Goal: Information Seeking & Learning: Learn about a topic

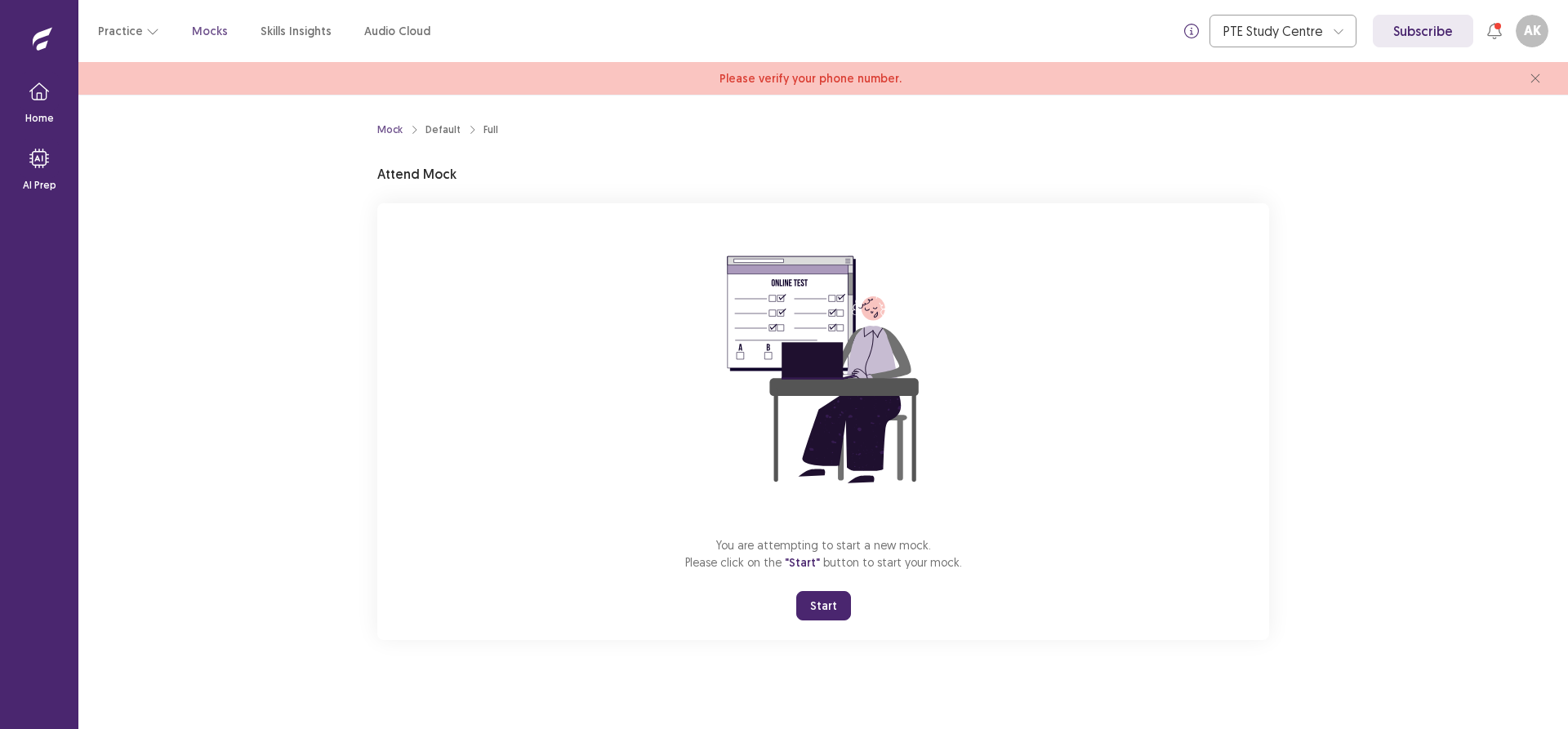
drag, startPoint x: 806, startPoint y: 605, endPoint x: 804, endPoint y: 719, distance: 114.0
click at [804, 605] on button "Start" at bounding box center [824, 605] width 55 height 29
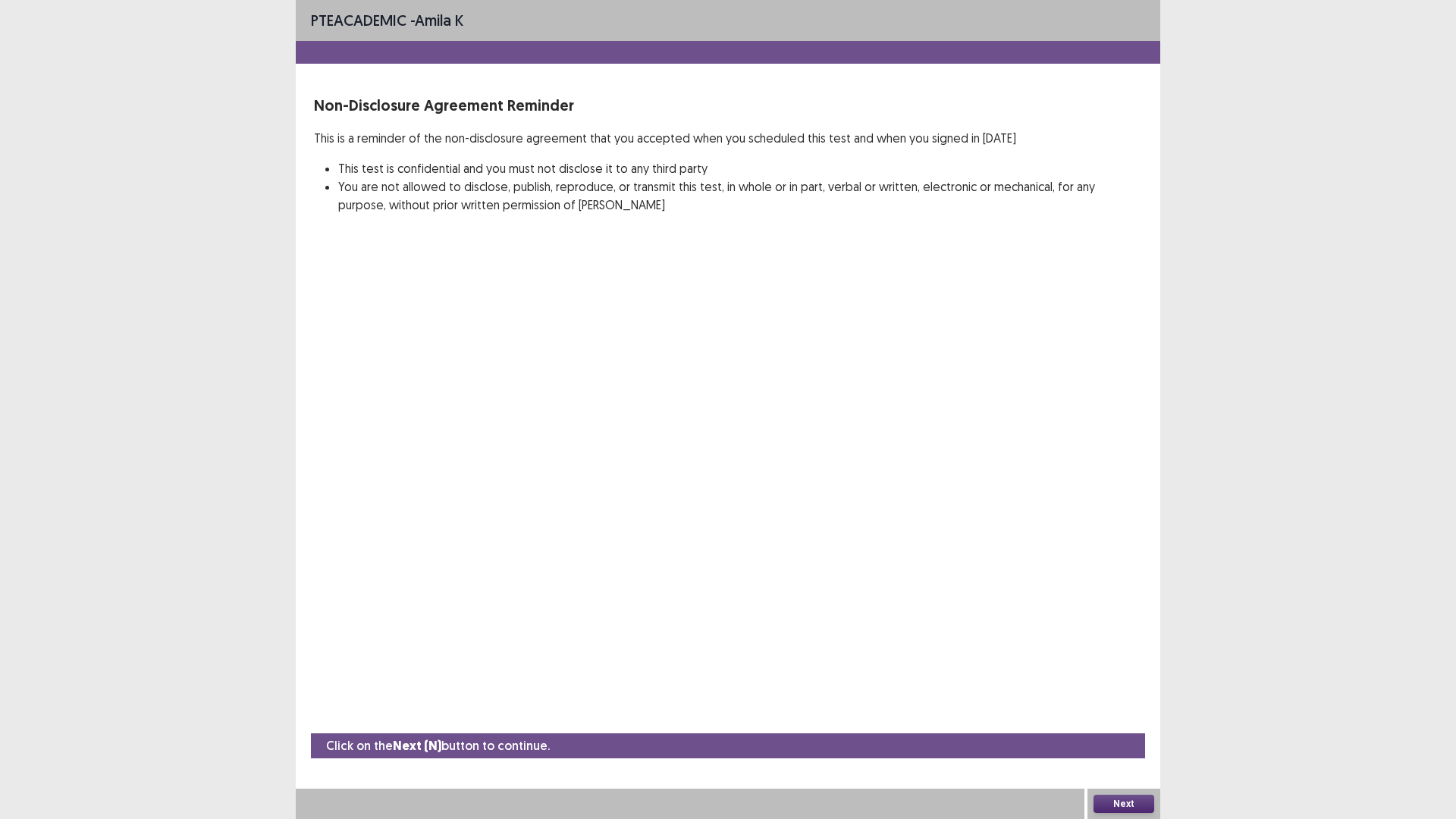
click at [1108, 677] on button "Next" at bounding box center [1124, 804] width 61 height 18
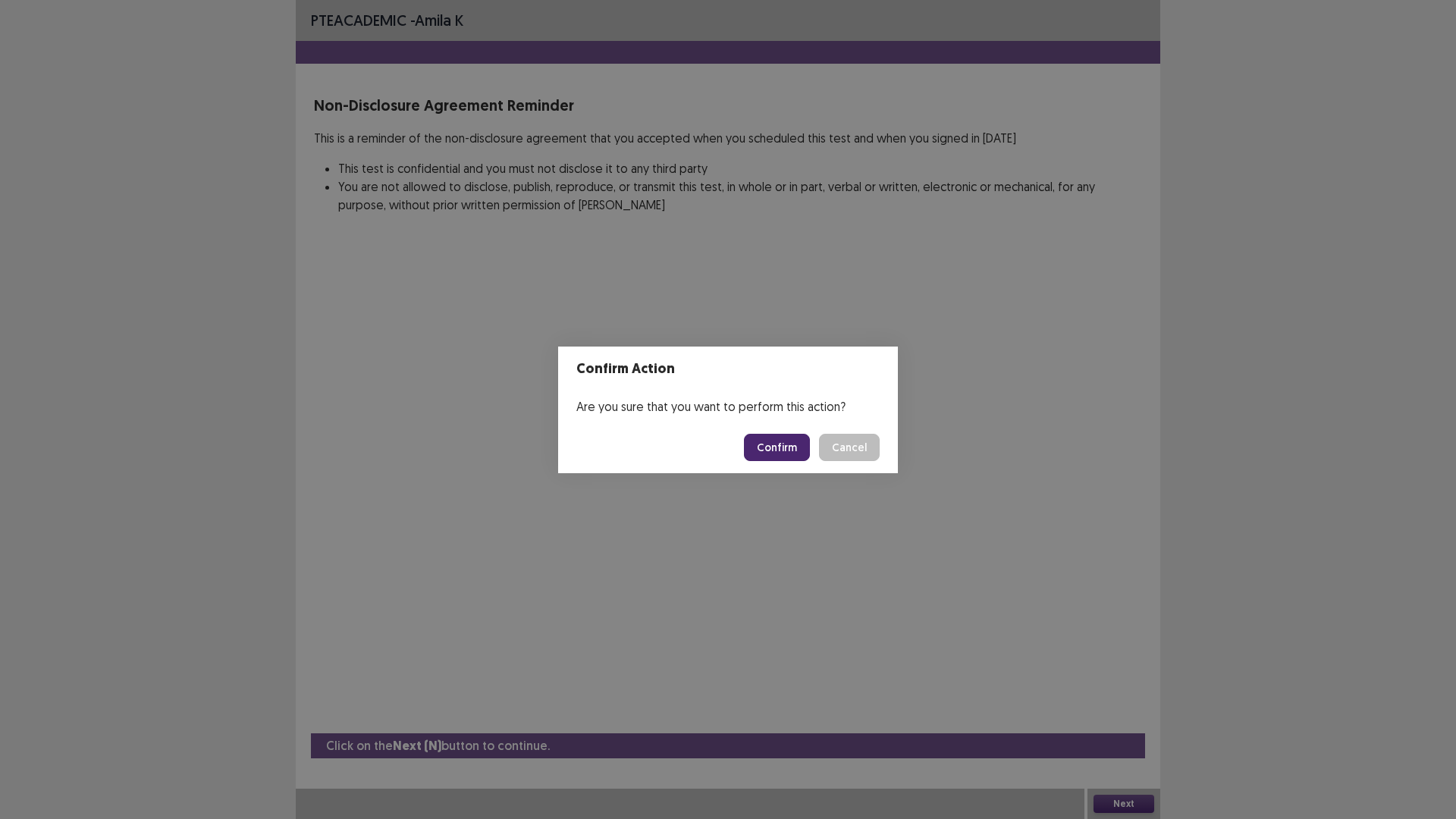
click at [784, 451] on button "Confirm" at bounding box center [776, 447] width 66 height 27
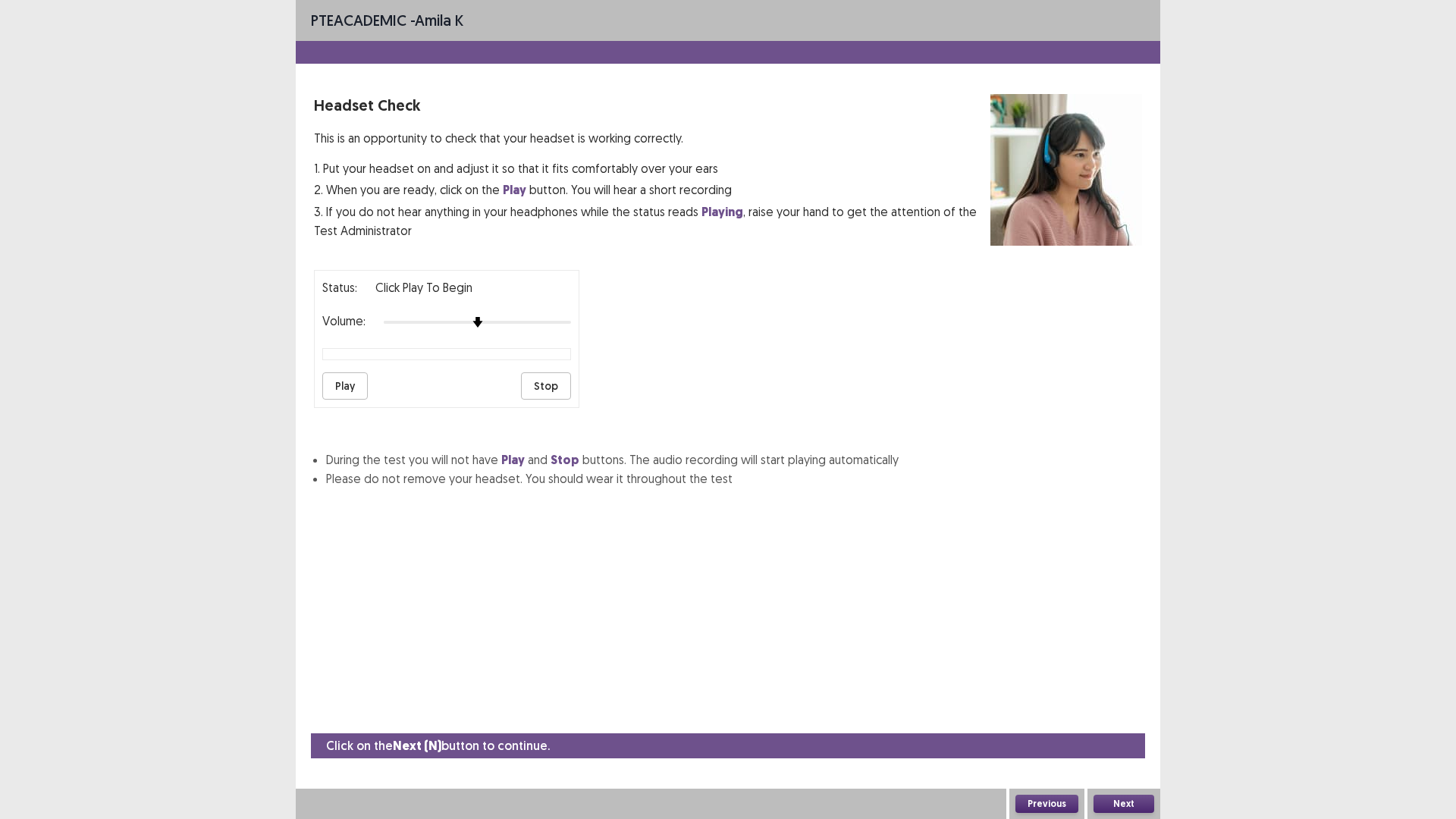
click at [338, 390] on button "Play" at bounding box center [345, 386] width 46 height 27
click at [1125, 677] on button "Next" at bounding box center [1124, 804] width 61 height 18
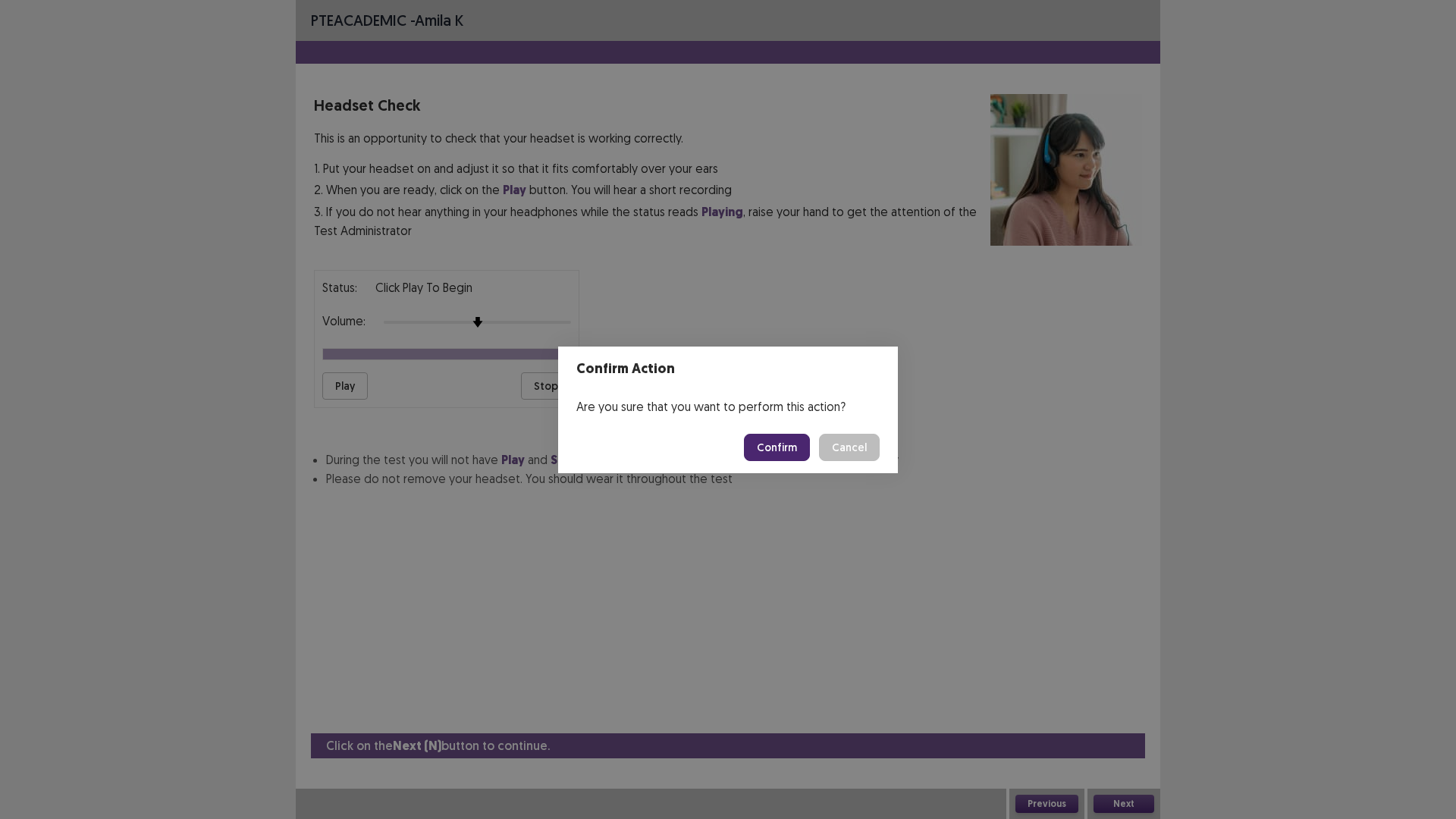
click at [775, 455] on button "Confirm" at bounding box center [776, 447] width 66 height 27
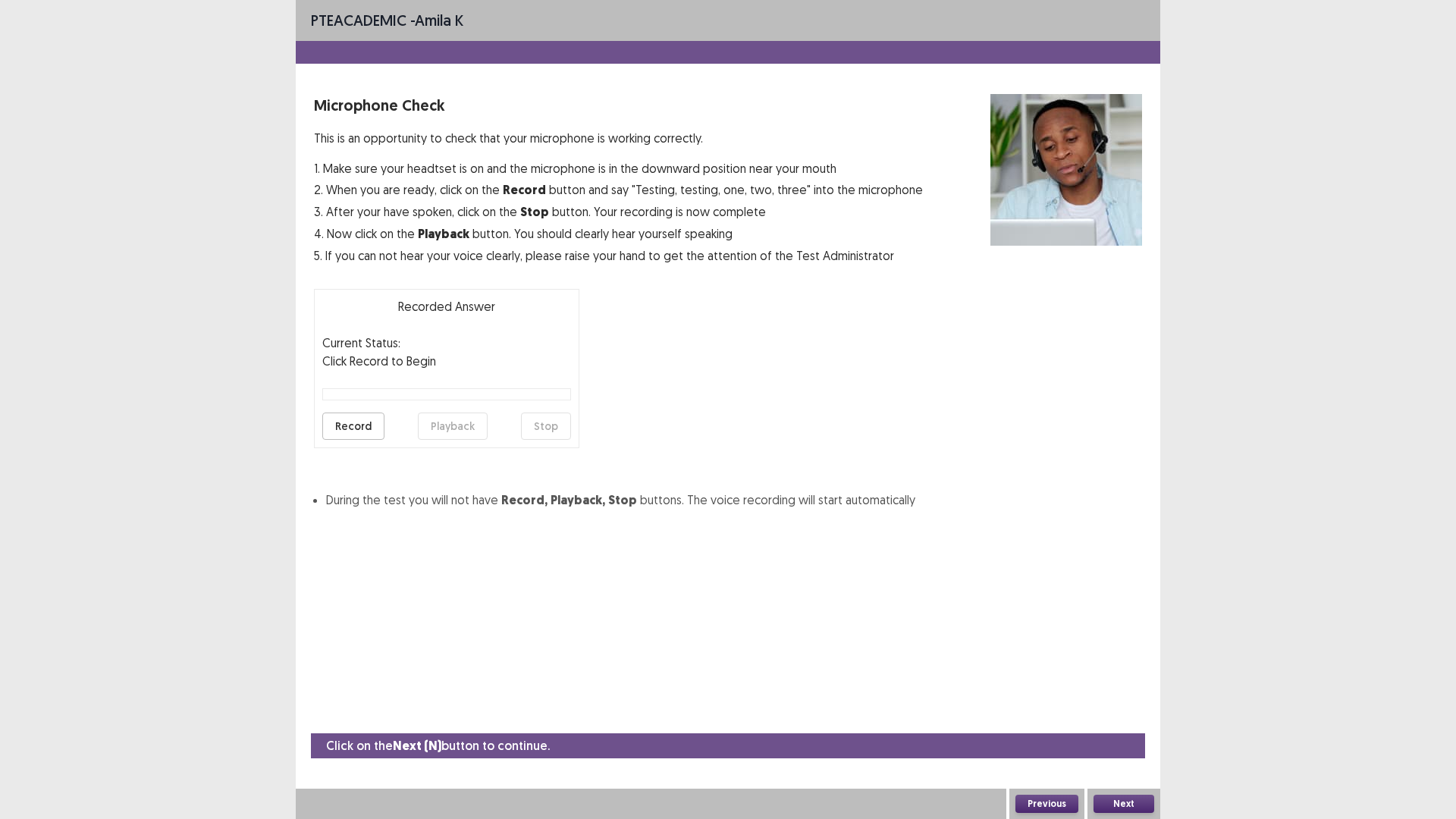
drag, startPoint x: 378, startPoint y: 429, endPoint x: 1236, endPoint y: 818, distance: 942.1
click at [498, 496] on div "Microphone Check This is an opportunity to check that your microphone is workin…" at bounding box center [728, 302] width 828 height 415
click at [1129, 677] on button "Next" at bounding box center [1124, 804] width 61 height 18
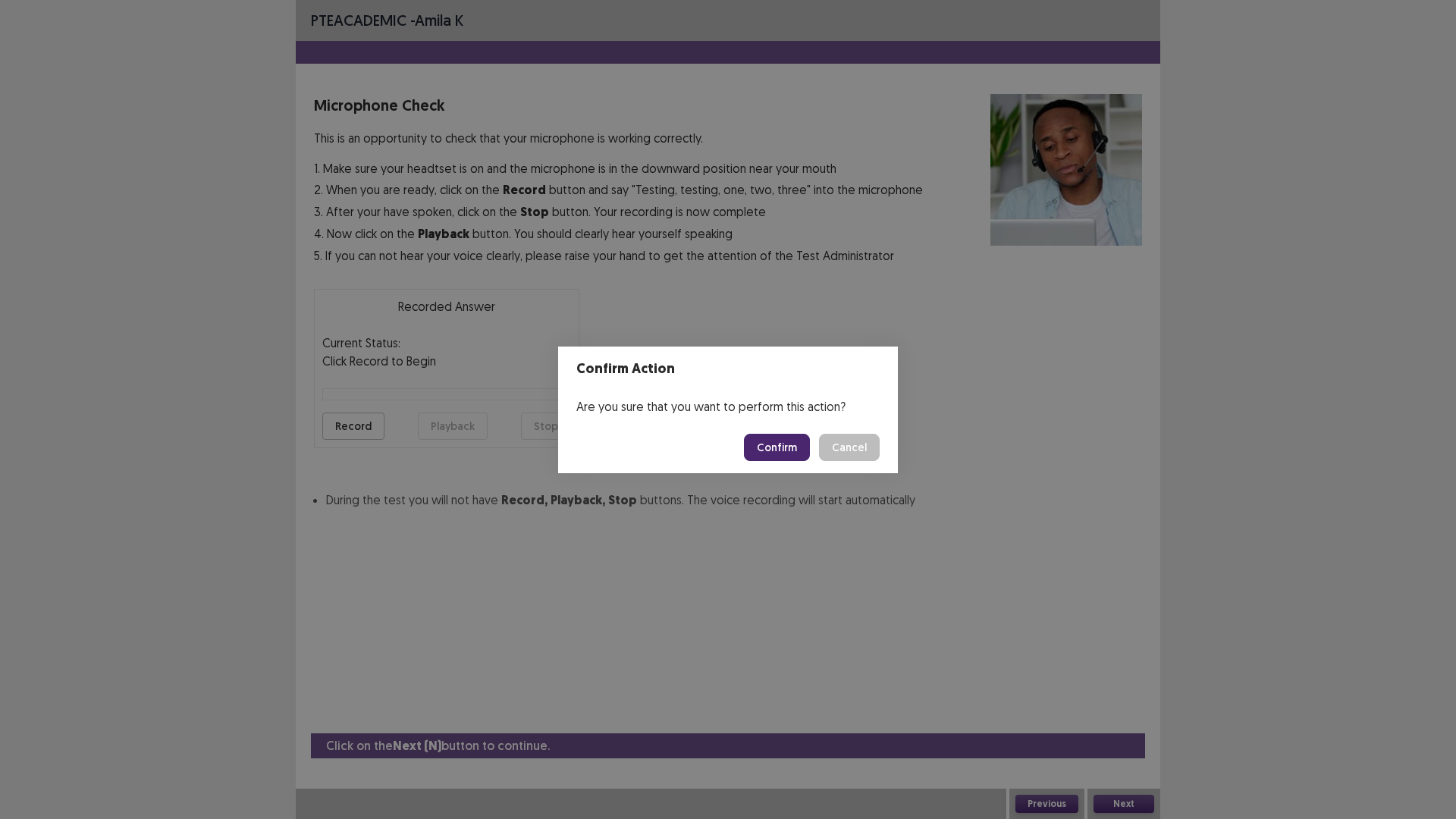
click at [781, 450] on button "Confirm" at bounding box center [776, 447] width 66 height 27
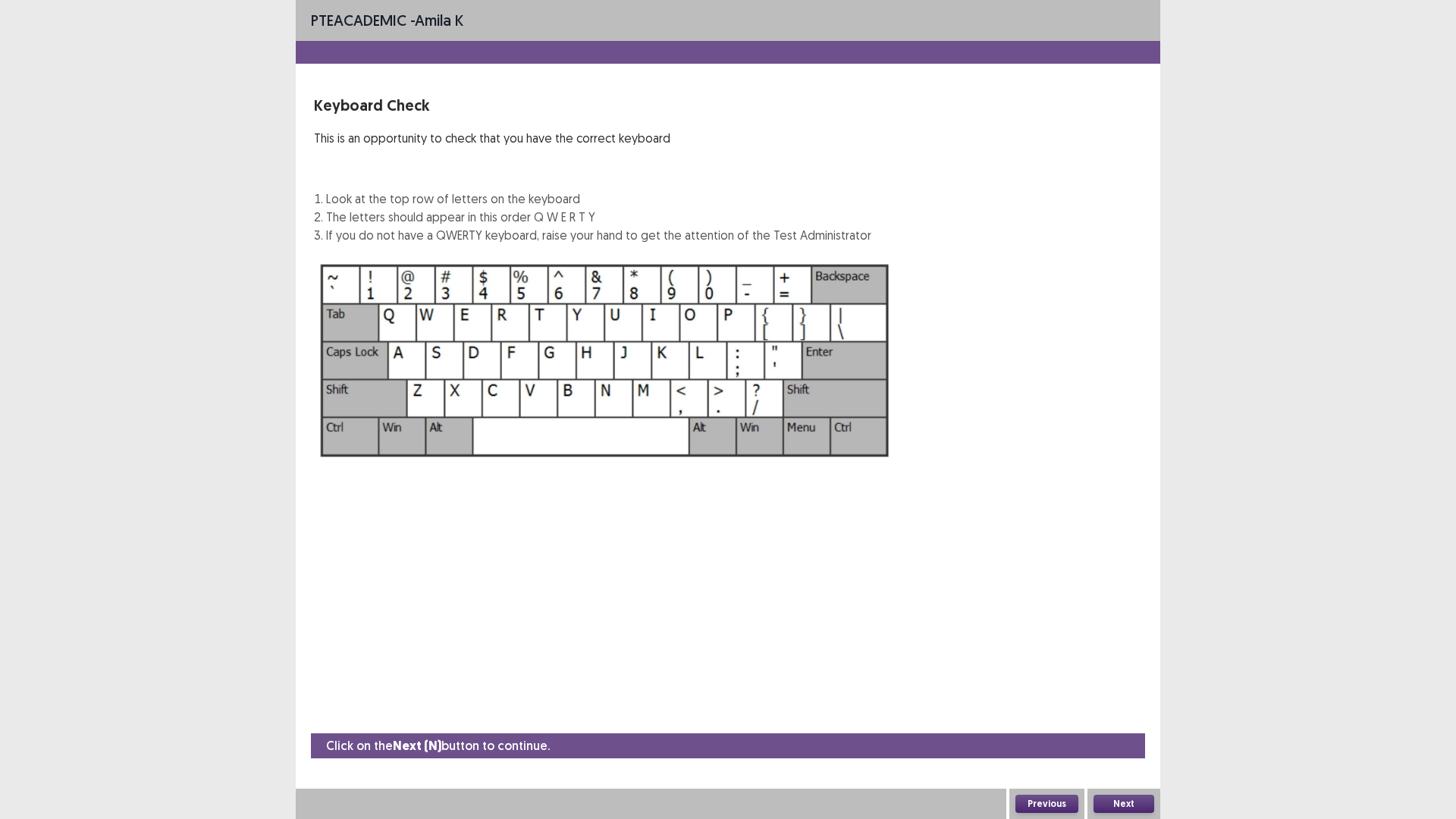
click at [1133, 677] on button "Next" at bounding box center [1124, 804] width 61 height 18
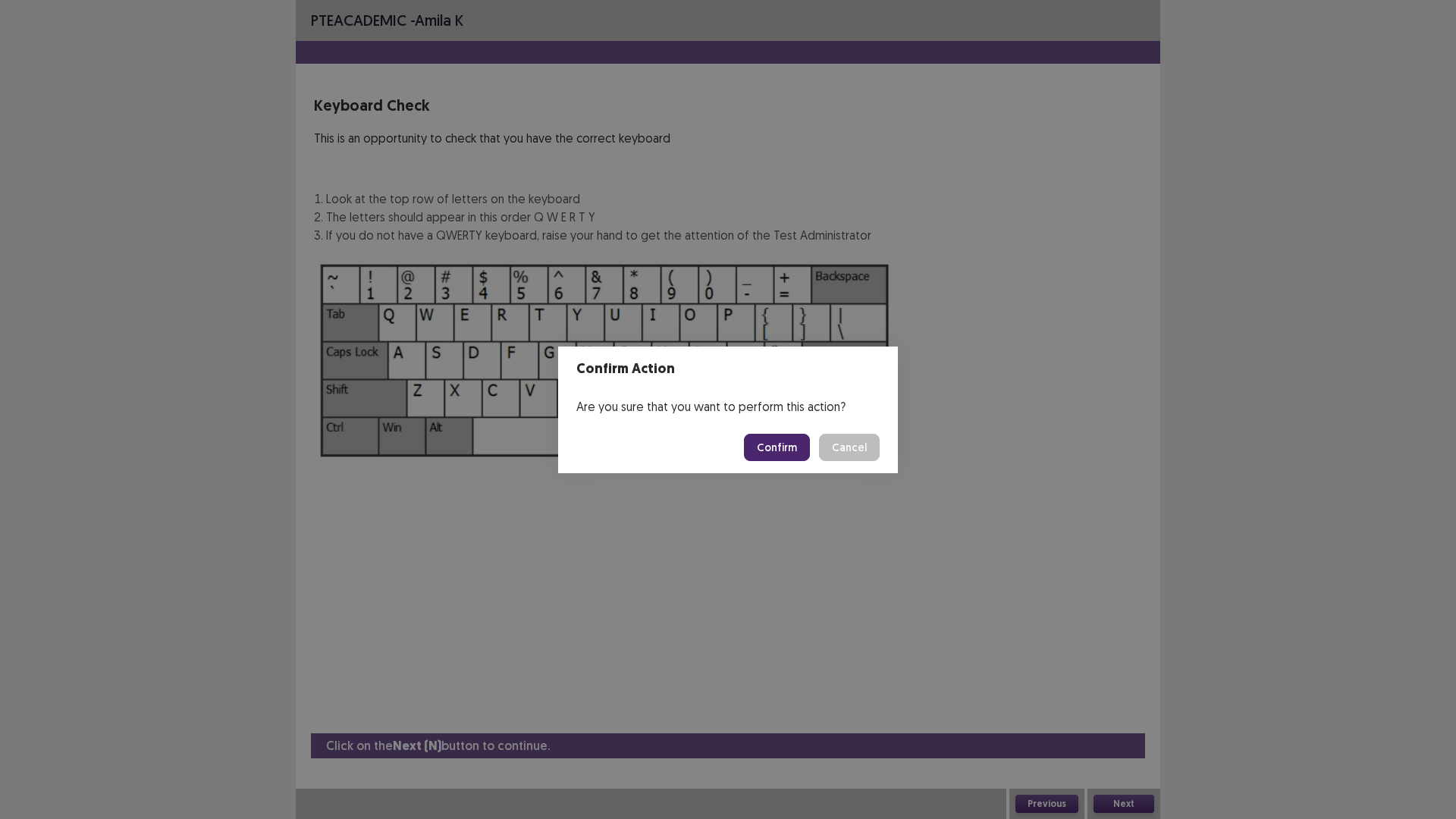
click at [783, 452] on button "Confirm" at bounding box center [776, 447] width 66 height 27
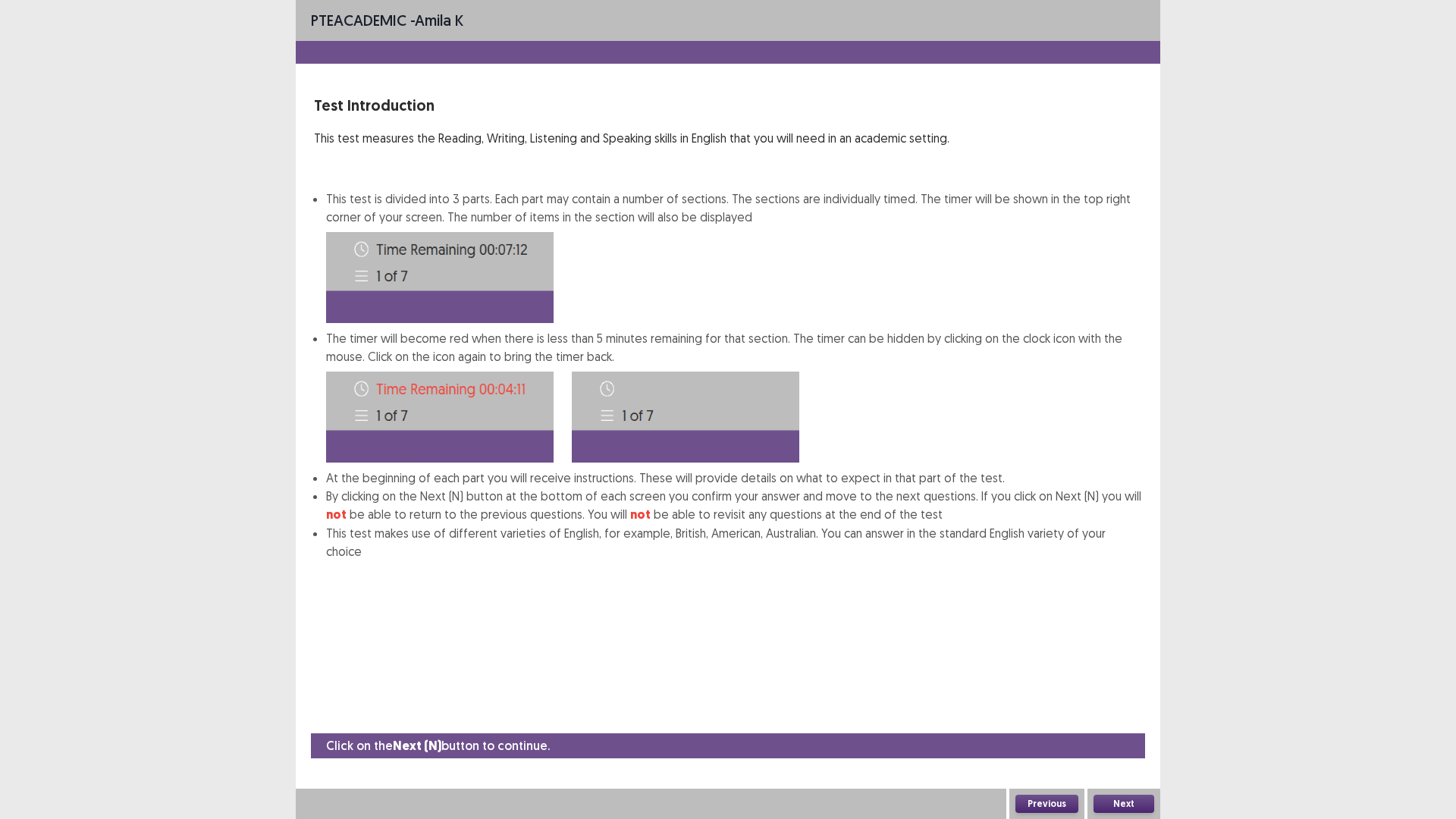
click at [1137, 677] on button "Next" at bounding box center [1124, 804] width 61 height 18
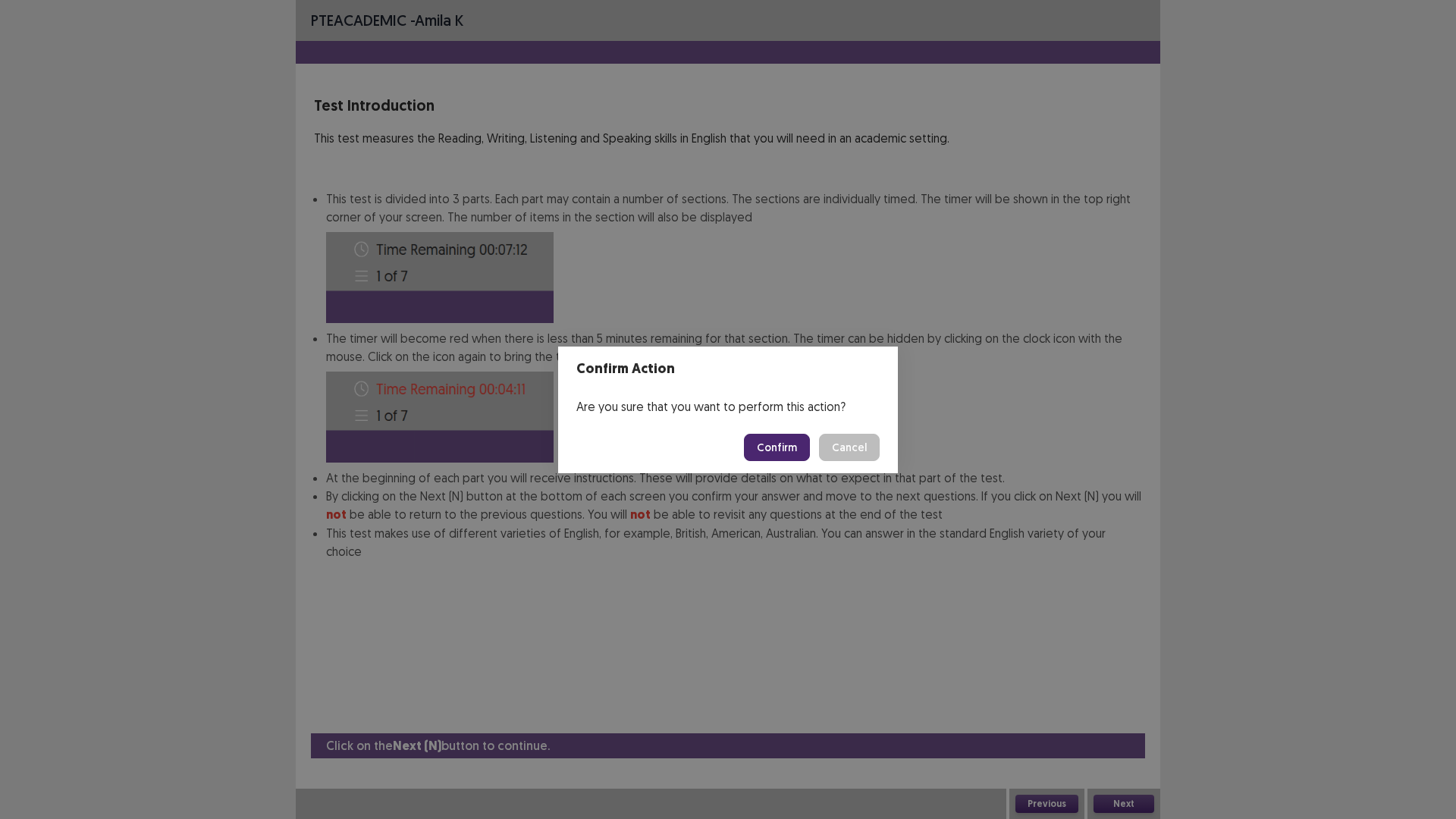
click at [789, 445] on button "Confirm" at bounding box center [776, 447] width 66 height 27
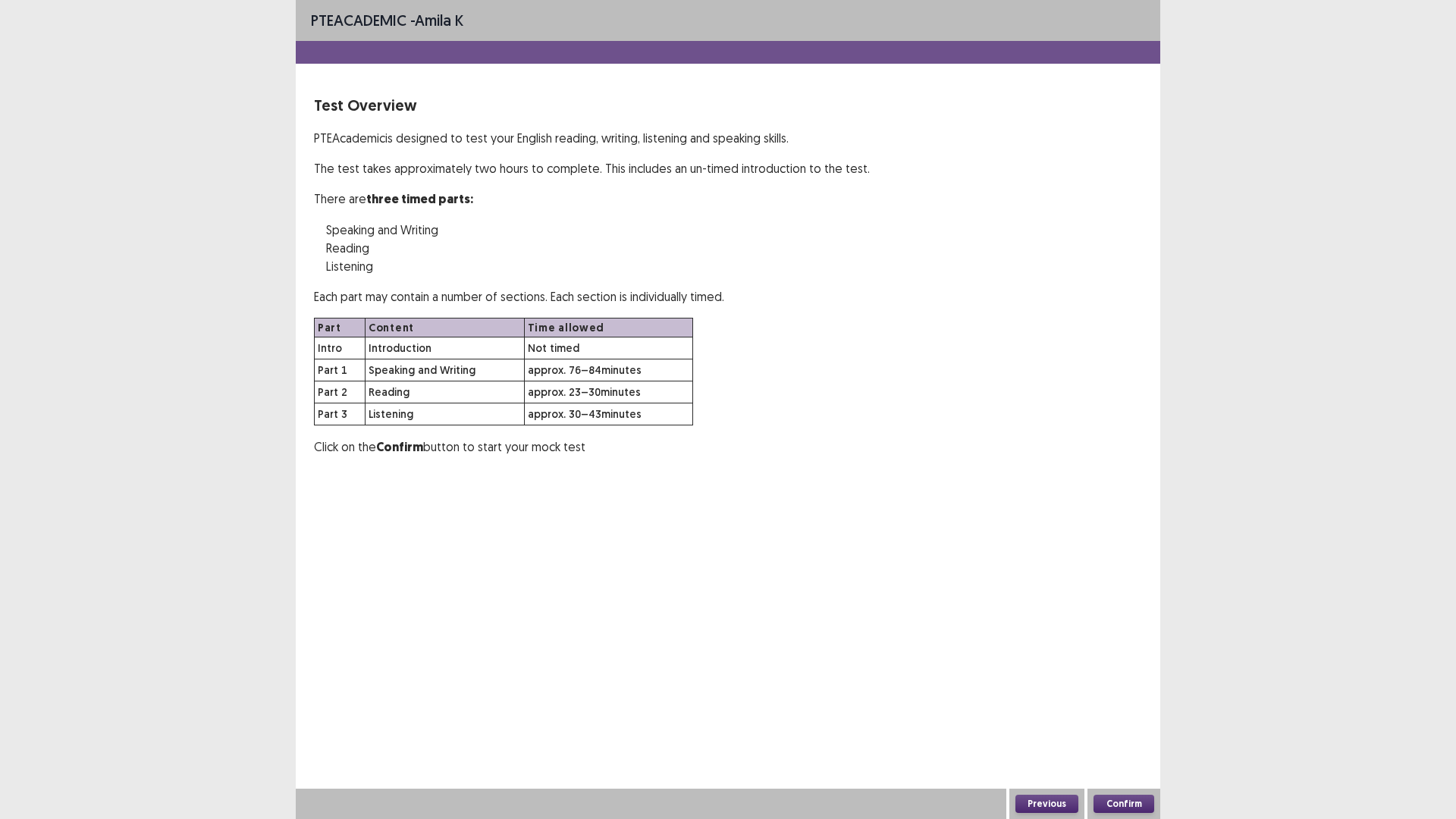
click at [1110, 677] on button "Confirm" at bounding box center [1124, 804] width 61 height 18
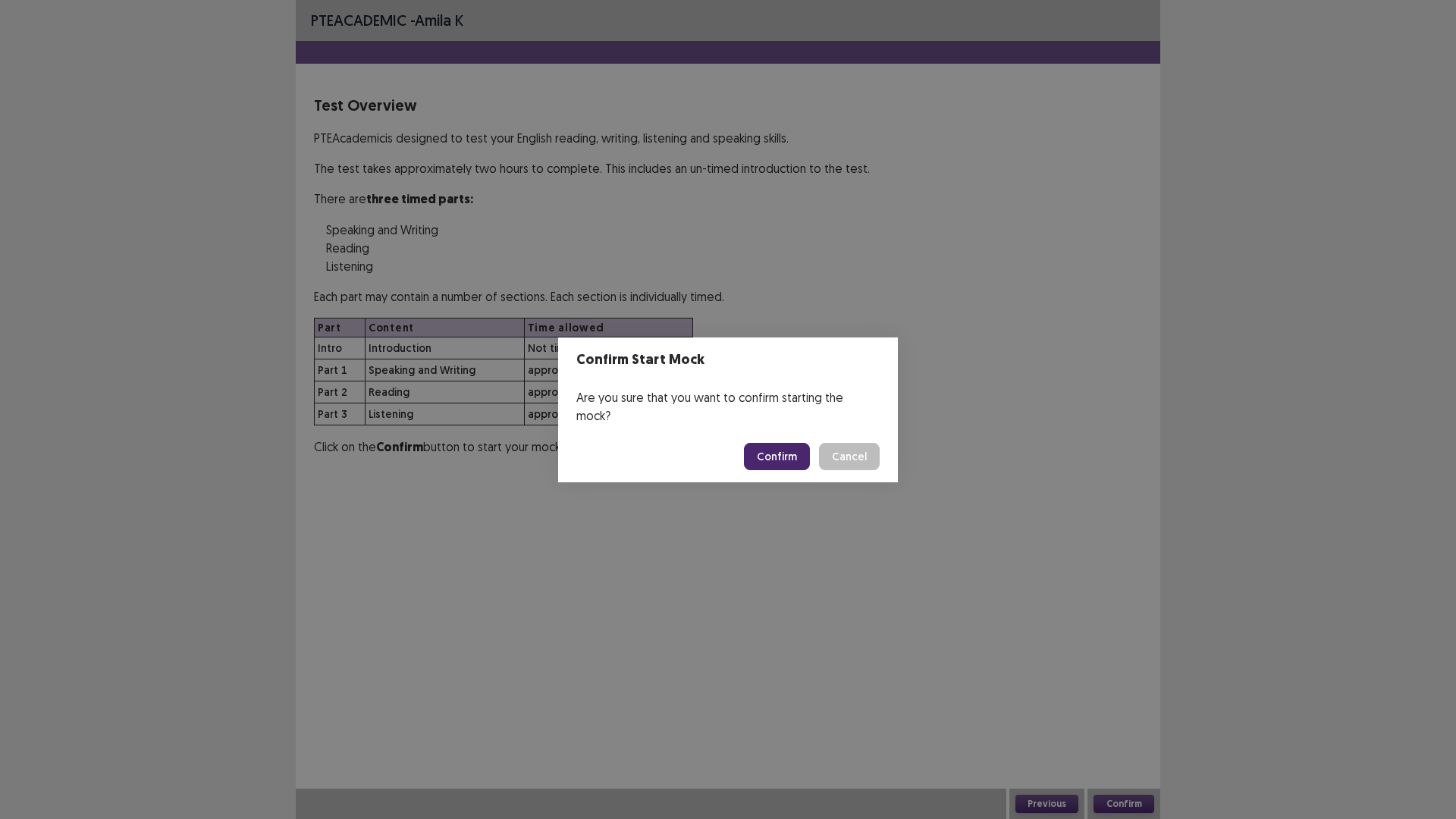
click at [780, 447] on button "Confirm" at bounding box center [776, 456] width 66 height 27
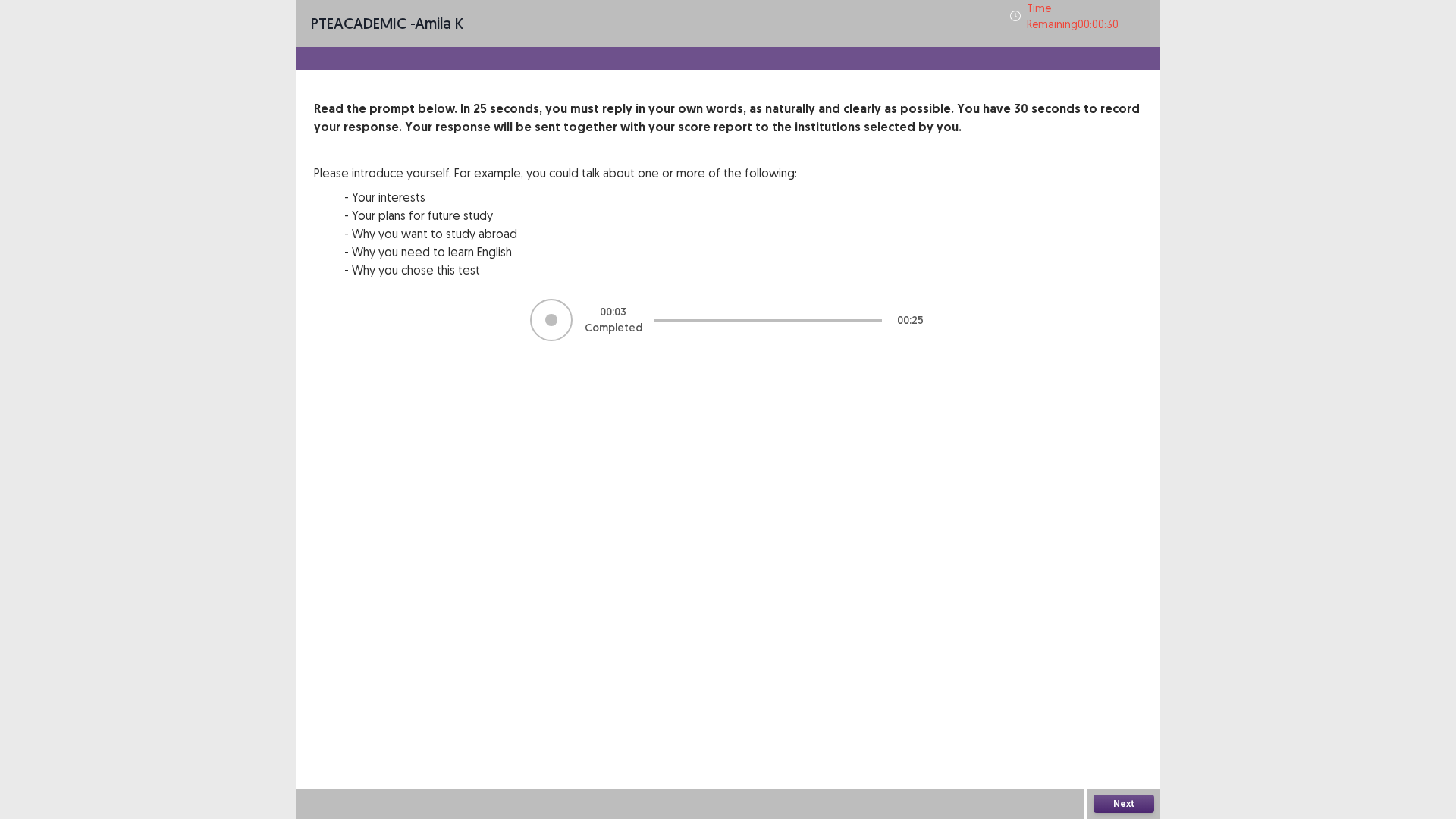
click at [1131, 677] on button "Next" at bounding box center [1124, 804] width 61 height 18
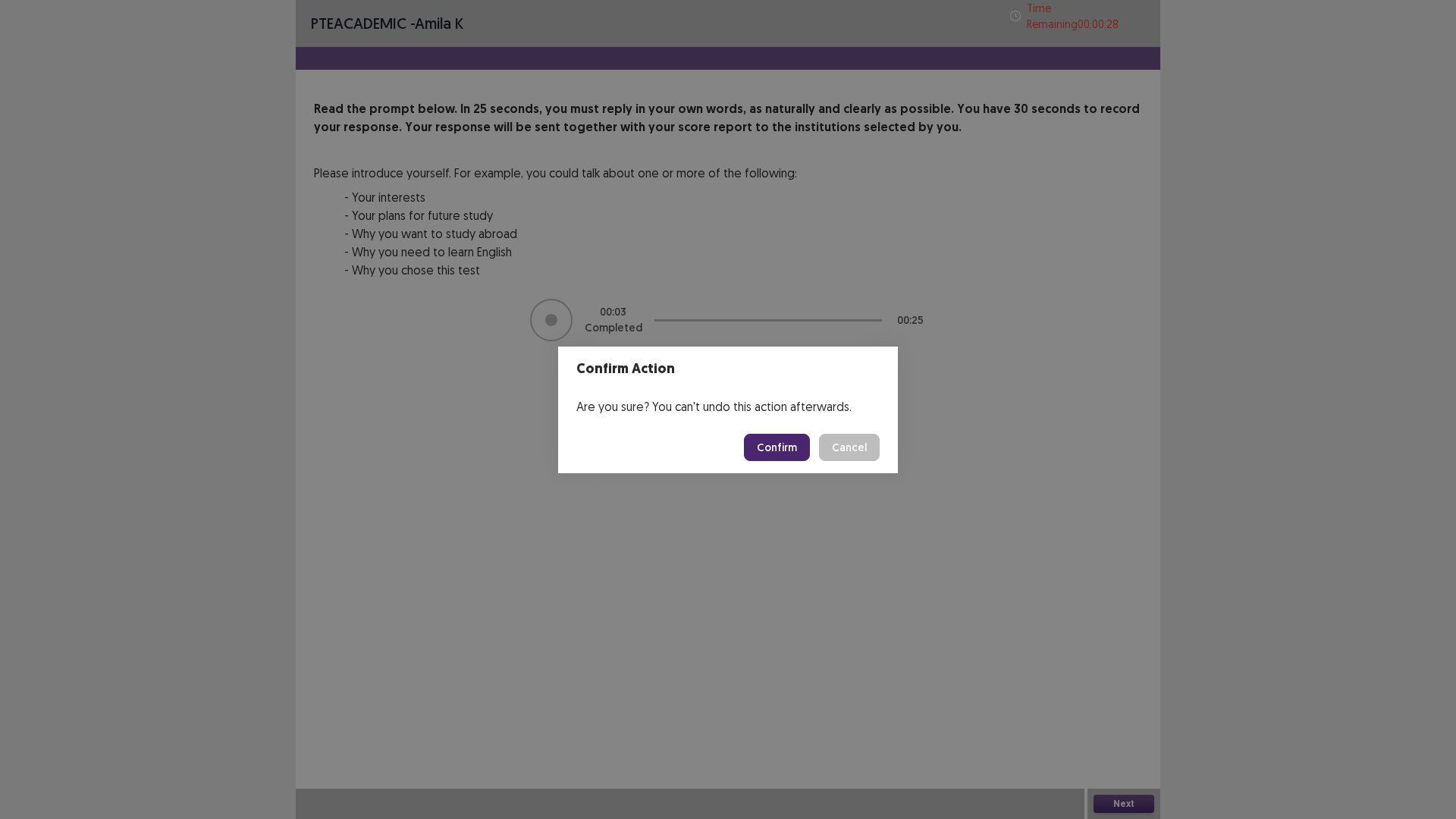
click at [764, 454] on button "Confirm" at bounding box center [776, 447] width 66 height 27
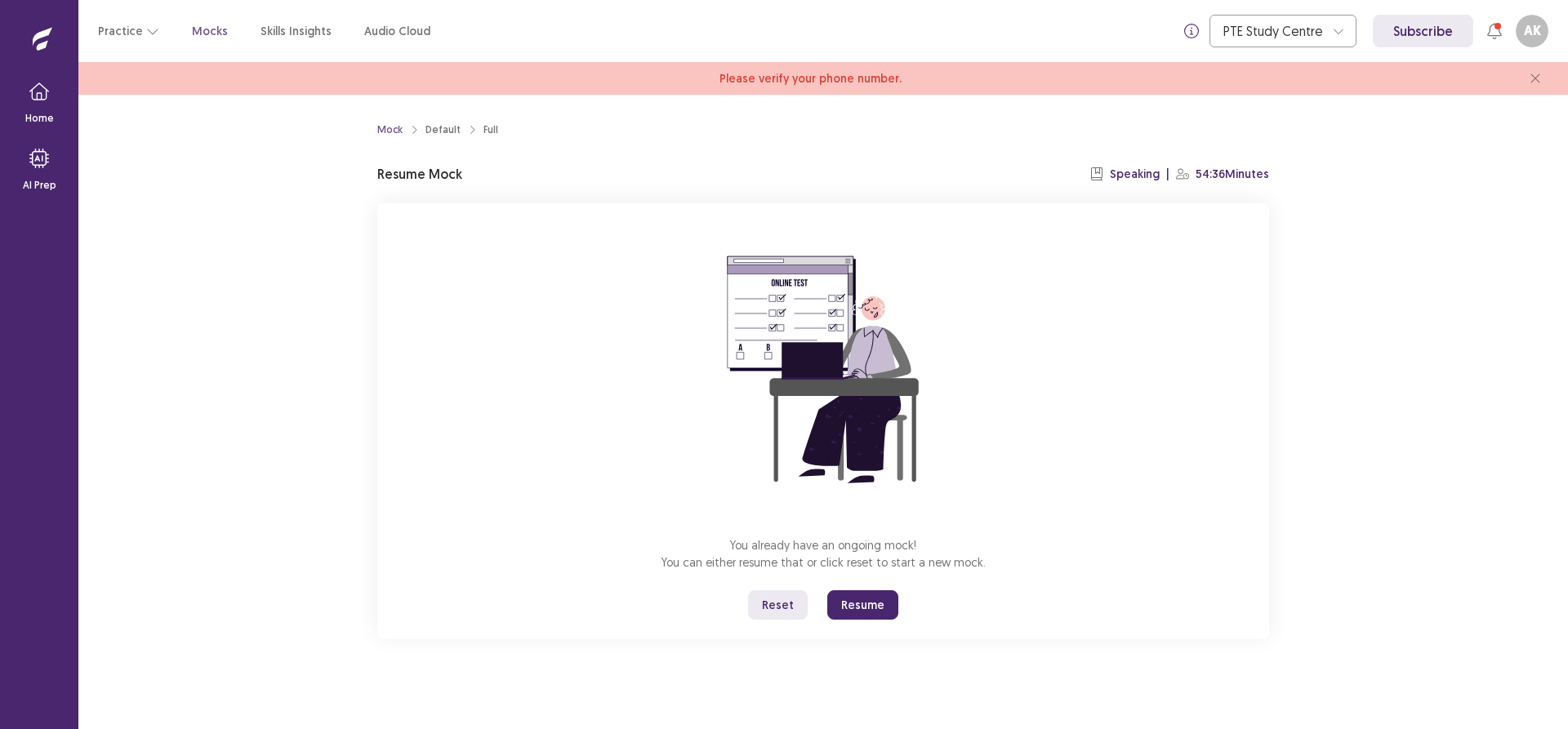
click at [848, 599] on button "Resume" at bounding box center [863, 604] width 71 height 29
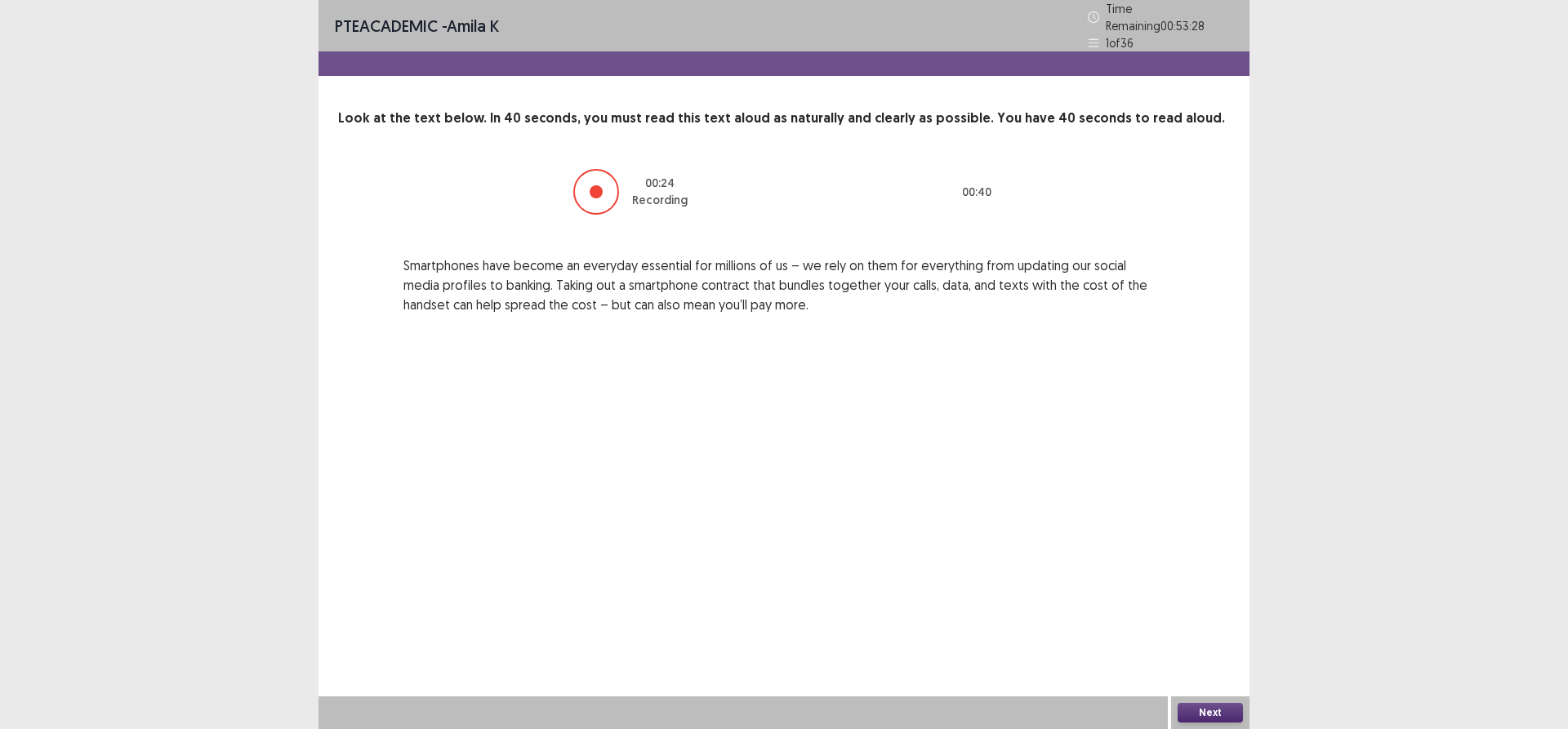
click at [1204, 711] on button "Next" at bounding box center [1210, 712] width 65 height 20
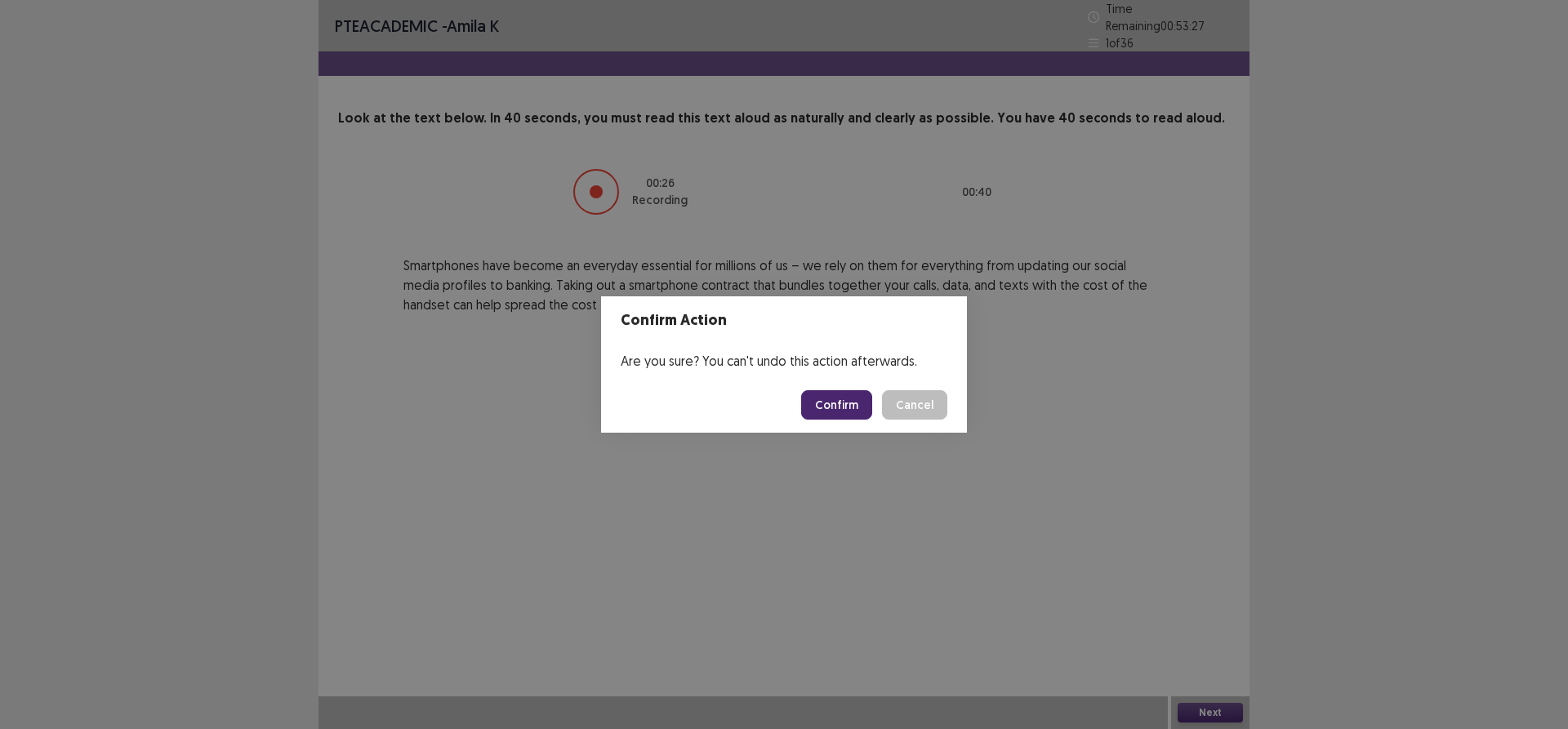
click at [839, 403] on button "Confirm" at bounding box center [836, 405] width 71 height 29
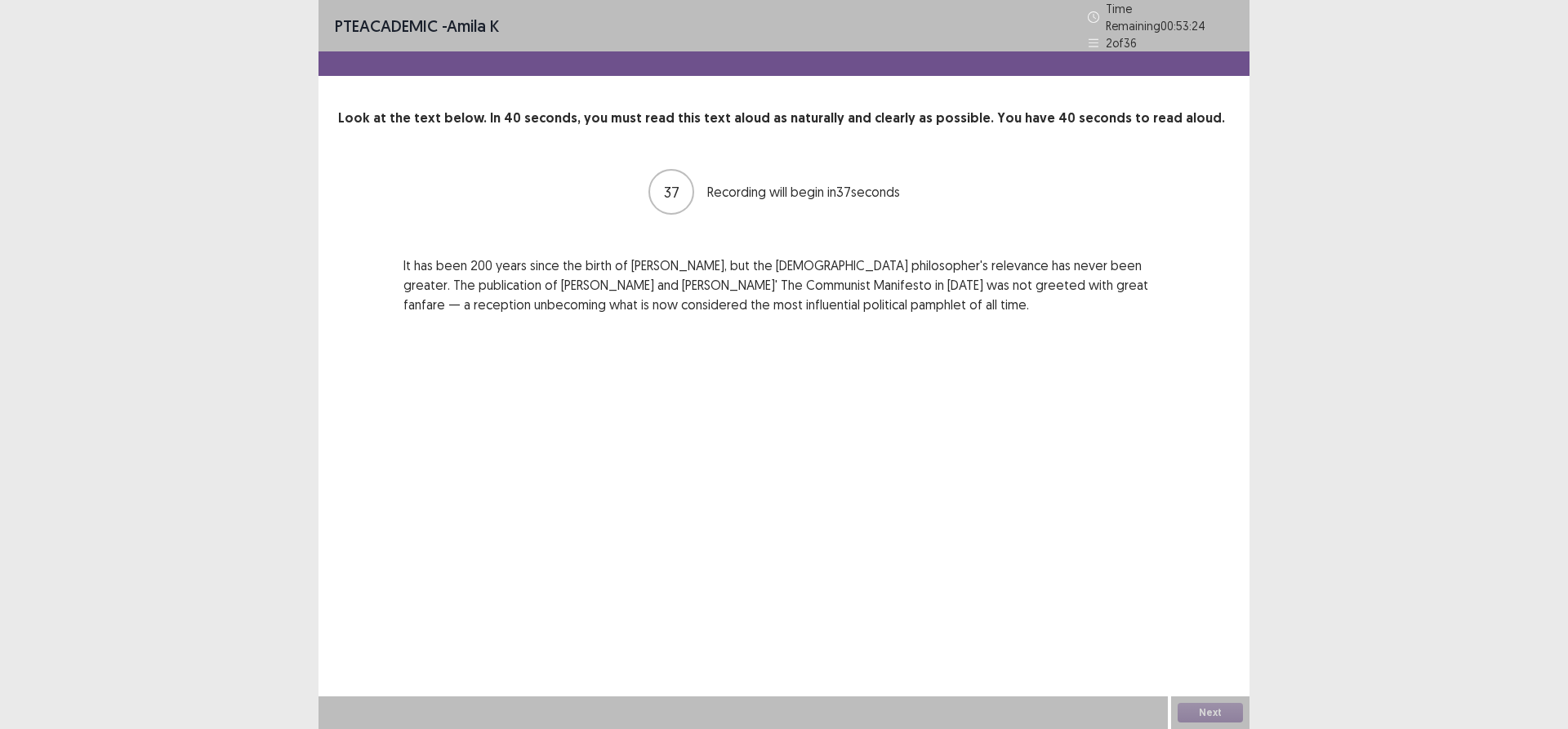
drag, startPoint x: 397, startPoint y: 247, endPoint x: 606, endPoint y: 273, distance: 210.6
click at [752, 292] on div "37 Recording will begin in 37 seconds It has been 200 years since the birth of …" at bounding box center [784, 241] width 892 height 147
click at [1221, 708] on button "Next" at bounding box center [1210, 712] width 65 height 20
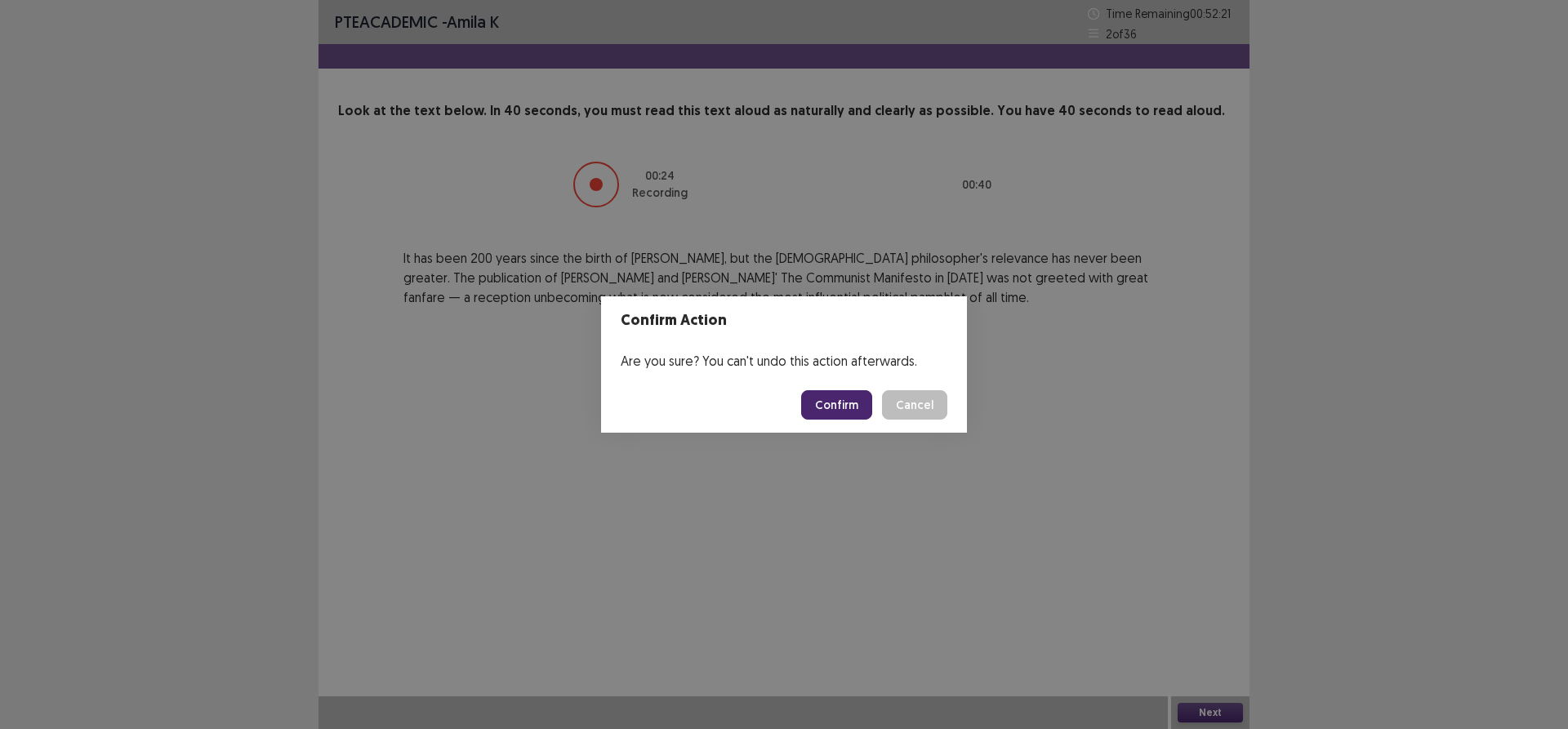
click at [833, 407] on button "Confirm" at bounding box center [836, 405] width 71 height 29
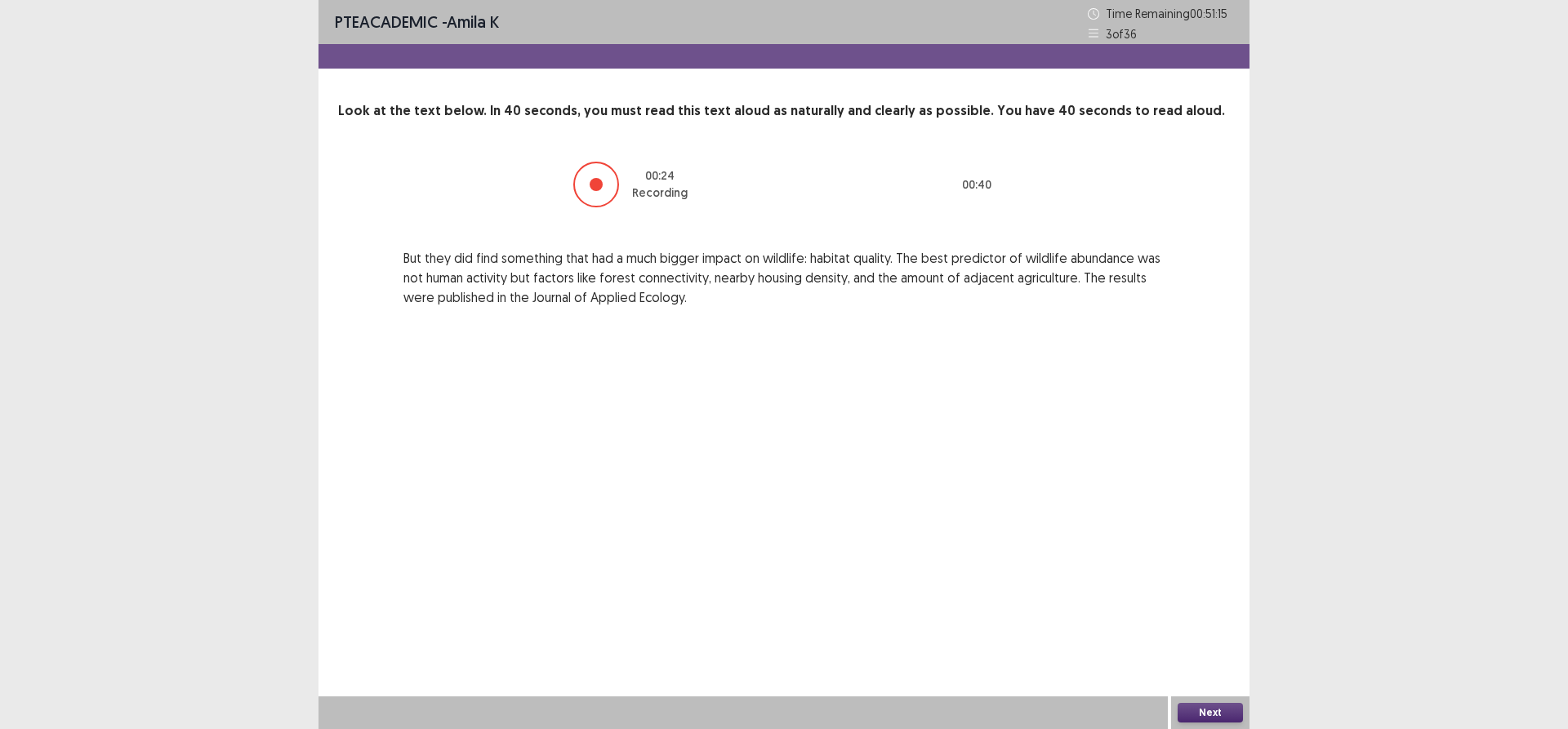
drag, startPoint x: 1175, startPoint y: 703, endPoint x: 1184, endPoint y: 699, distance: 9.8
click at [1177, 703] on div "Next" at bounding box center [1210, 713] width 78 height 33
click at [1186, 714] on button "Next" at bounding box center [1210, 712] width 65 height 20
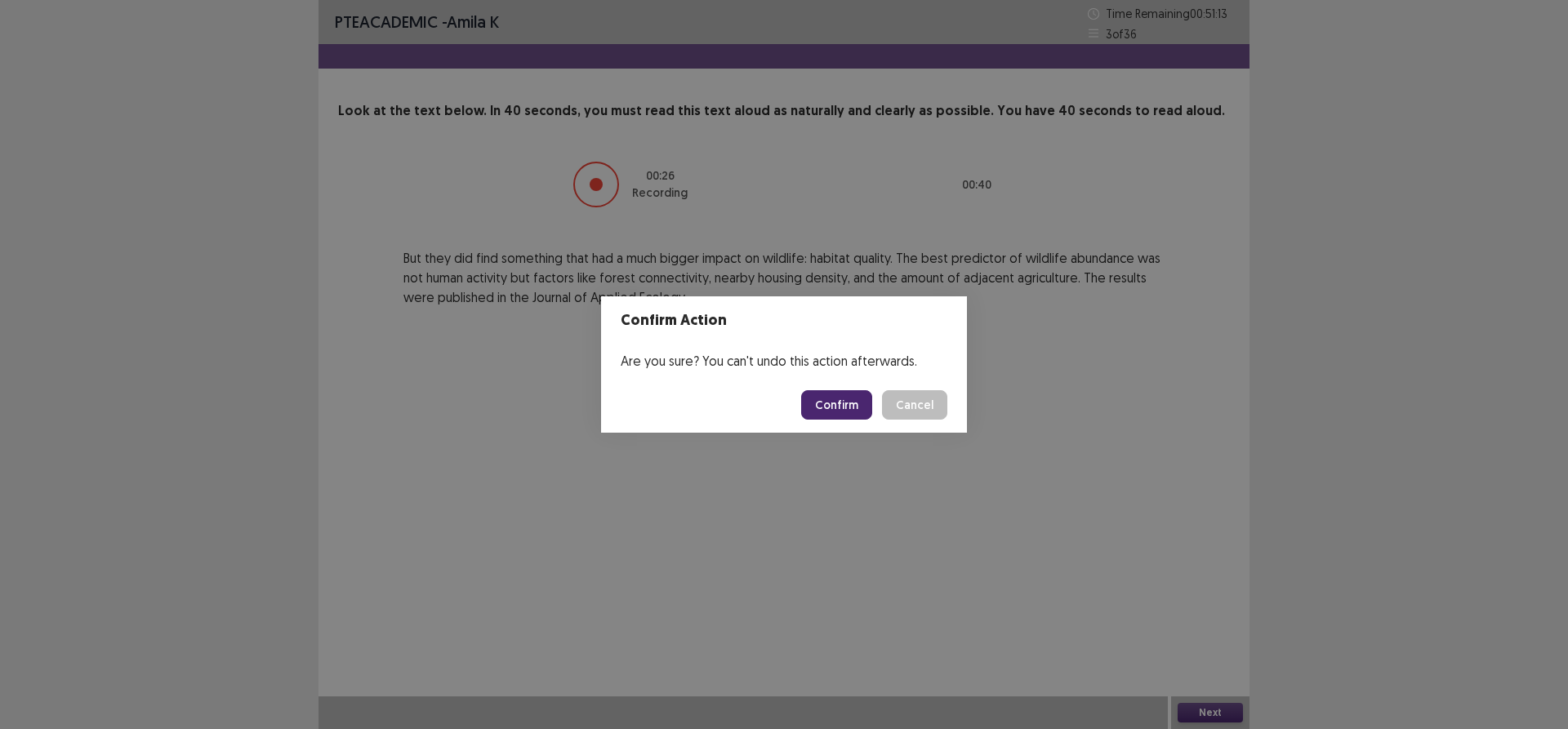
click at [834, 411] on button "Confirm" at bounding box center [836, 405] width 71 height 29
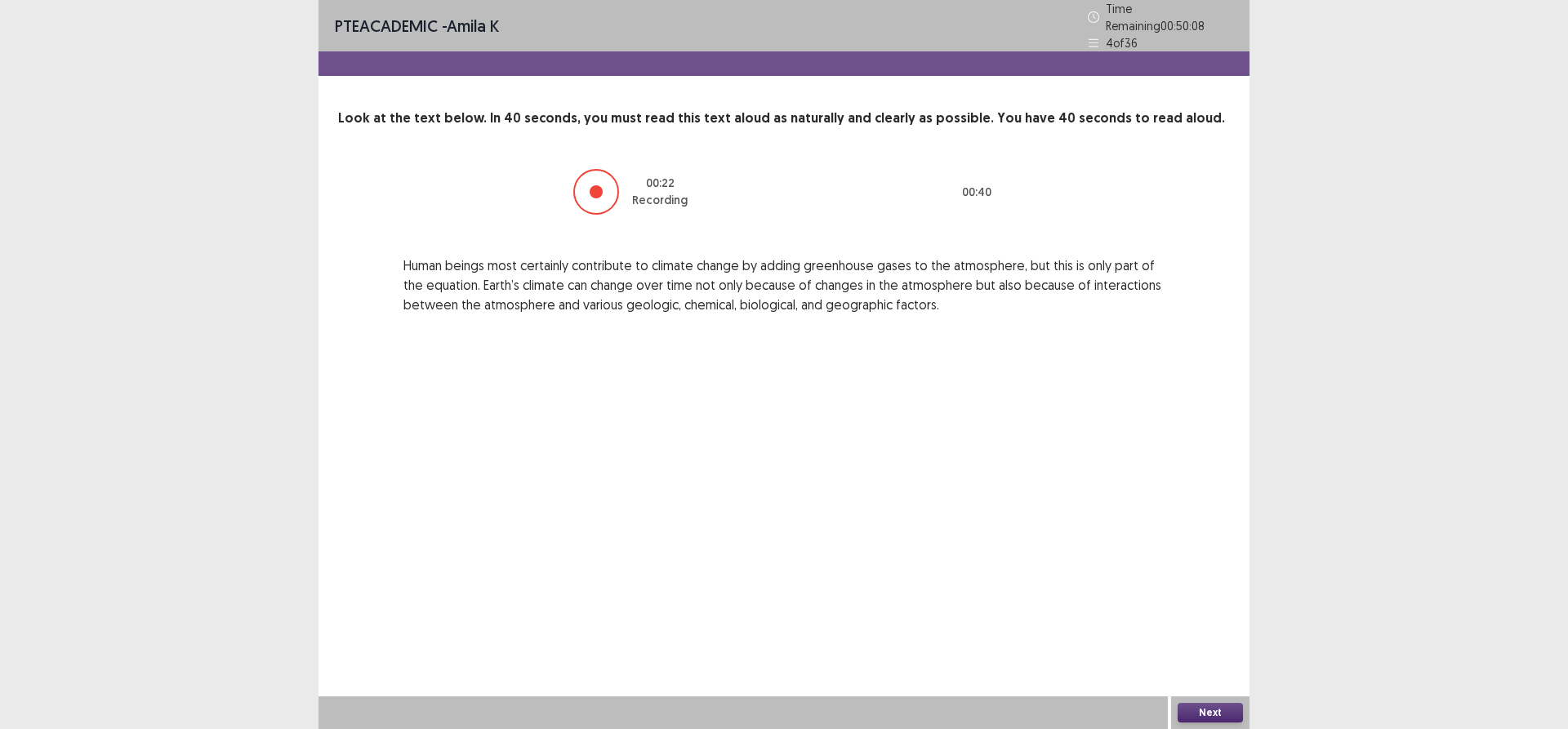
click at [1165, 709] on div at bounding box center [742, 713] width 849 height 33
click at [1182, 718] on button "Next" at bounding box center [1210, 712] width 65 height 20
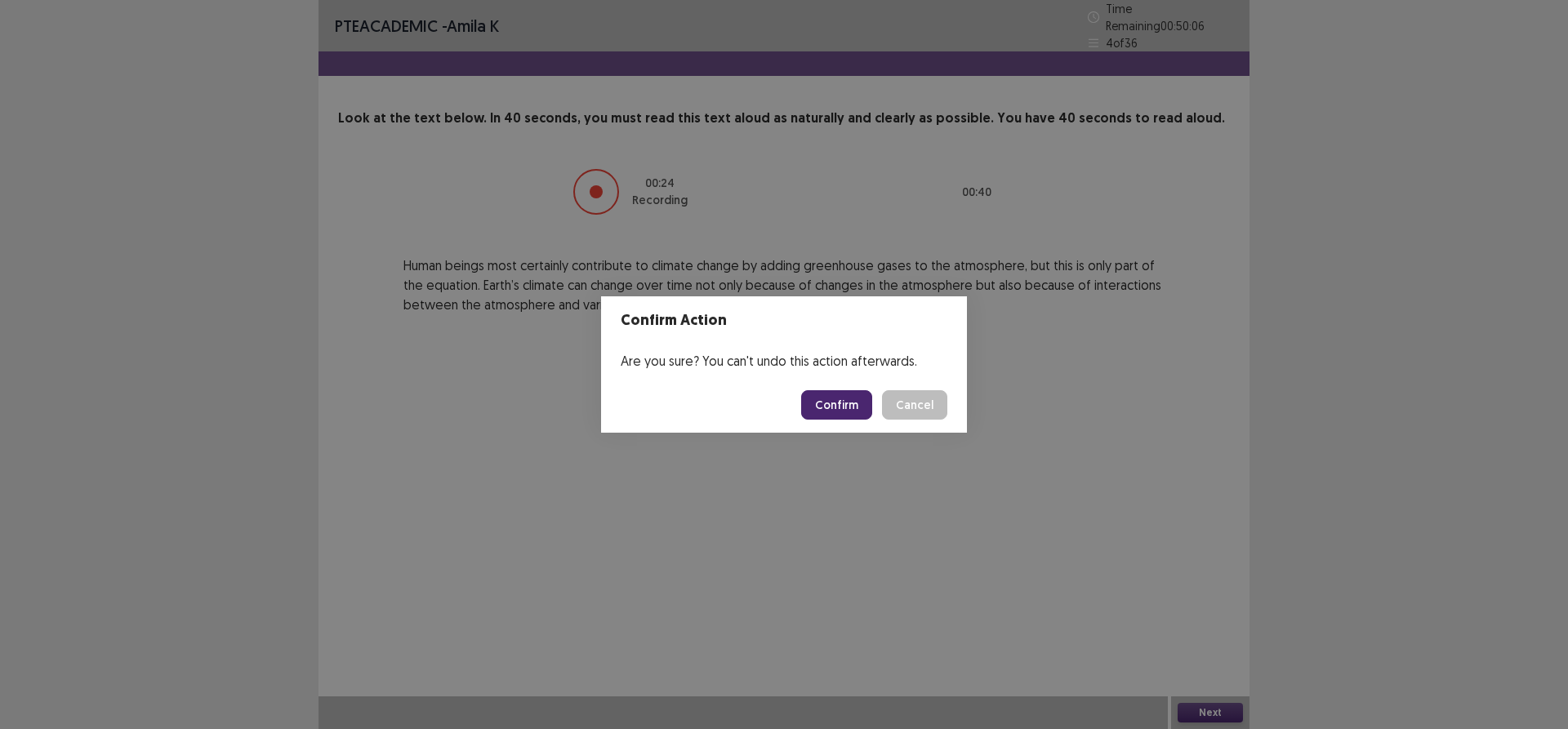
click at [845, 407] on button "Confirm" at bounding box center [836, 405] width 71 height 29
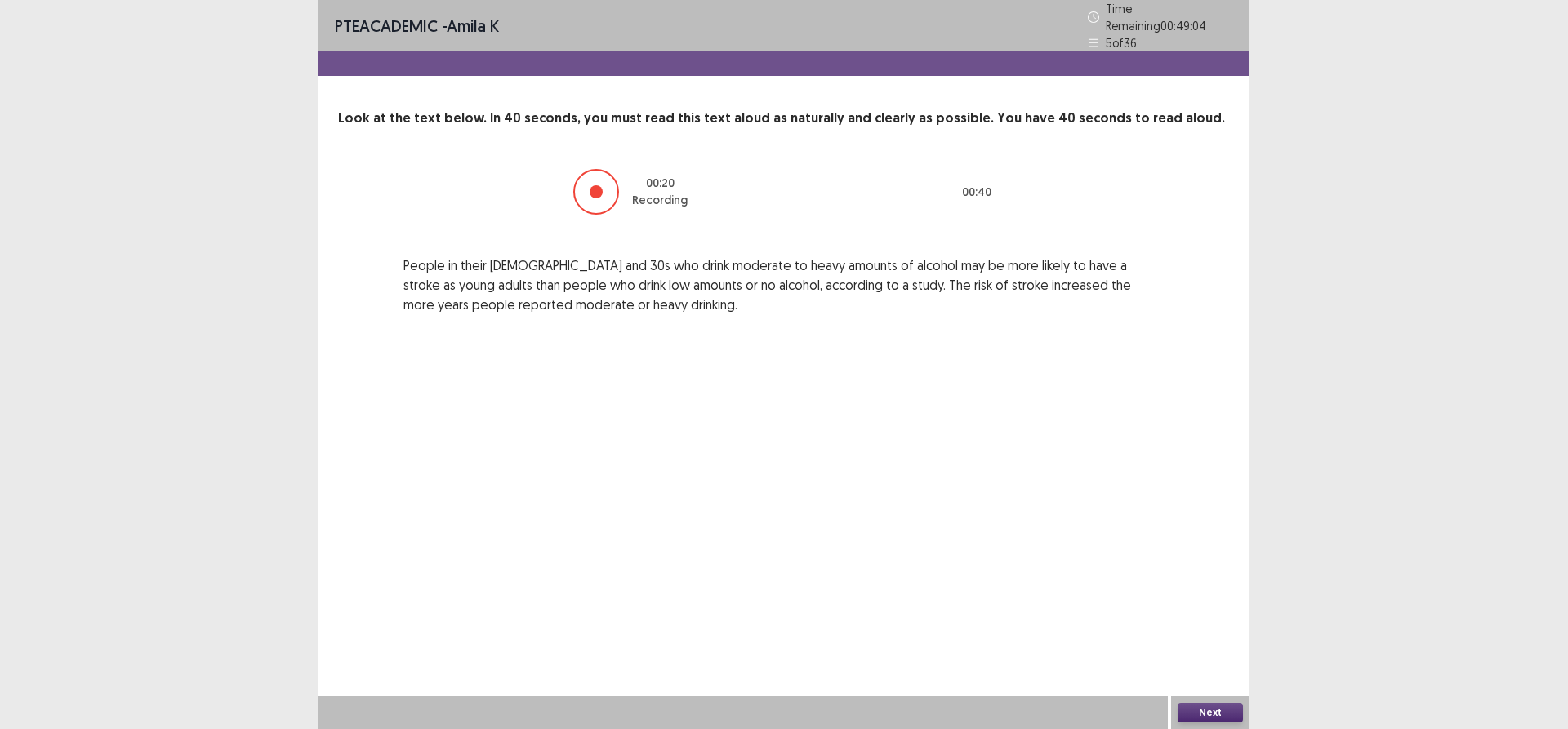
click at [1179, 708] on button "Next" at bounding box center [1210, 712] width 65 height 20
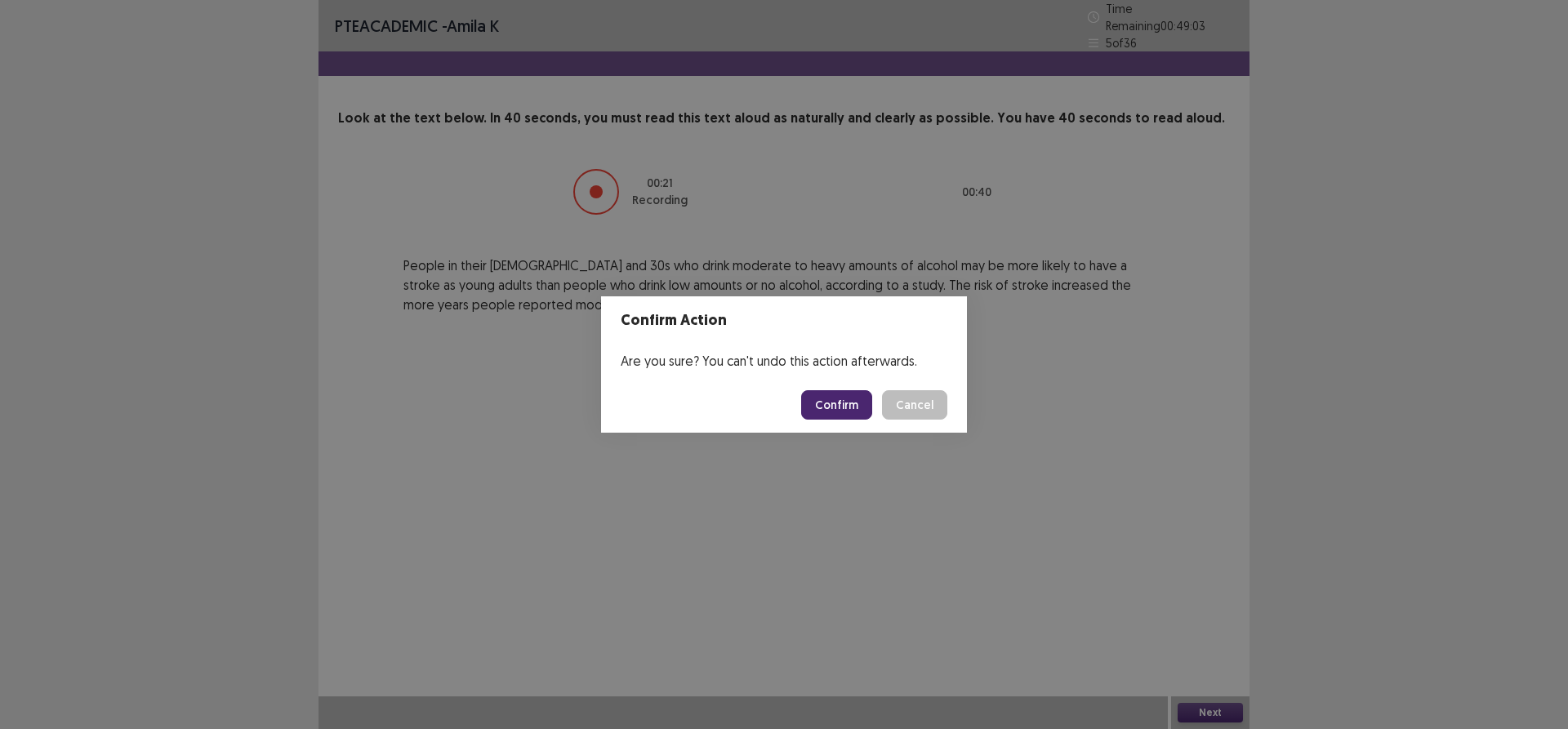
click at [861, 395] on button "Confirm" at bounding box center [836, 405] width 71 height 29
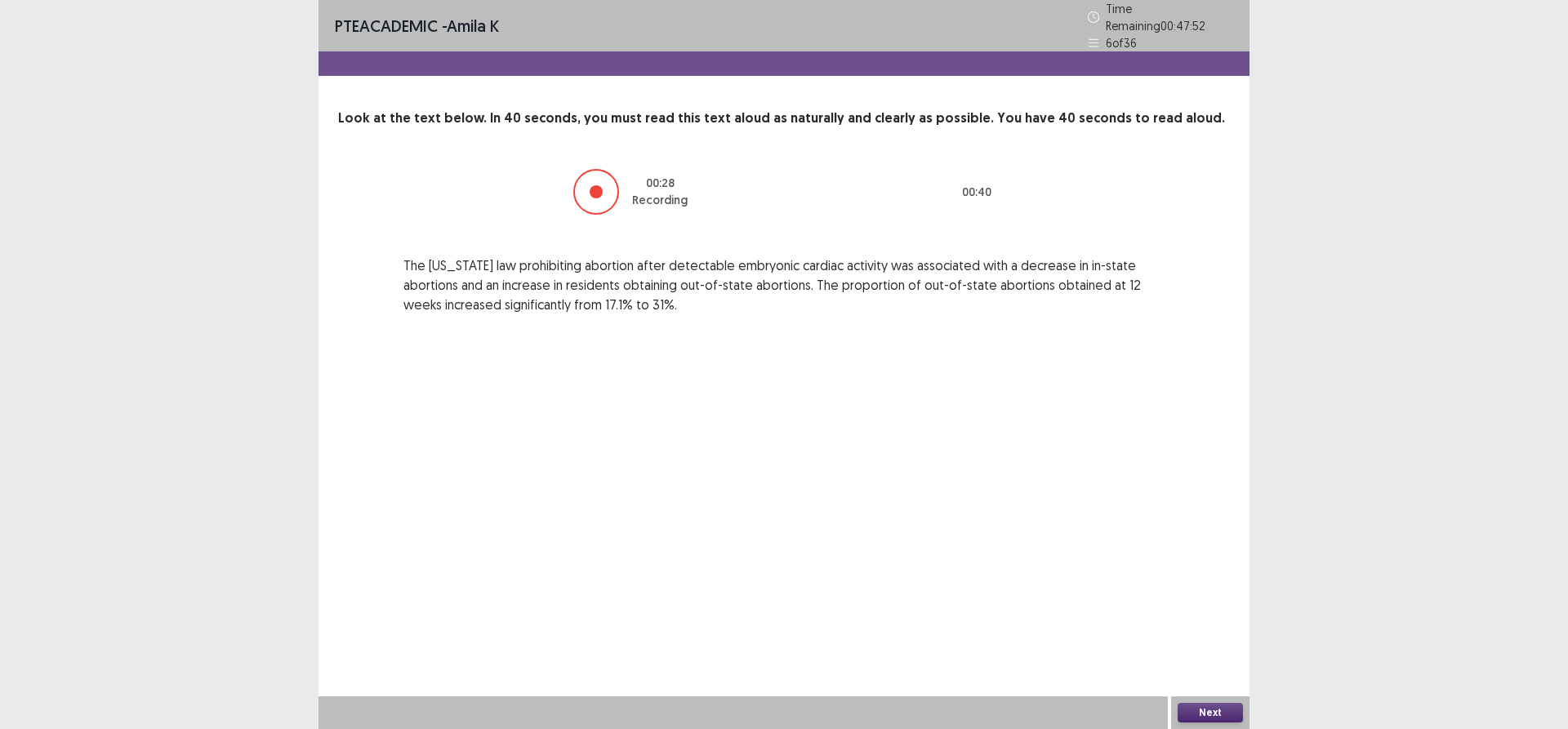
click at [1194, 704] on button "Next" at bounding box center [1210, 712] width 65 height 20
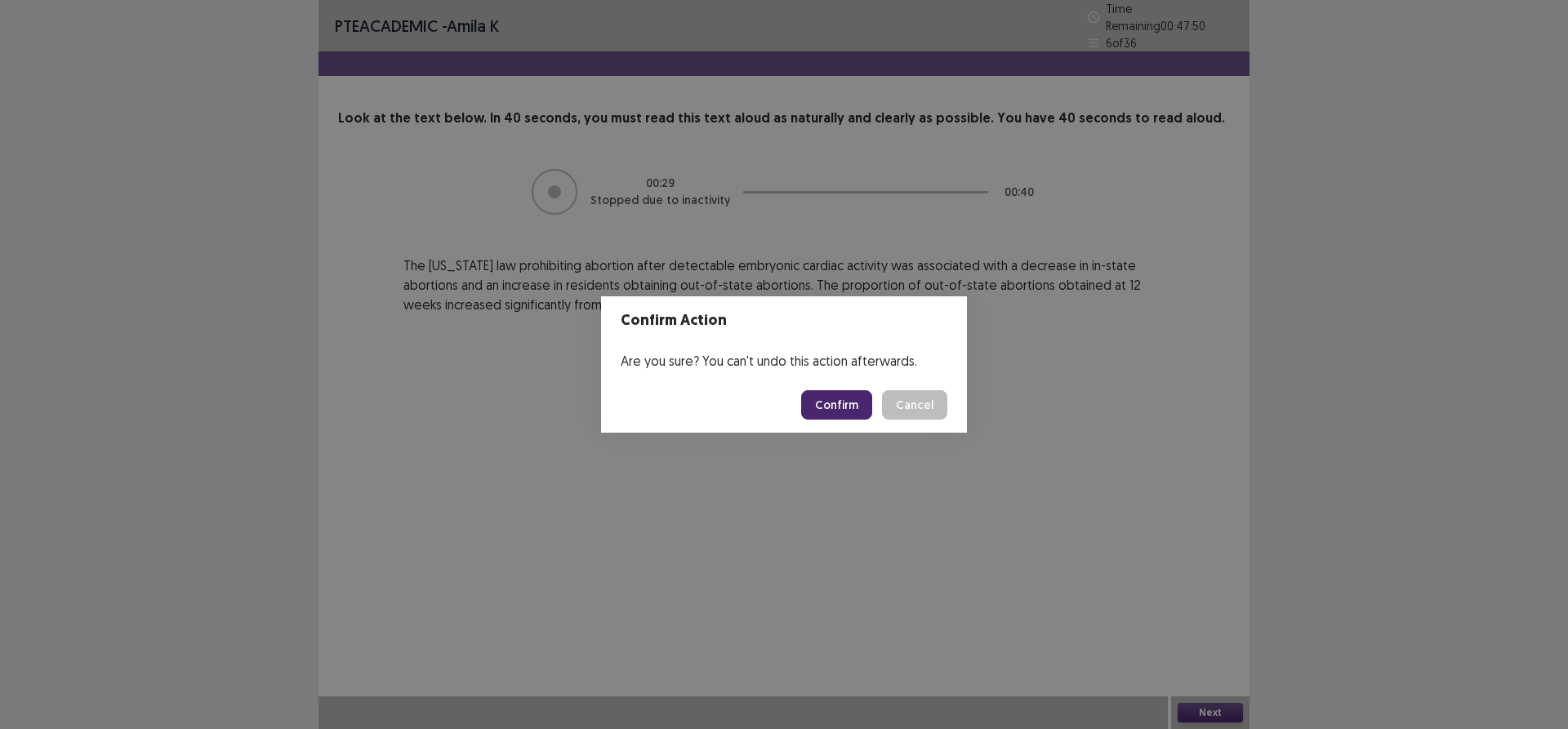
click at [843, 389] on footer "Confirm Cancel" at bounding box center [784, 405] width 366 height 56
click at [830, 396] on button "Confirm" at bounding box center [836, 405] width 71 height 29
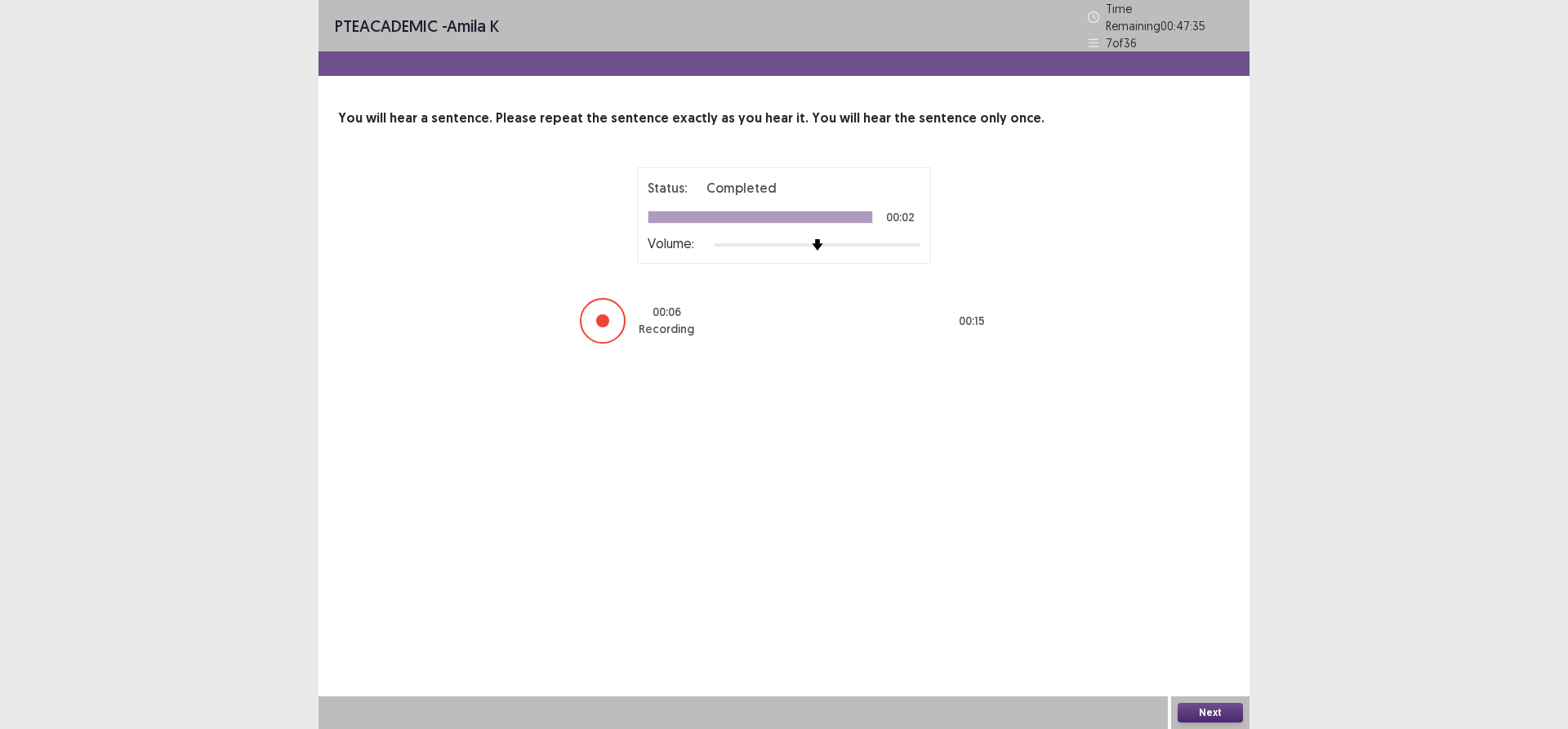
click at [1193, 712] on button "Next" at bounding box center [1210, 712] width 65 height 20
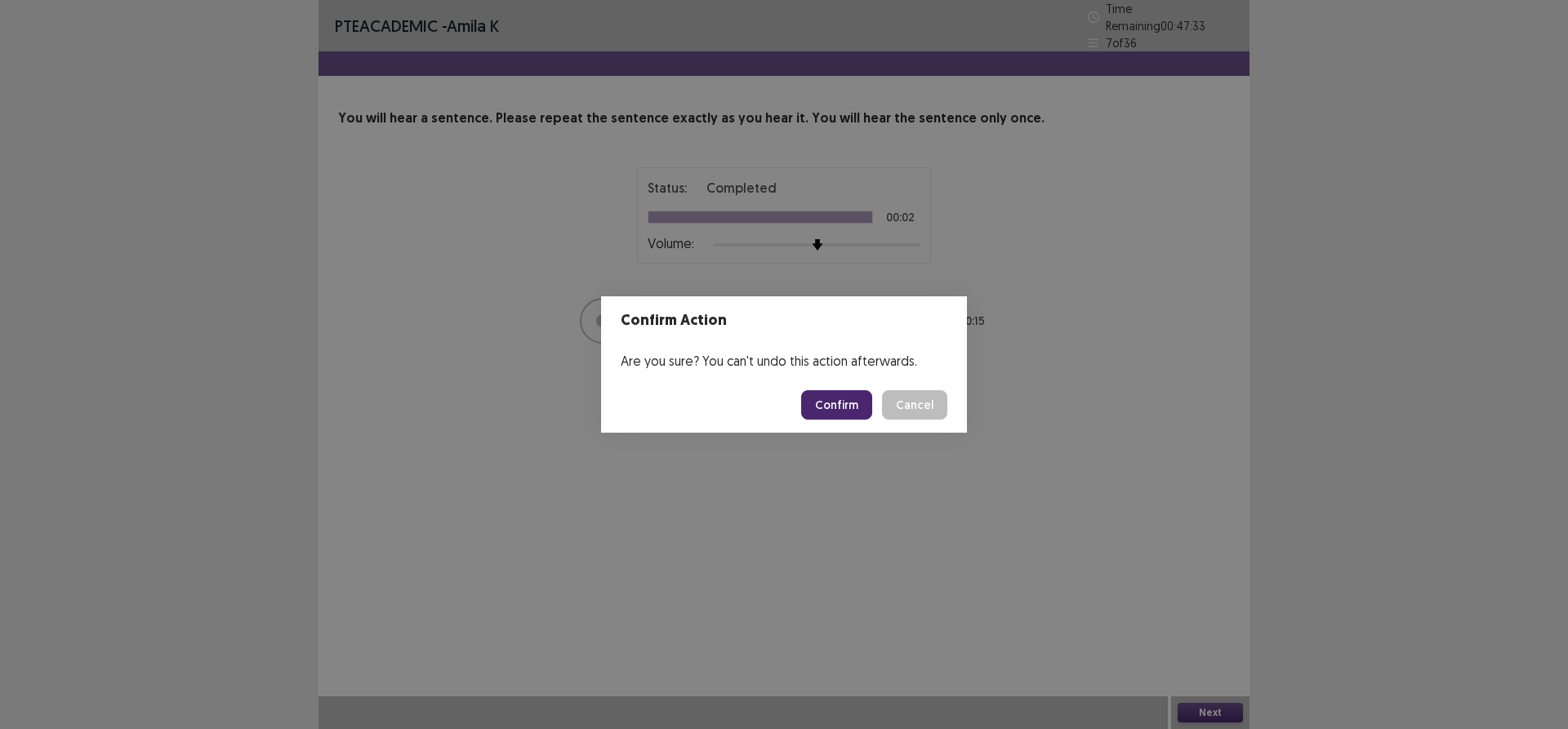
click at [848, 412] on button "Confirm" at bounding box center [836, 405] width 71 height 29
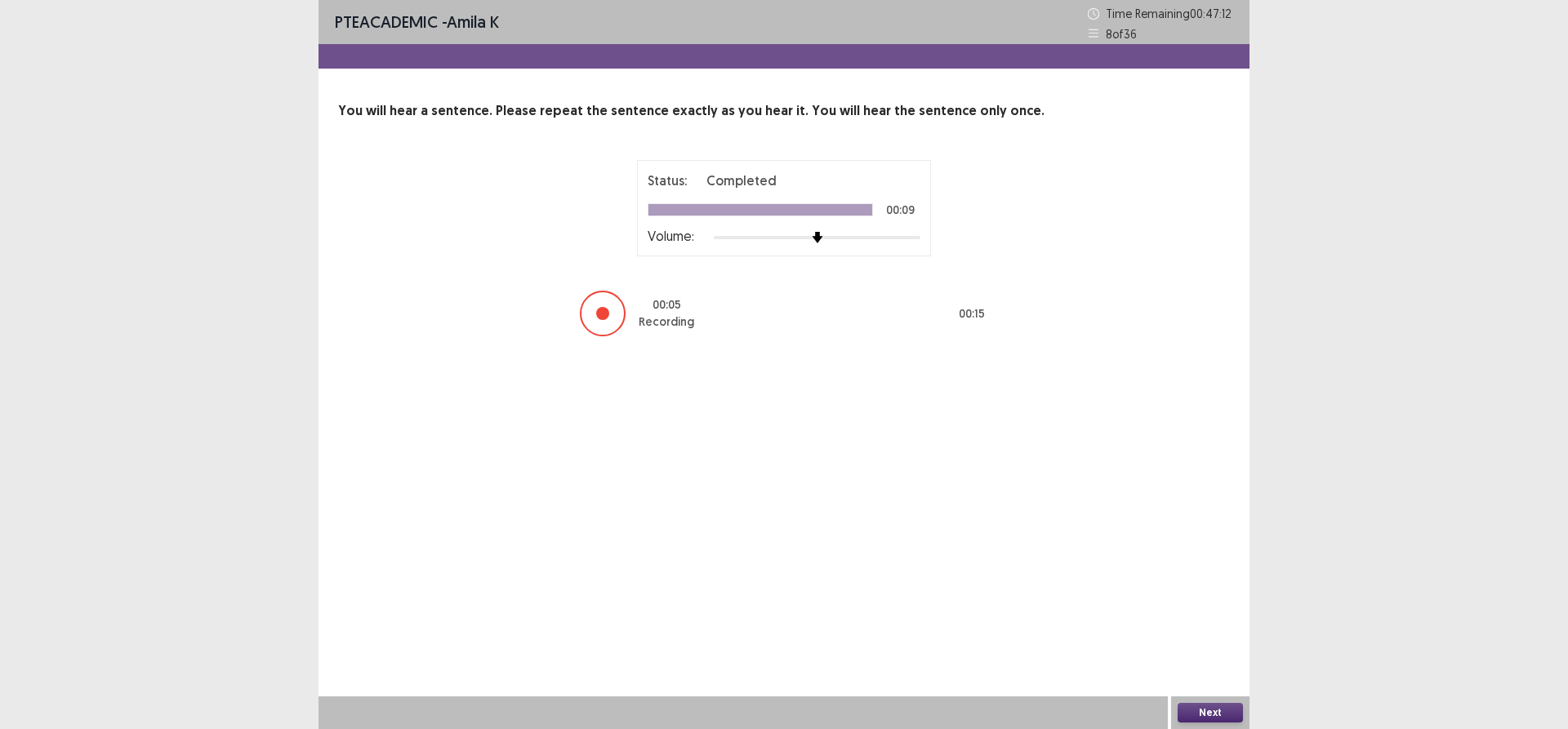
click at [1207, 715] on button "Next" at bounding box center [1210, 712] width 65 height 20
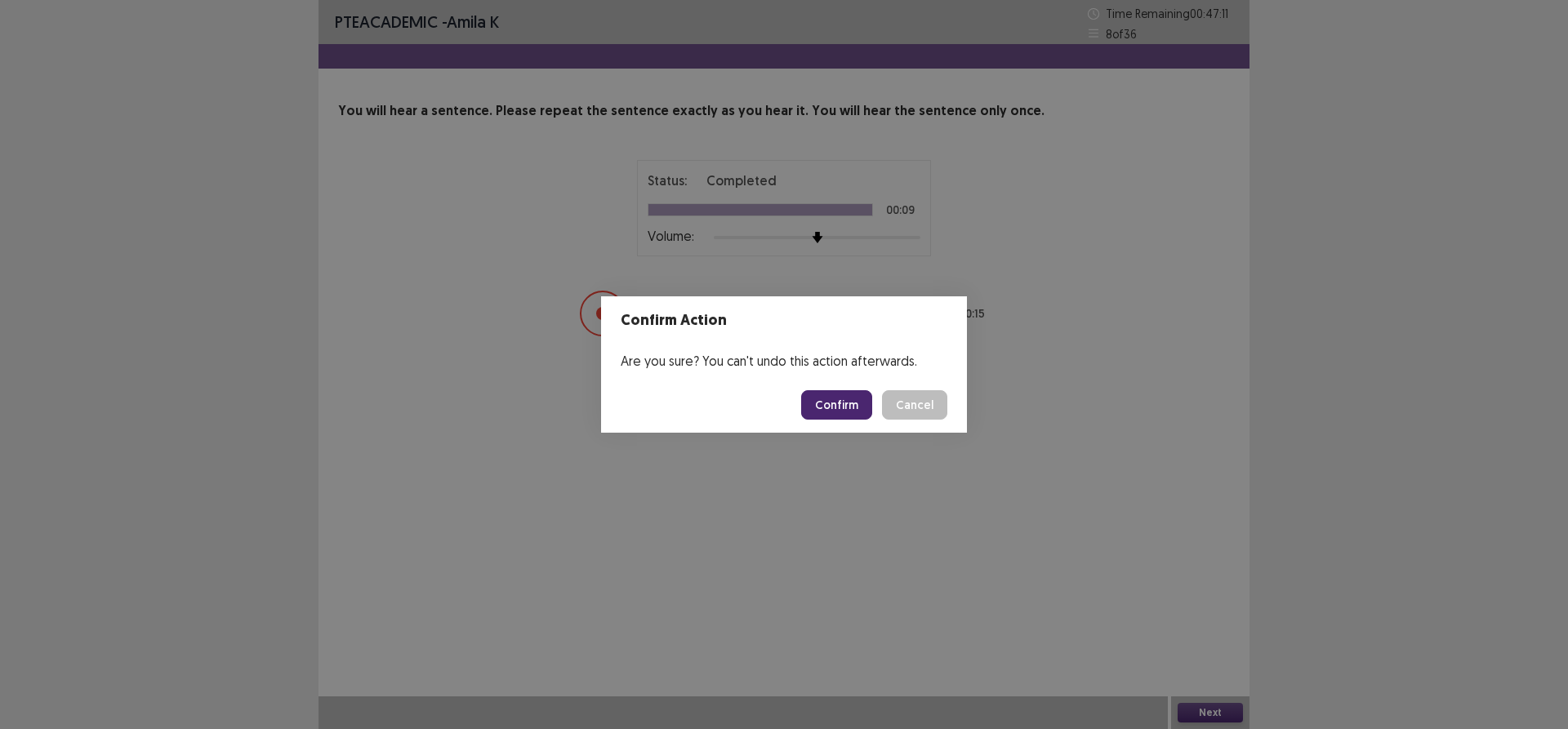
click at [845, 405] on button "Confirm" at bounding box center [836, 405] width 71 height 29
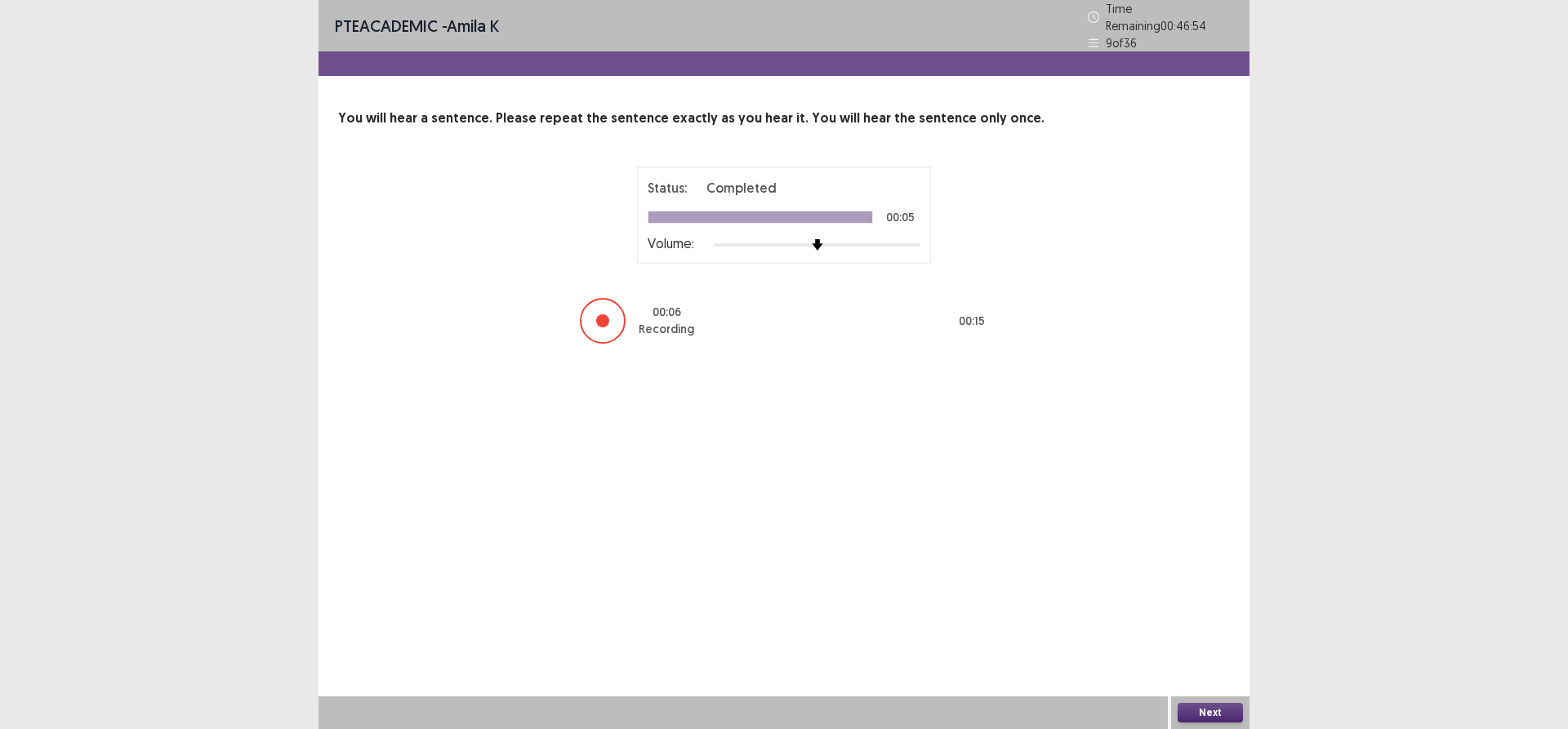
click at [1190, 706] on button "Next" at bounding box center [1210, 712] width 65 height 20
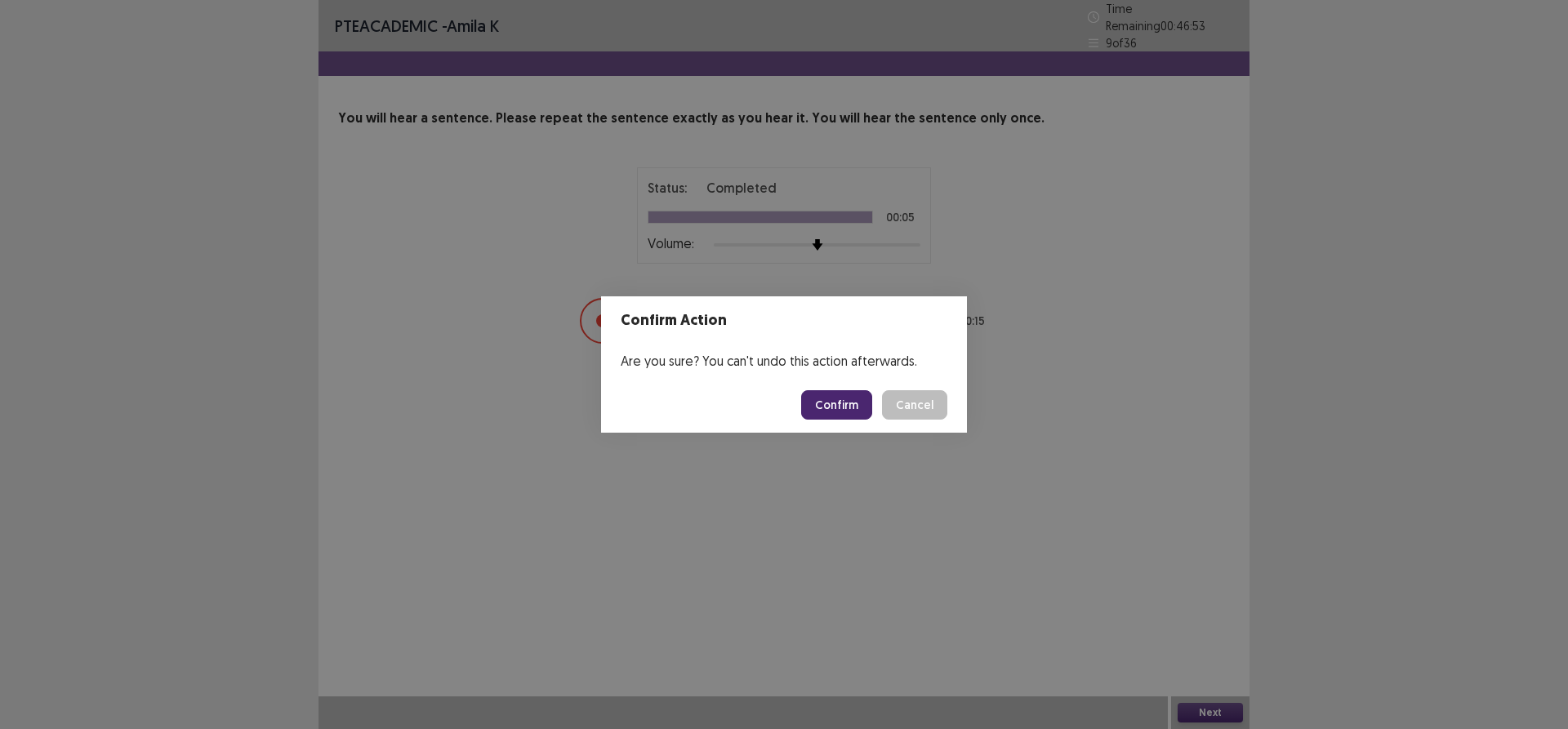
click at [833, 401] on button "Confirm" at bounding box center [836, 405] width 71 height 29
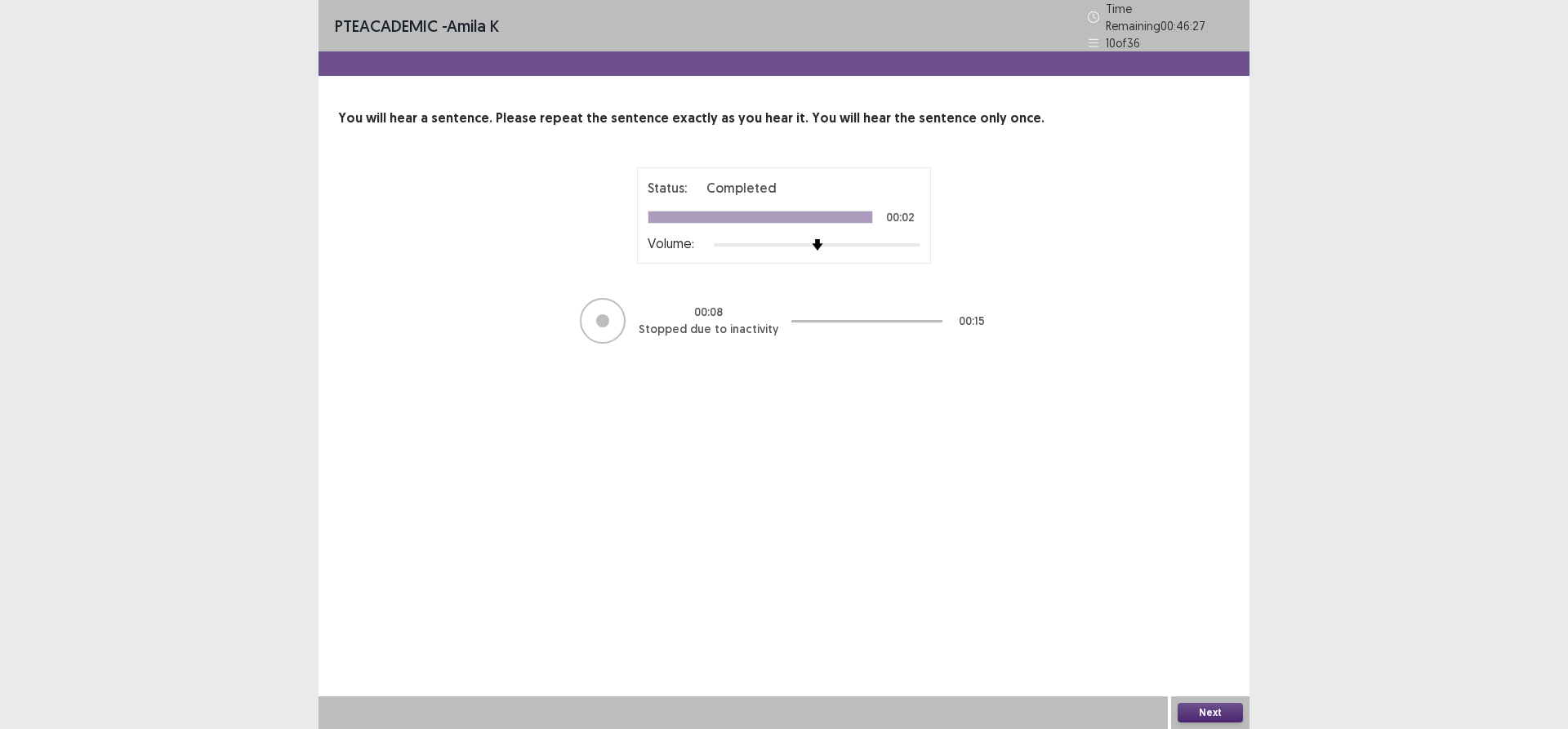
click at [1211, 711] on button "Next" at bounding box center [1210, 712] width 65 height 20
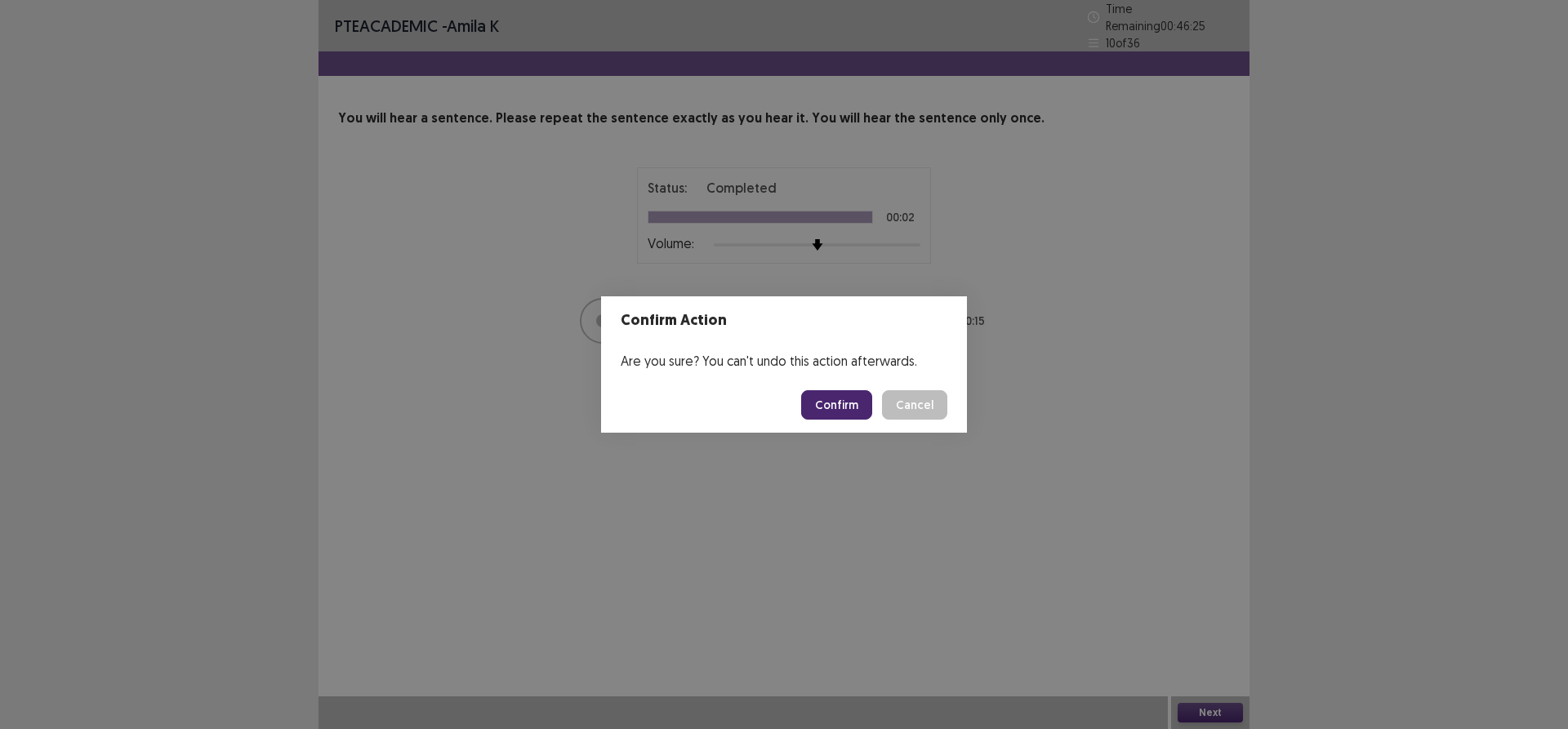
click at [821, 398] on button "Confirm" at bounding box center [836, 405] width 71 height 29
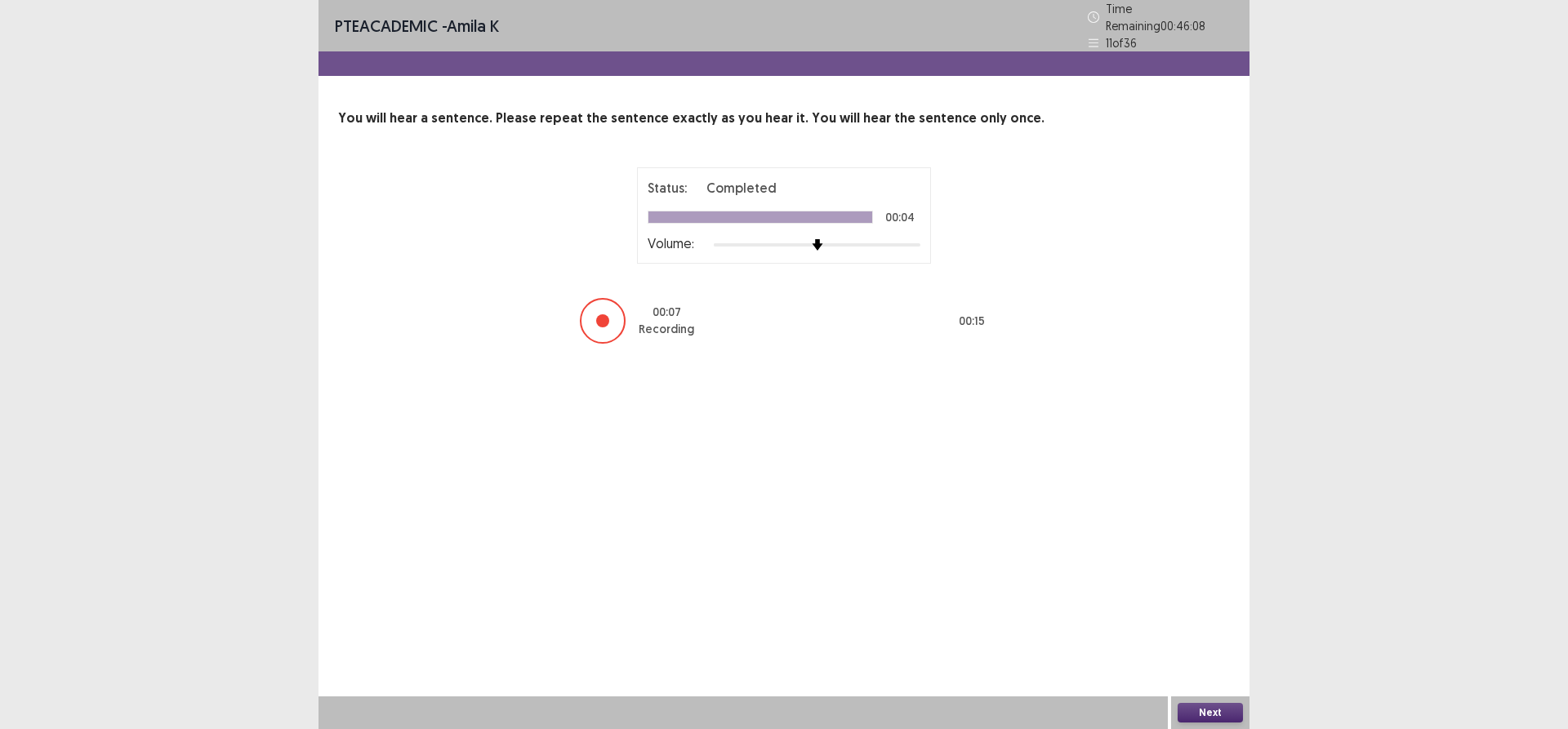
click at [1225, 712] on button "Next" at bounding box center [1210, 712] width 65 height 20
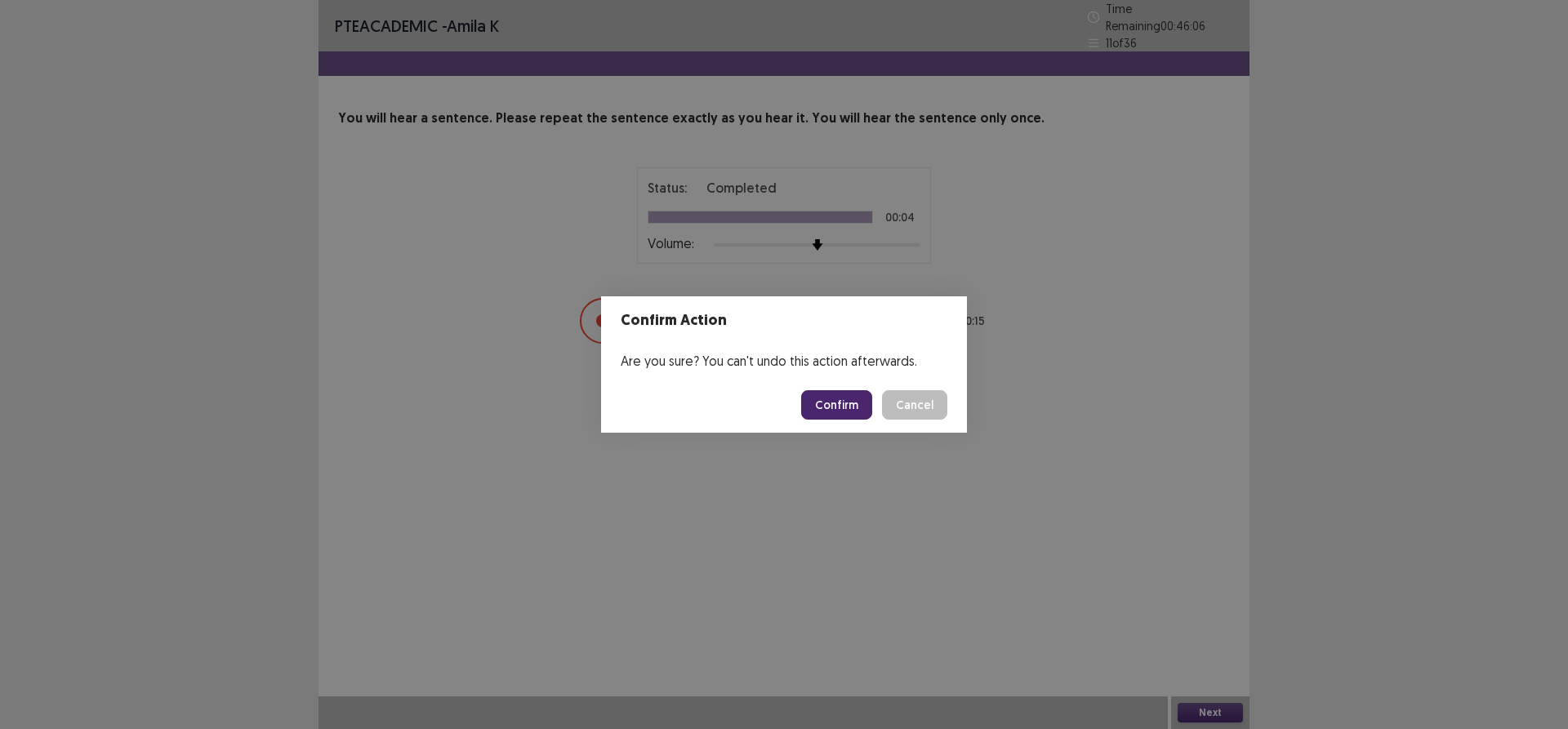
click at [850, 409] on button "Confirm" at bounding box center [836, 405] width 71 height 29
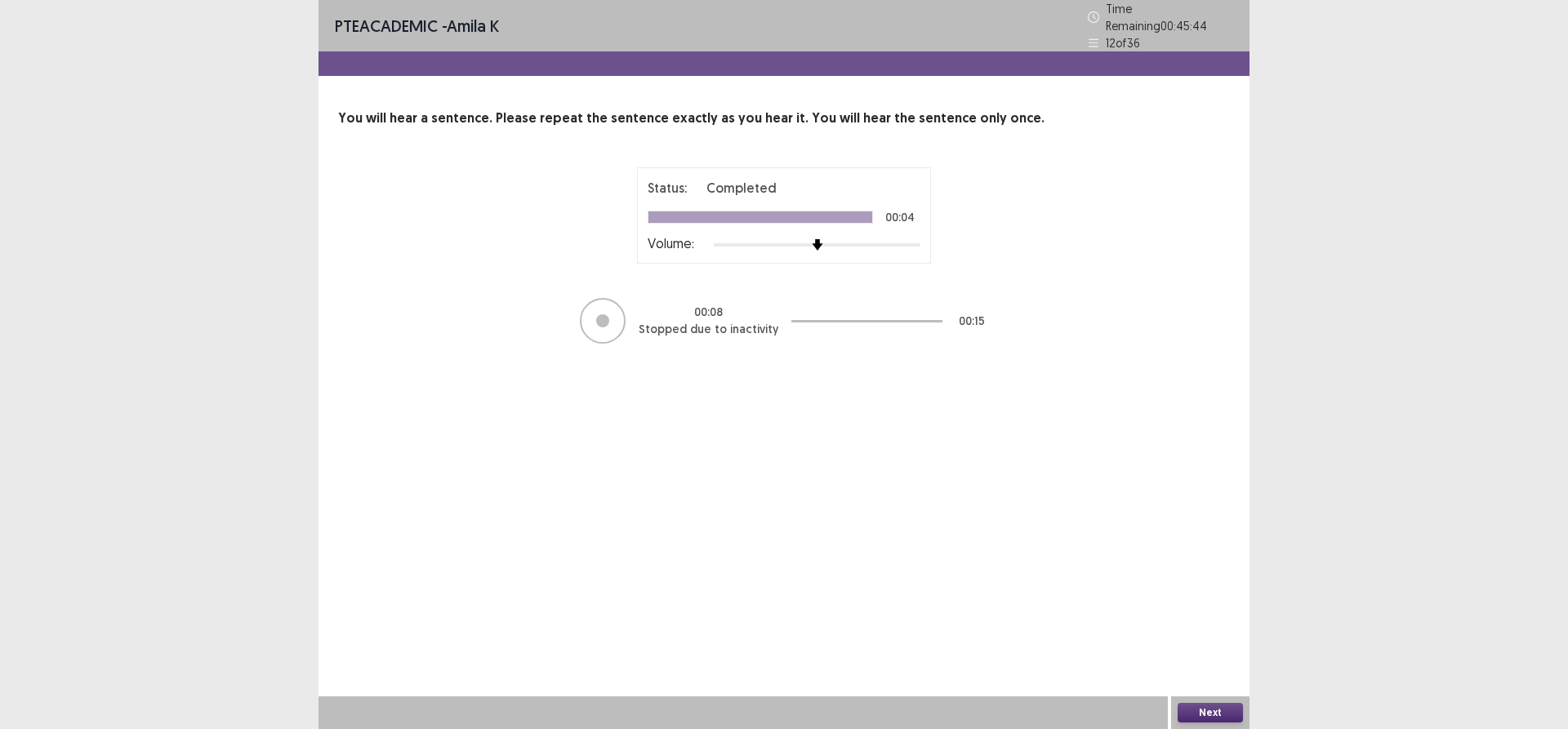
click at [1209, 716] on button "Next" at bounding box center [1210, 712] width 65 height 20
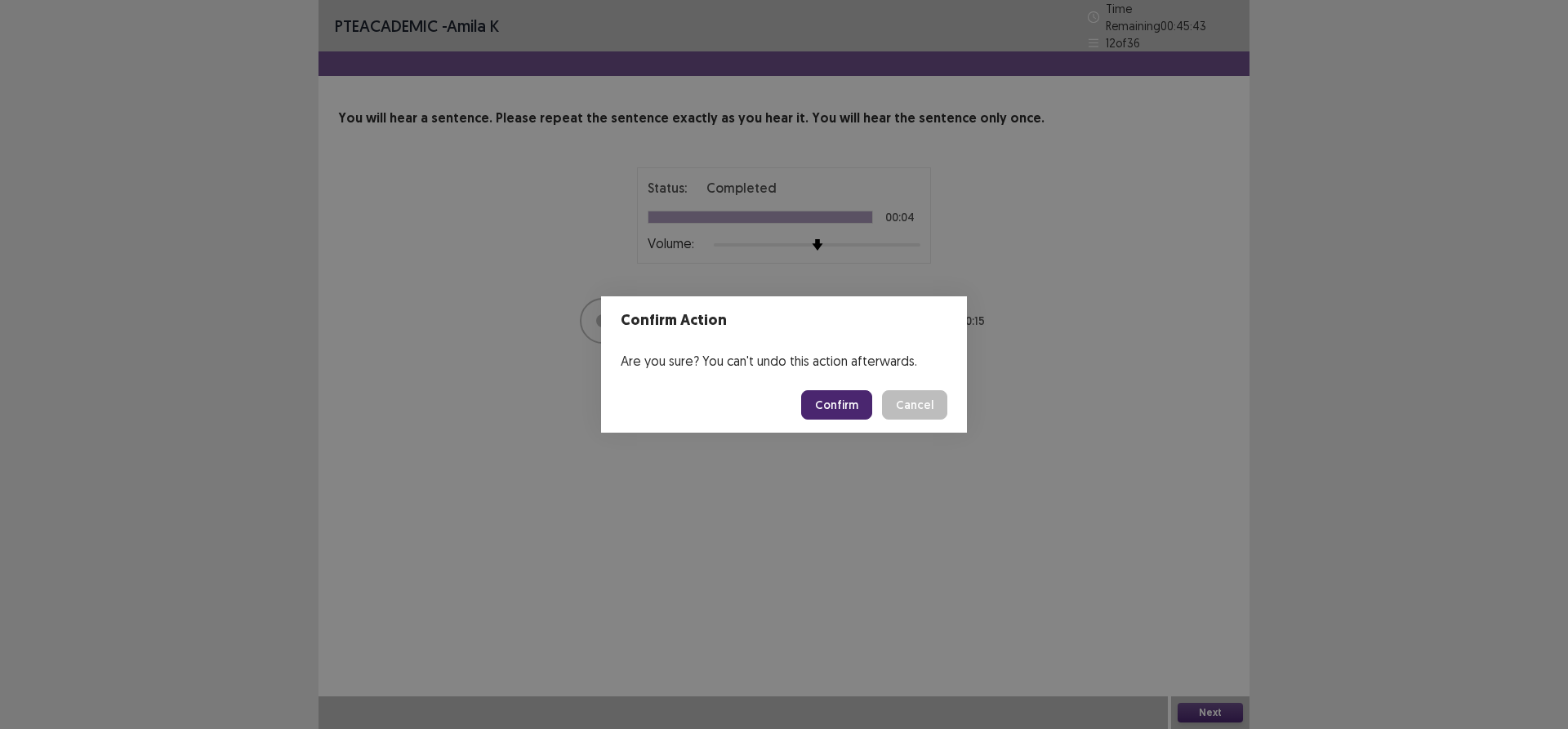
click at [850, 407] on button "Confirm" at bounding box center [836, 405] width 71 height 29
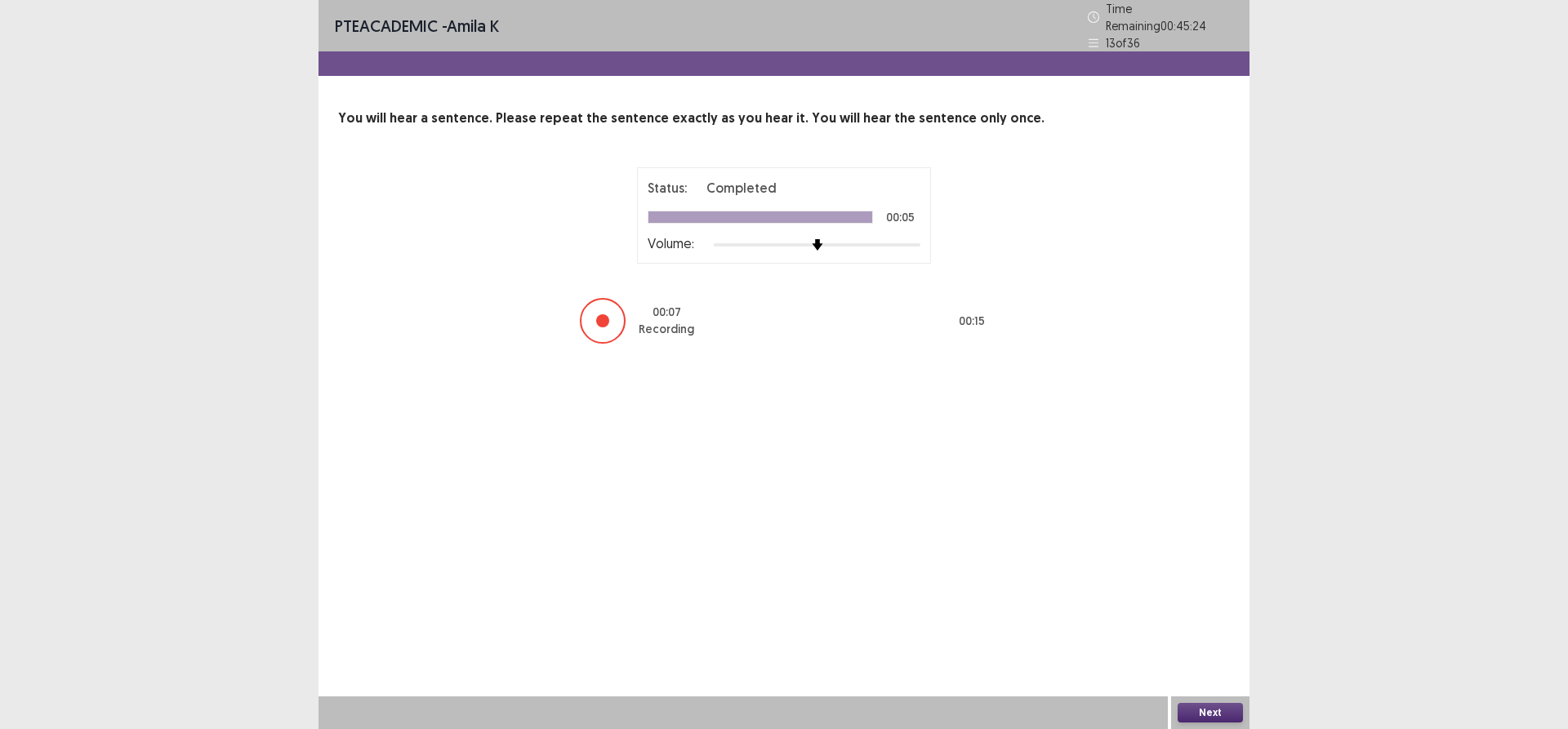
click at [1184, 709] on button "Next" at bounding box center [1210, 712] width 65 height 20
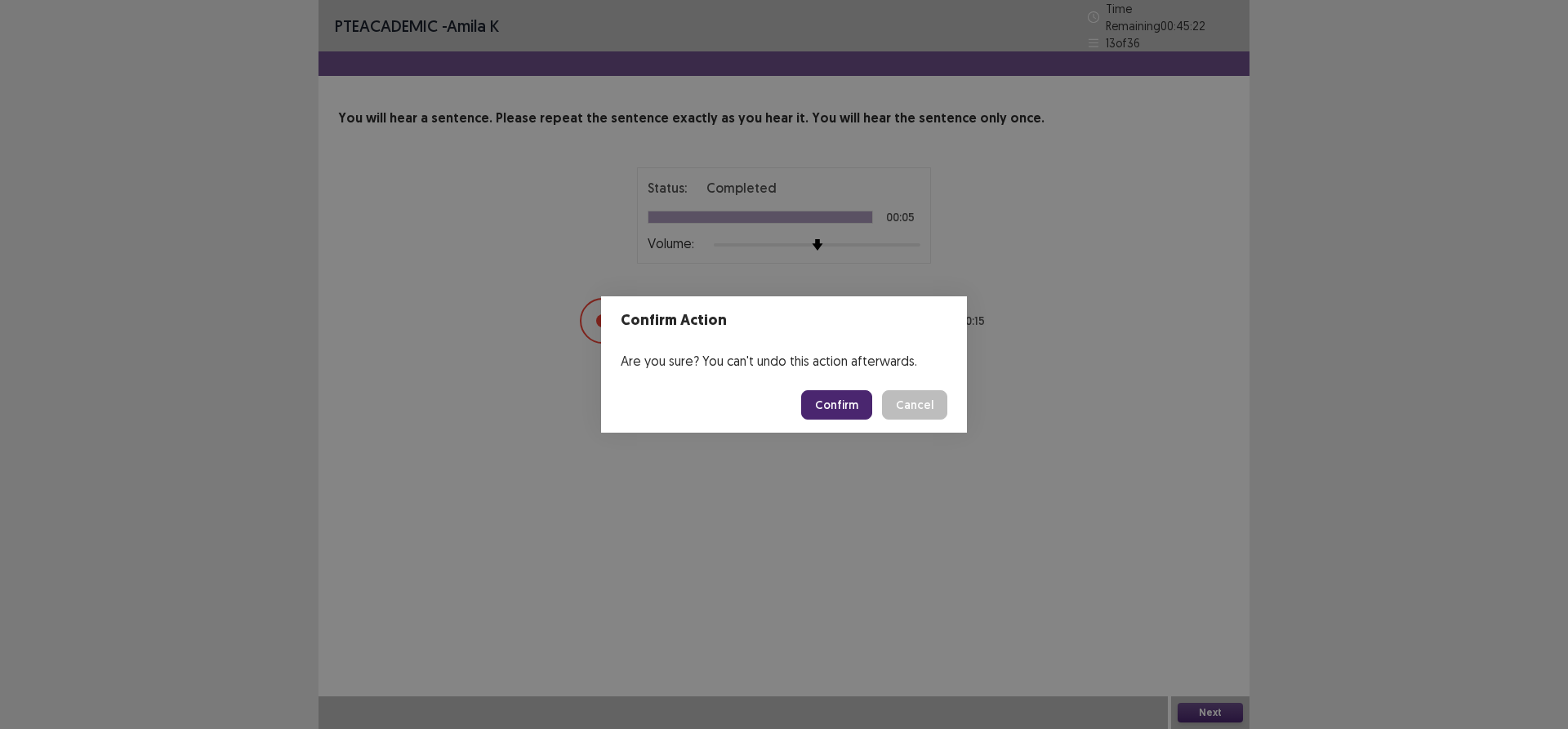
click at [848, 412] on button "Confirm" at bounding box center [836, 405] width 71 height 29
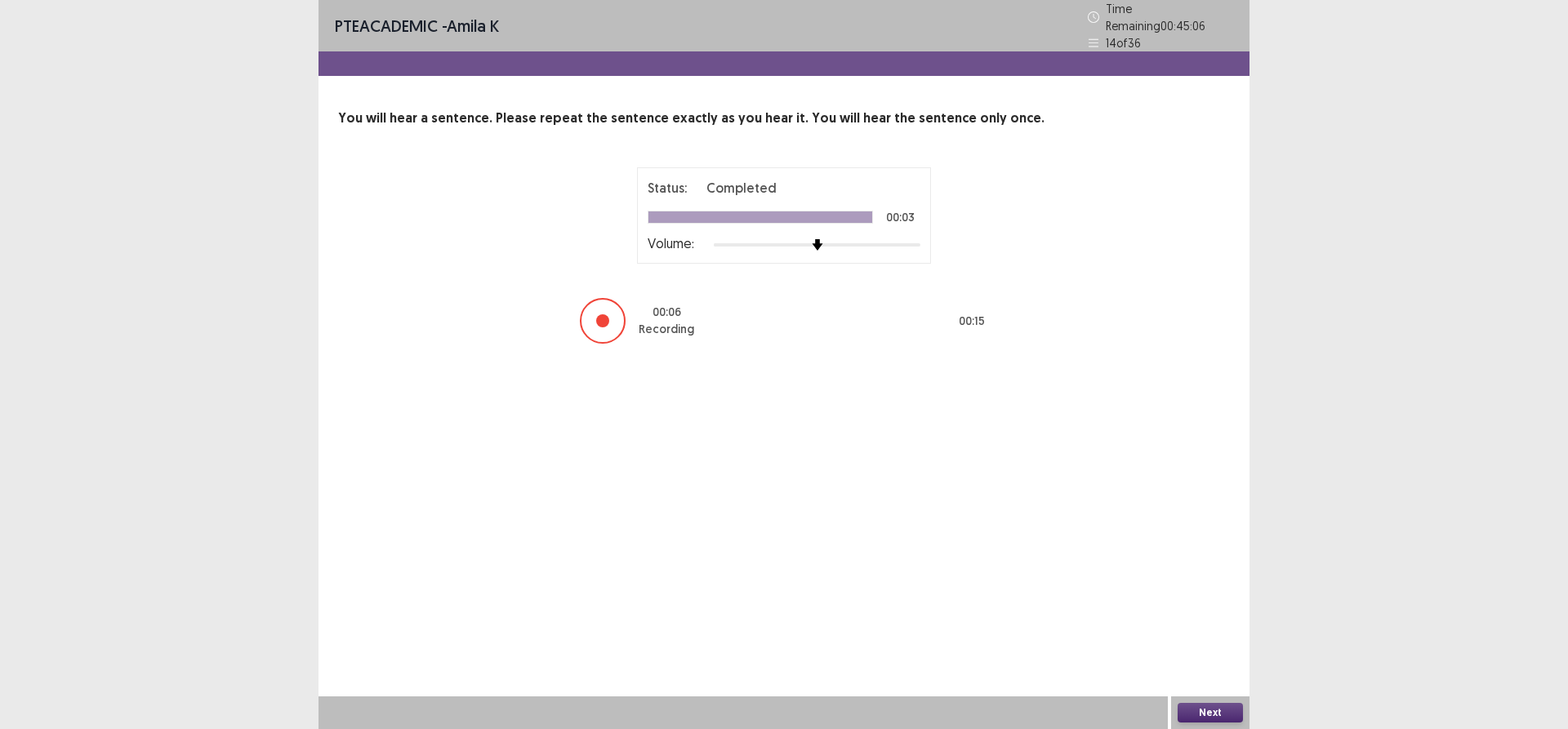
click at [1208, 706] on button "Next" at bounding box center [1210, 712] width 65 height 20
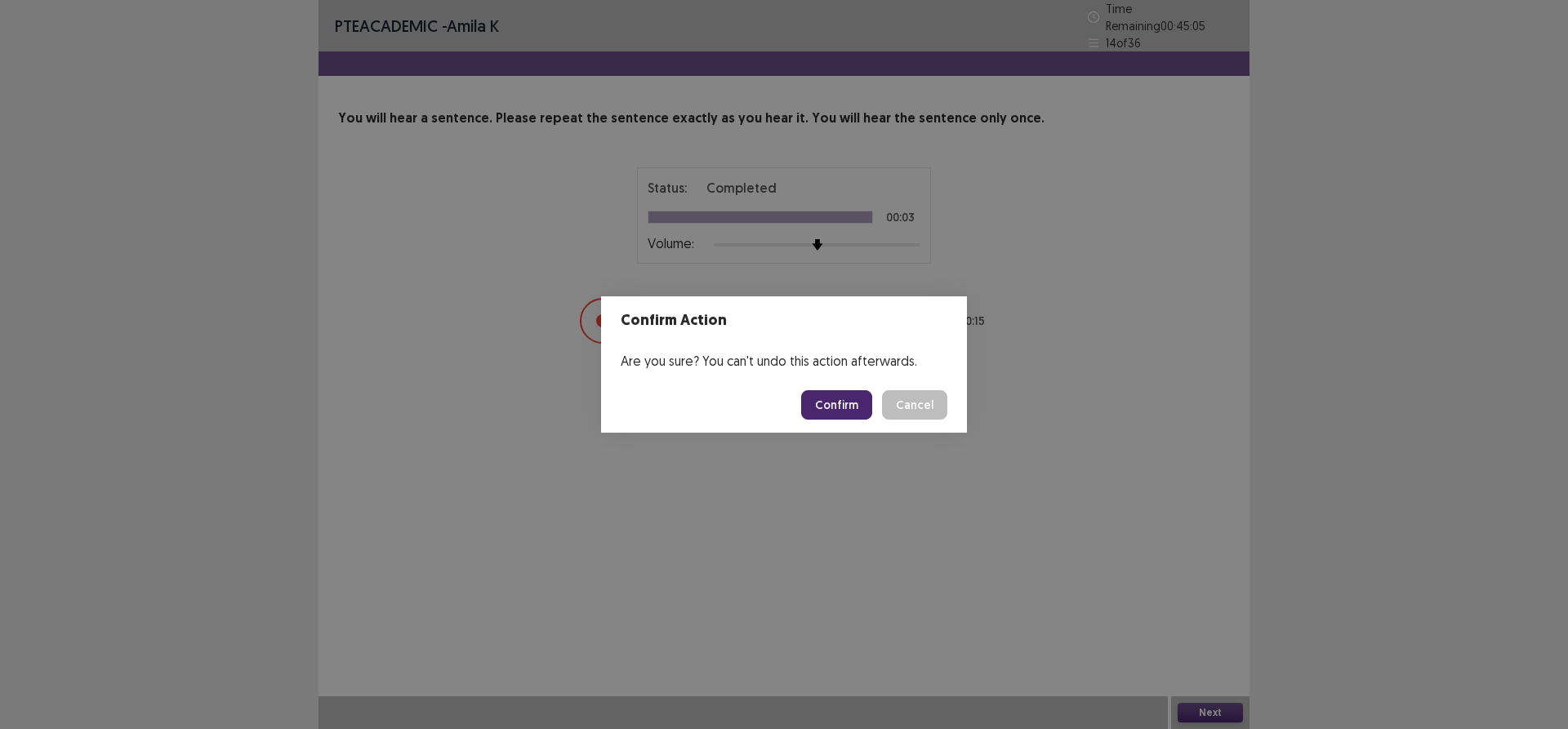
click at [827, 412] on button "Confirm" at bounding box center [836, 405] width 71 height 29
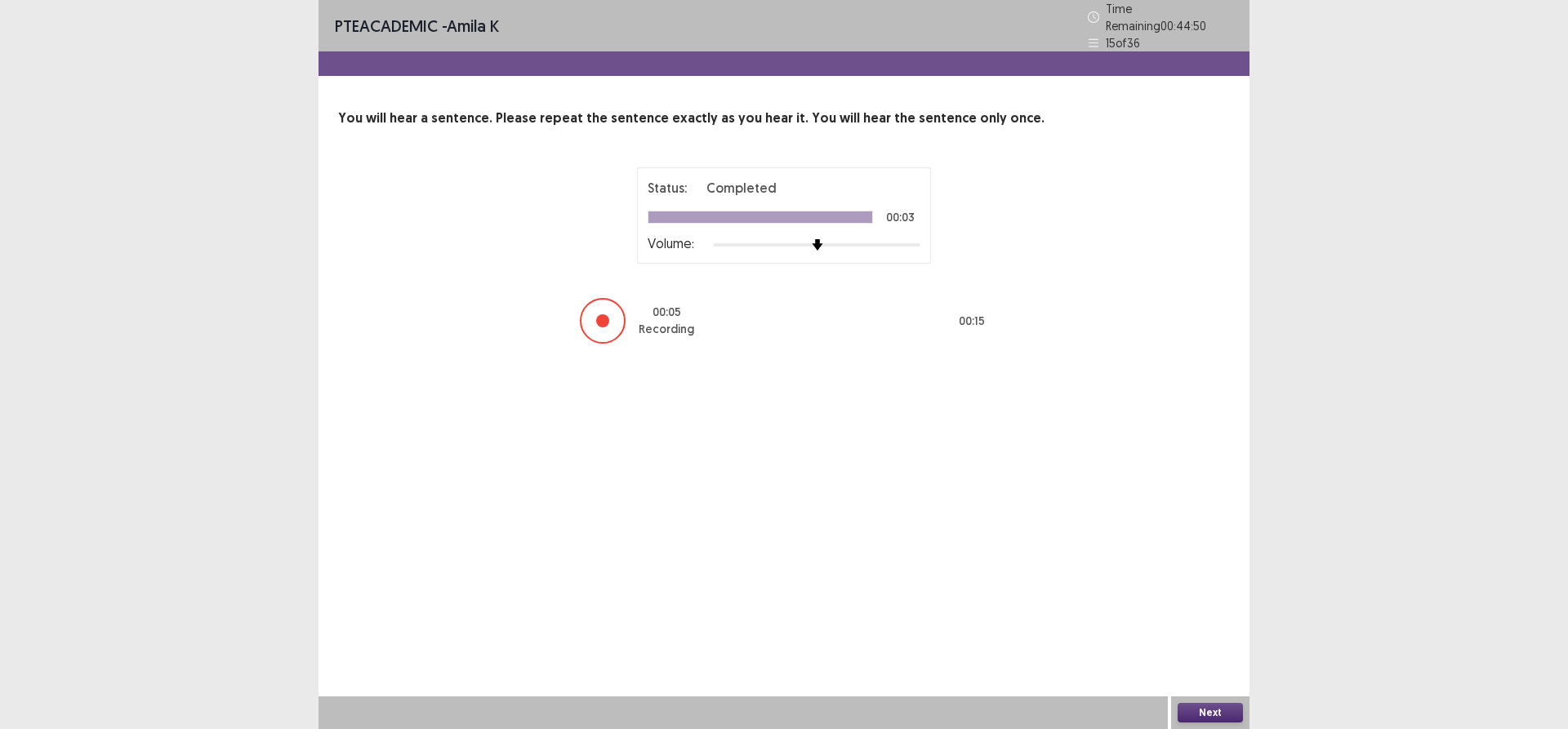
click at [1207, 714] on button "Next" at bounding box center [1210, 712] width 65 height 20
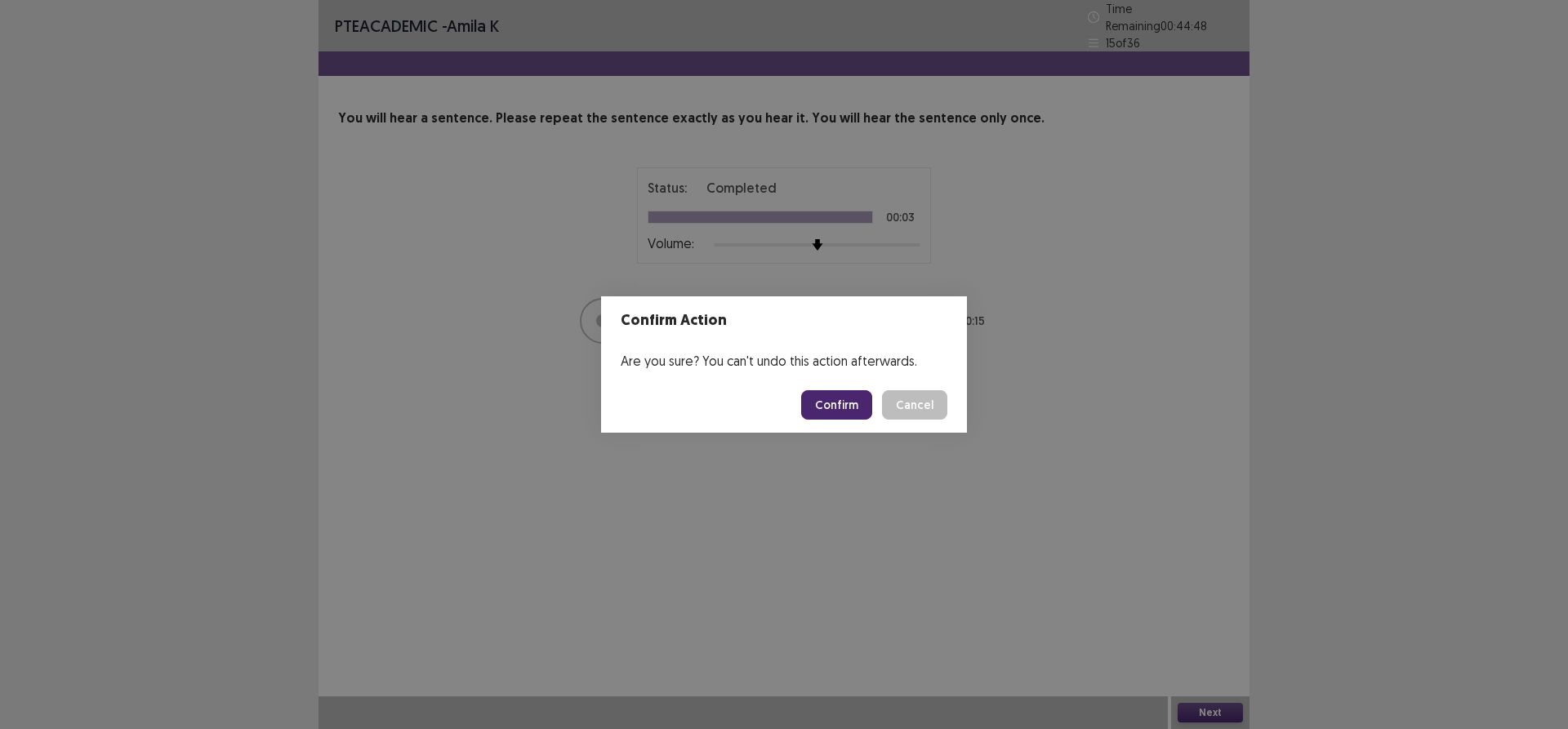
click at [816, 402] on button "Confirm" at bounding box center [836, 405] width 71 height 29
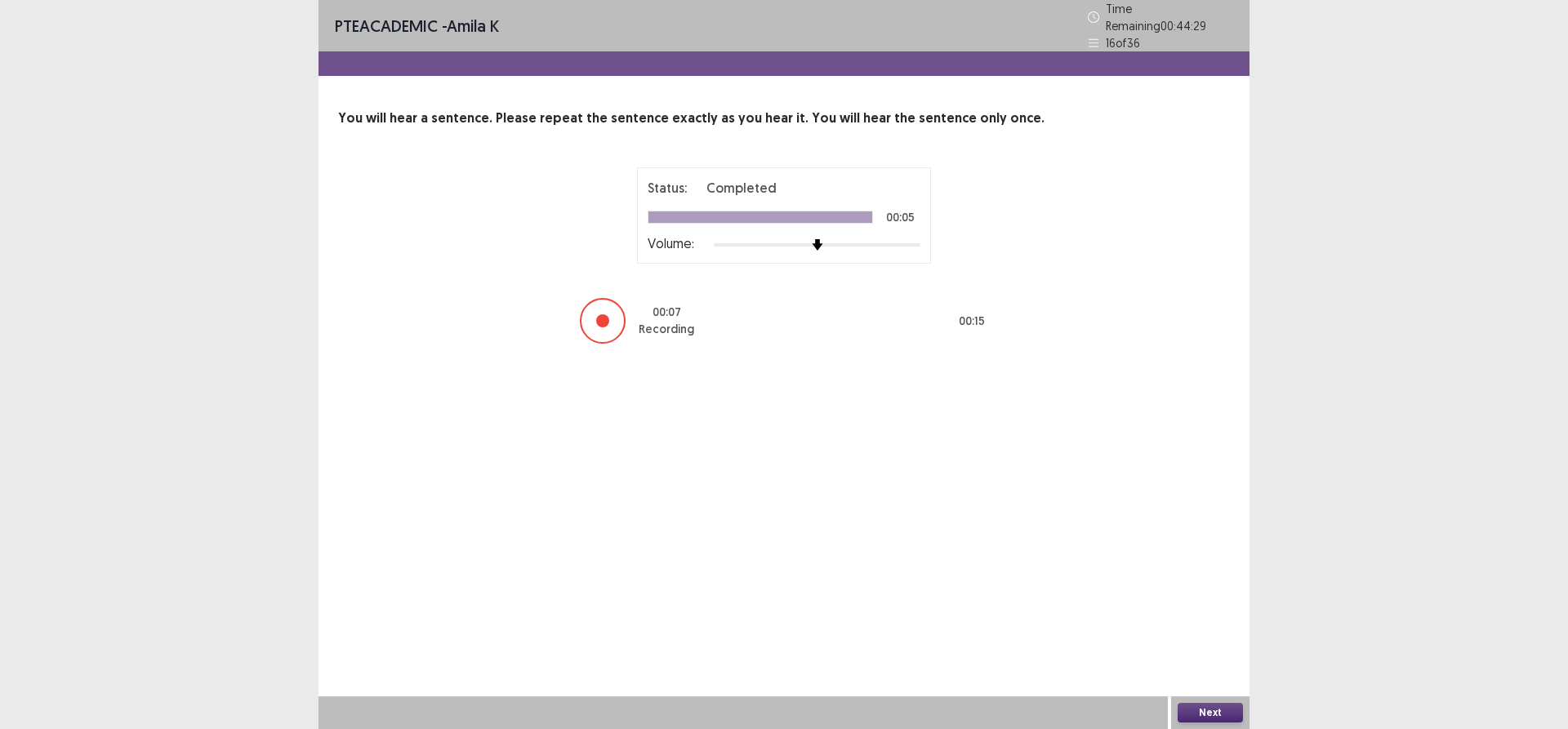
click at [1204, 718] on button "Next" at bounding box center [1210, 712] width 65 height 20
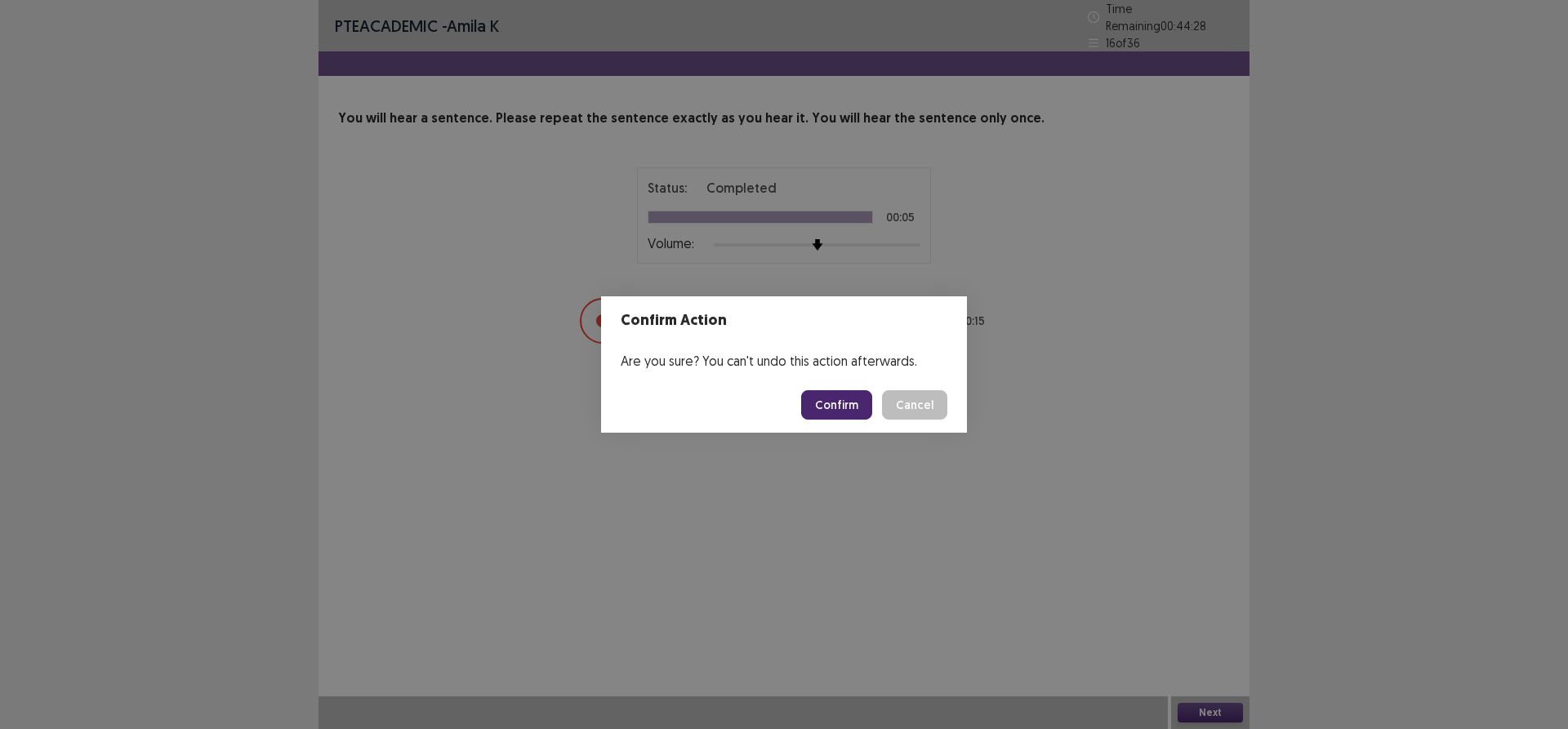
click at [822, 402] on button "Confirm" at bounding box center [836, 405] width 71 height 29
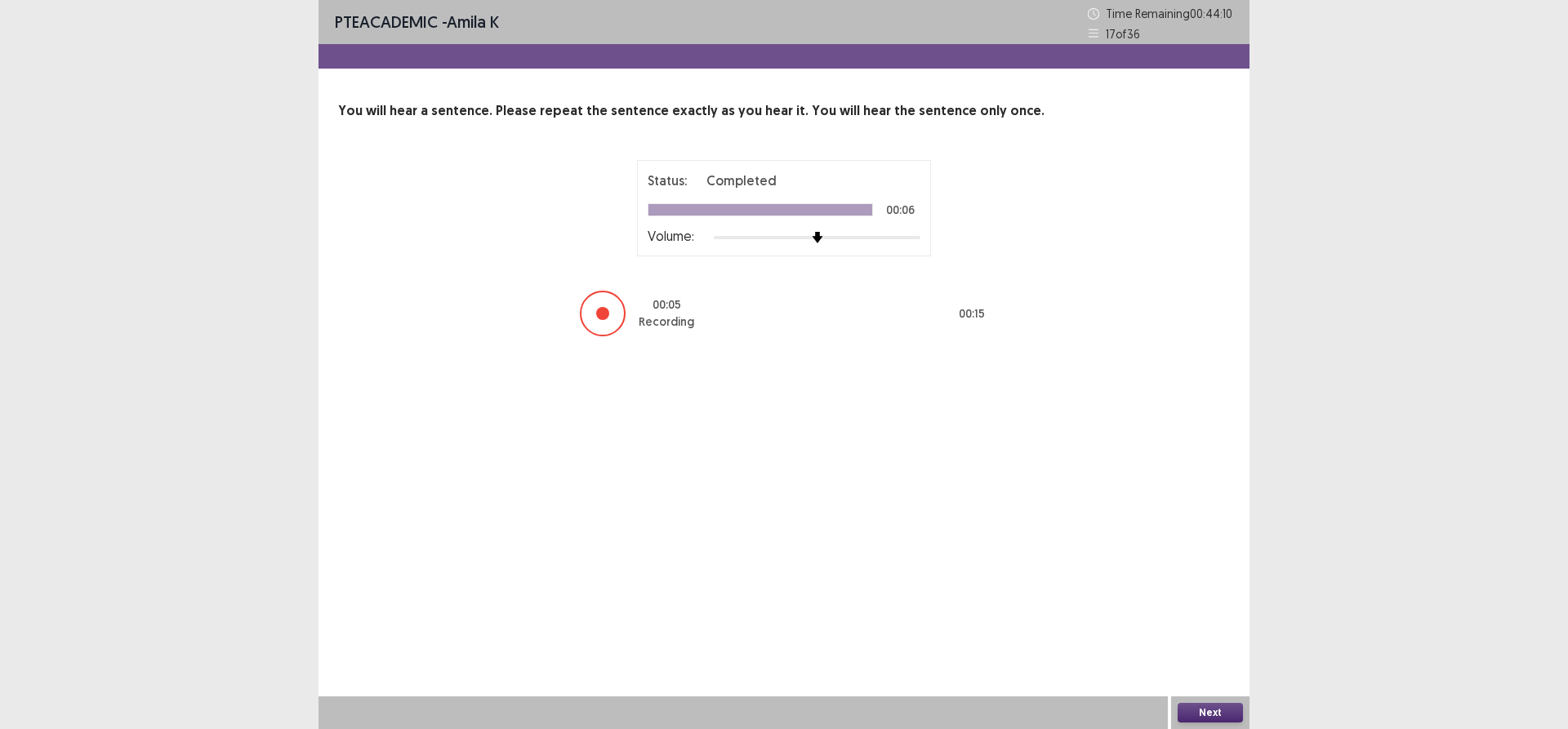
click at [1214, 715] on button "Next" at bounding box center [1210, 712] width 65 height 20
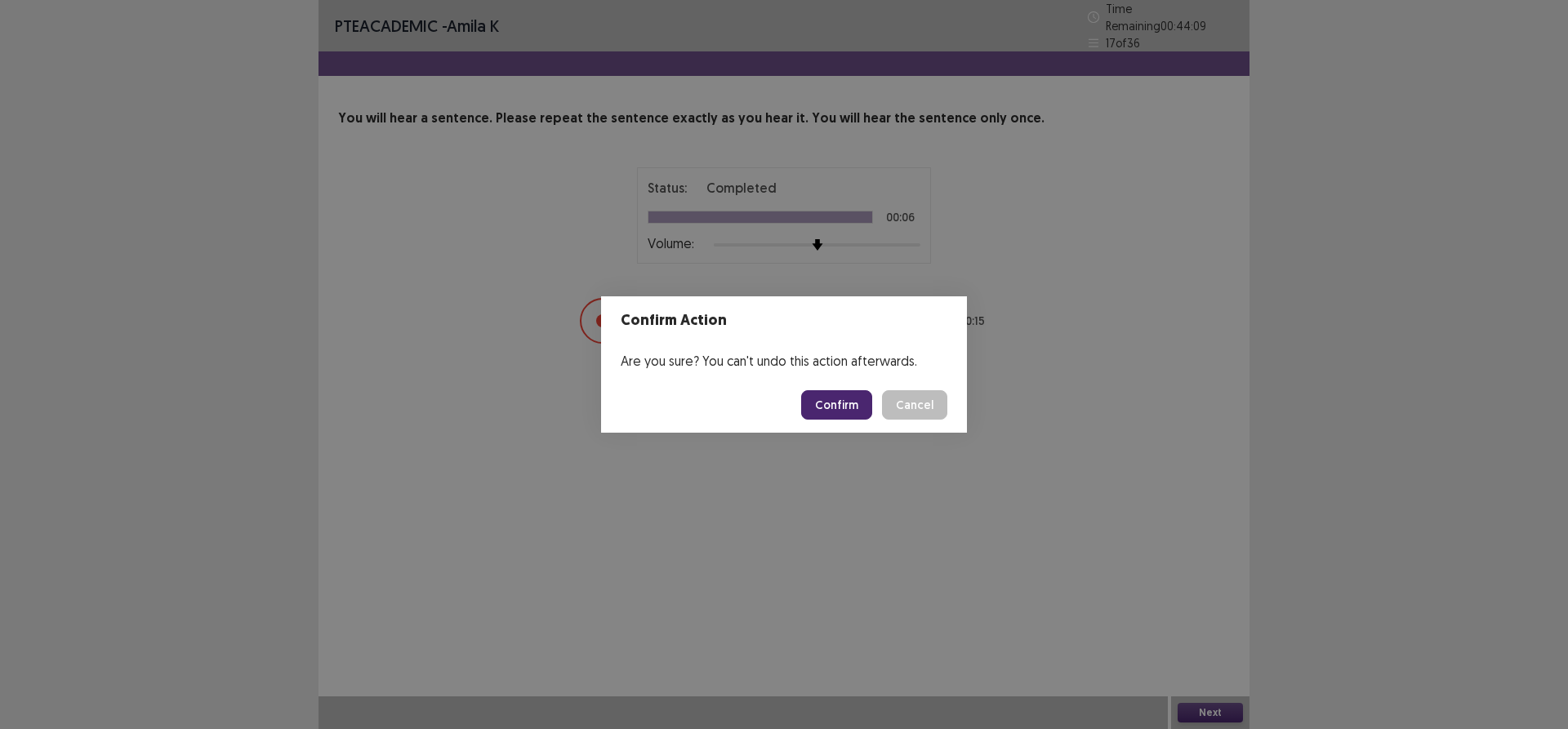
click at [857, 412] on button "Confirm" at bounding box center [836, 405] width 71 height 29
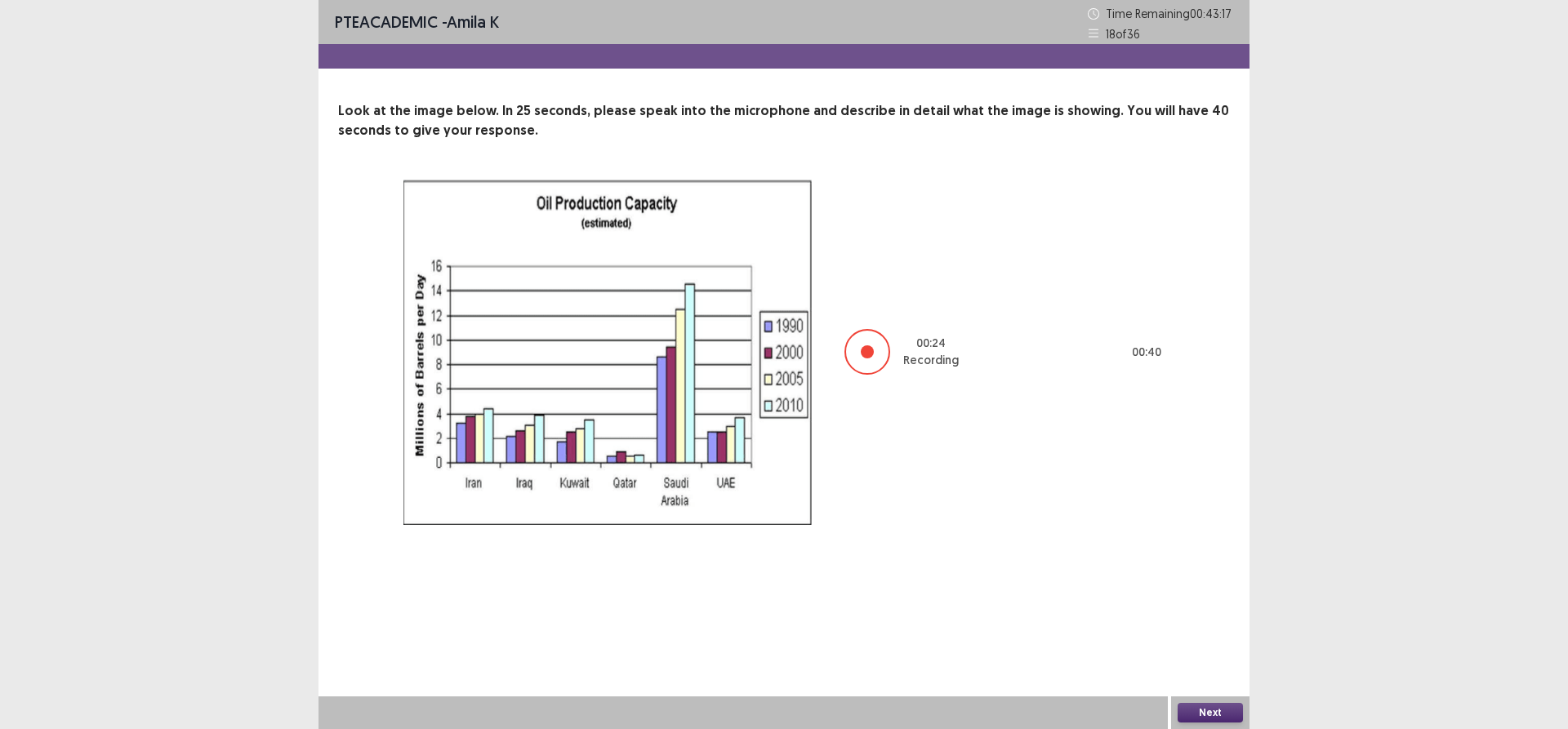
click at [1208, 718] on button "Next" at bounding box center [1210, 712] width 65 height 20
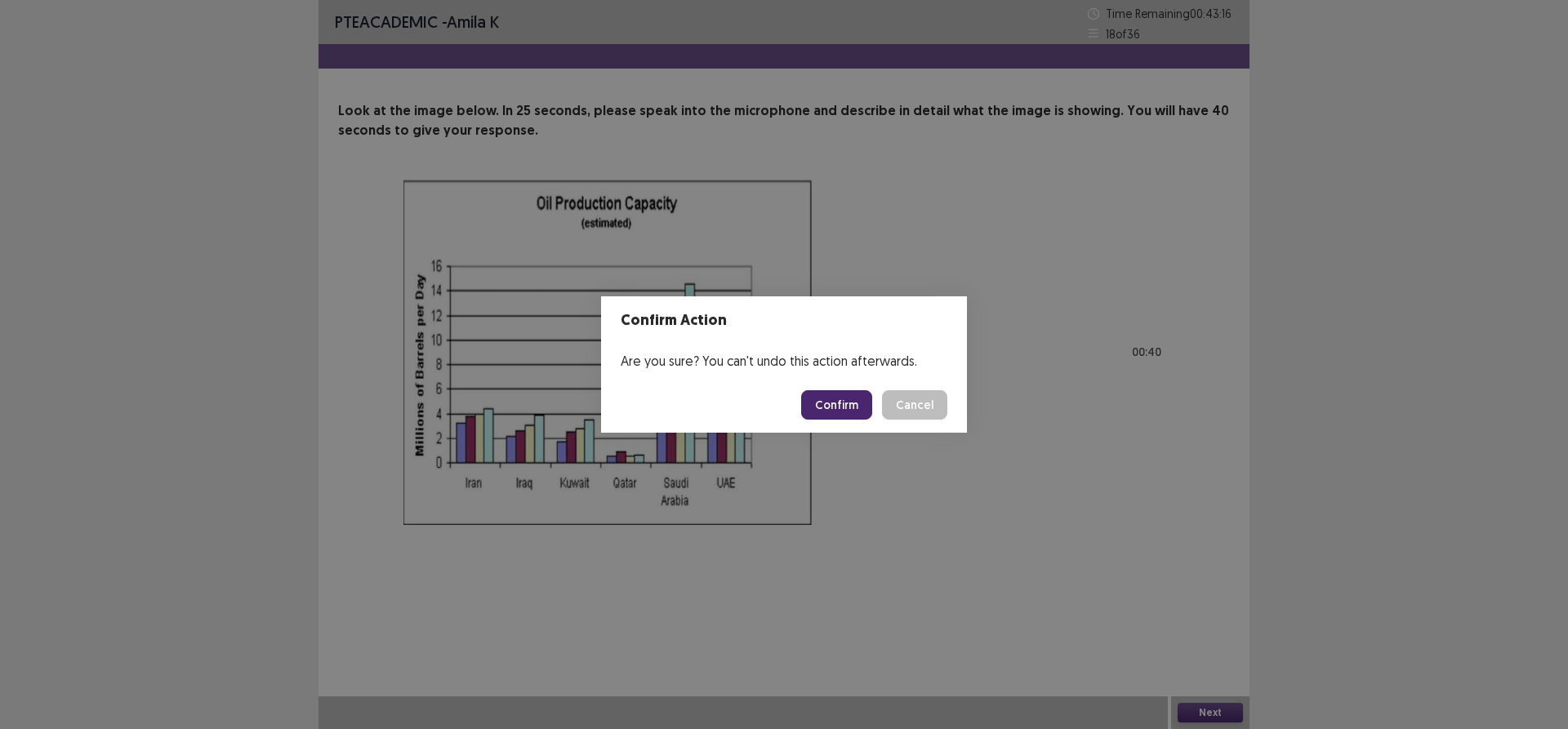
click at [850, 395] on button "Confirm" at bounding box center [836, 405] width 71 height 29
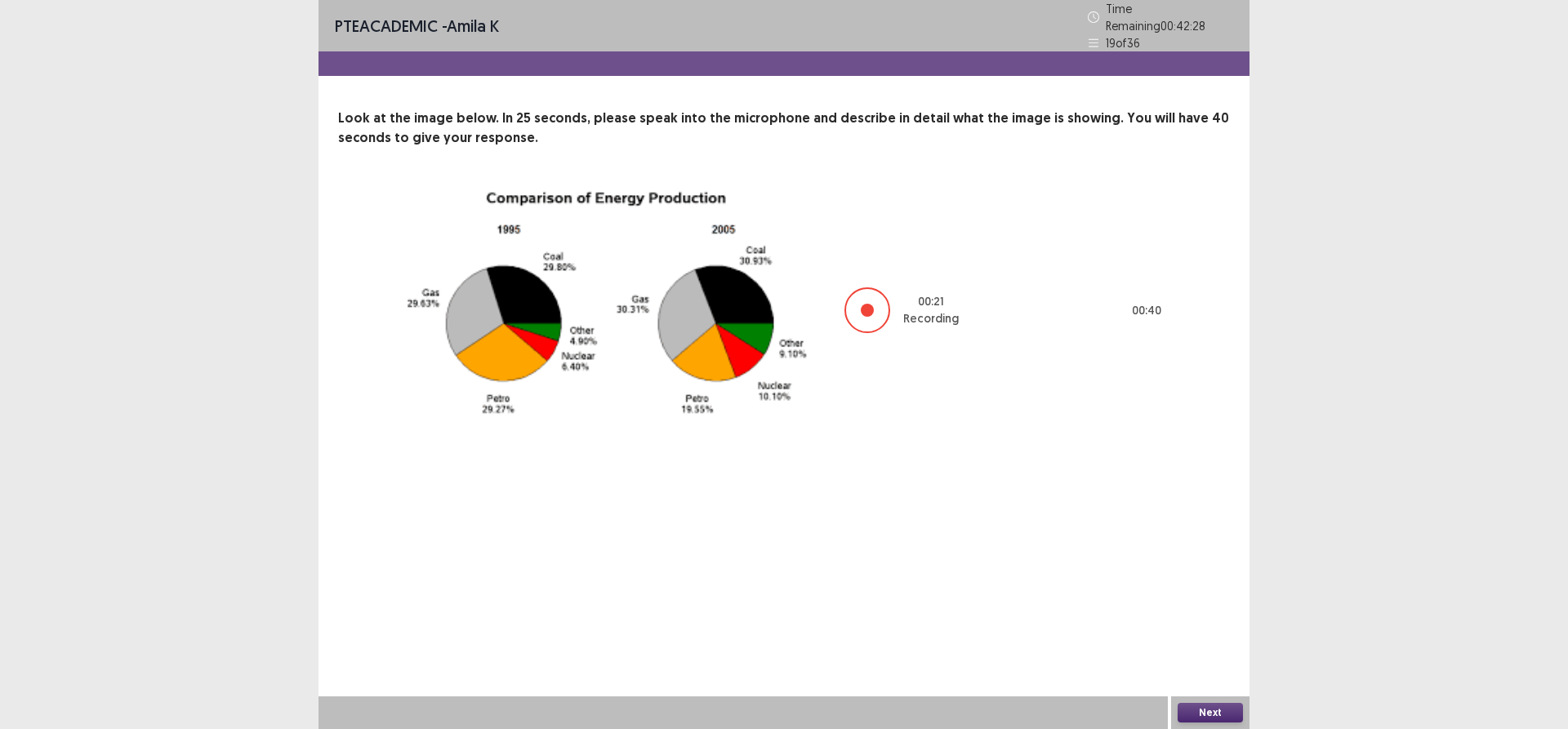
click at [1178, 710] on button "Next" at bounding box center [1210, 712] width 65 height 20
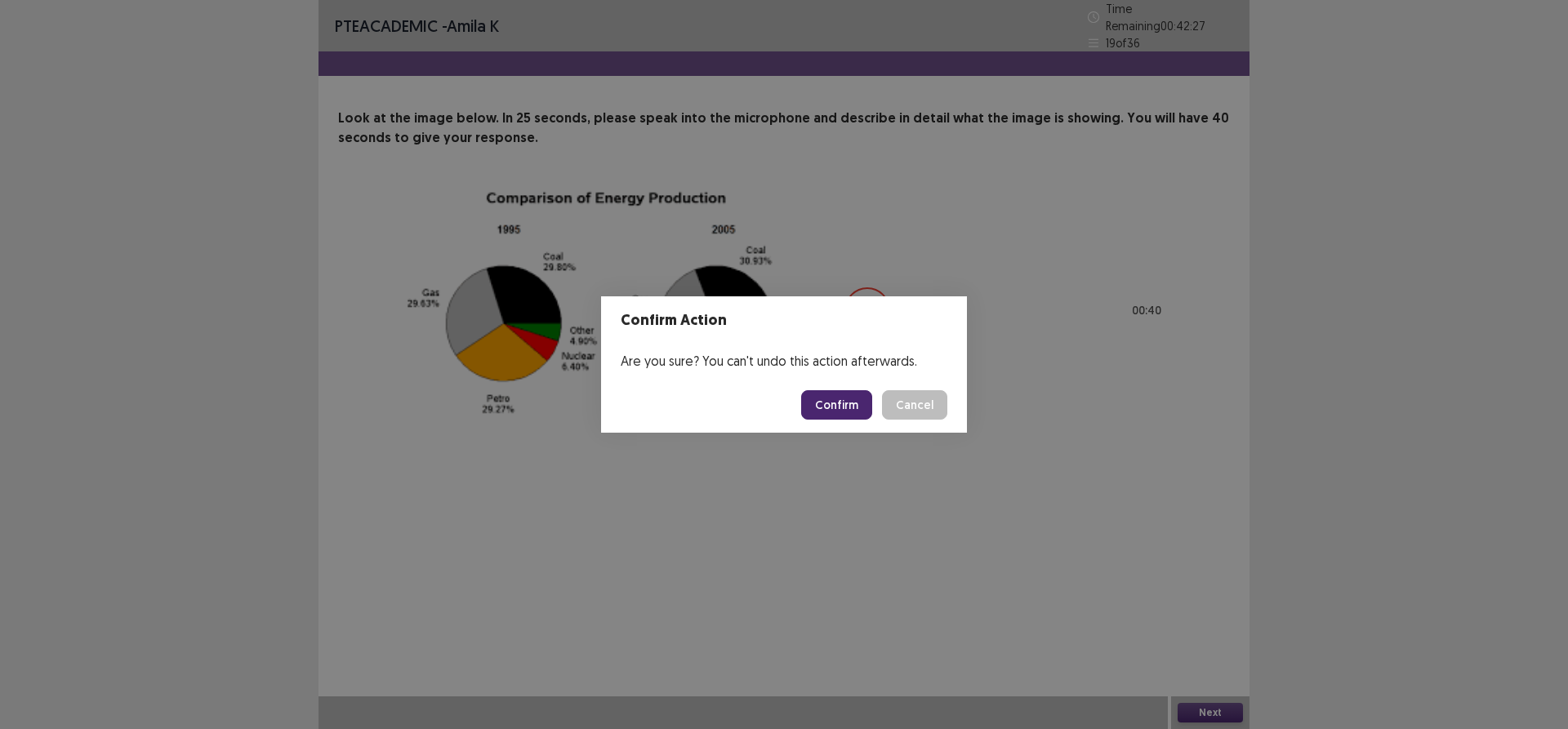
click at [852, 405] on button "Confirm" at bounding box center [836, 405] width 71 height 29
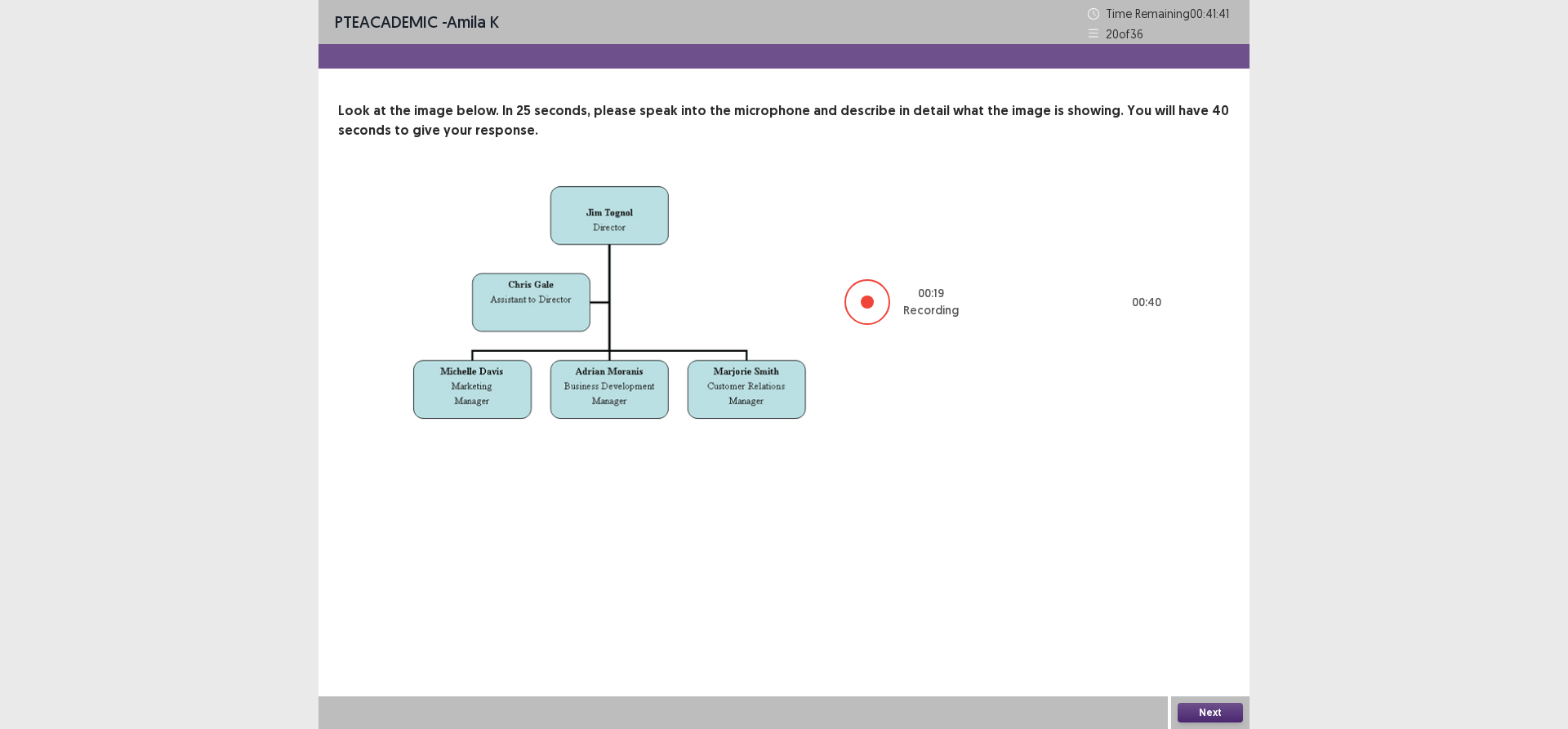
click at [1208, 714] on button "Next" at bounding box center [1210, 712] width 65 height 20
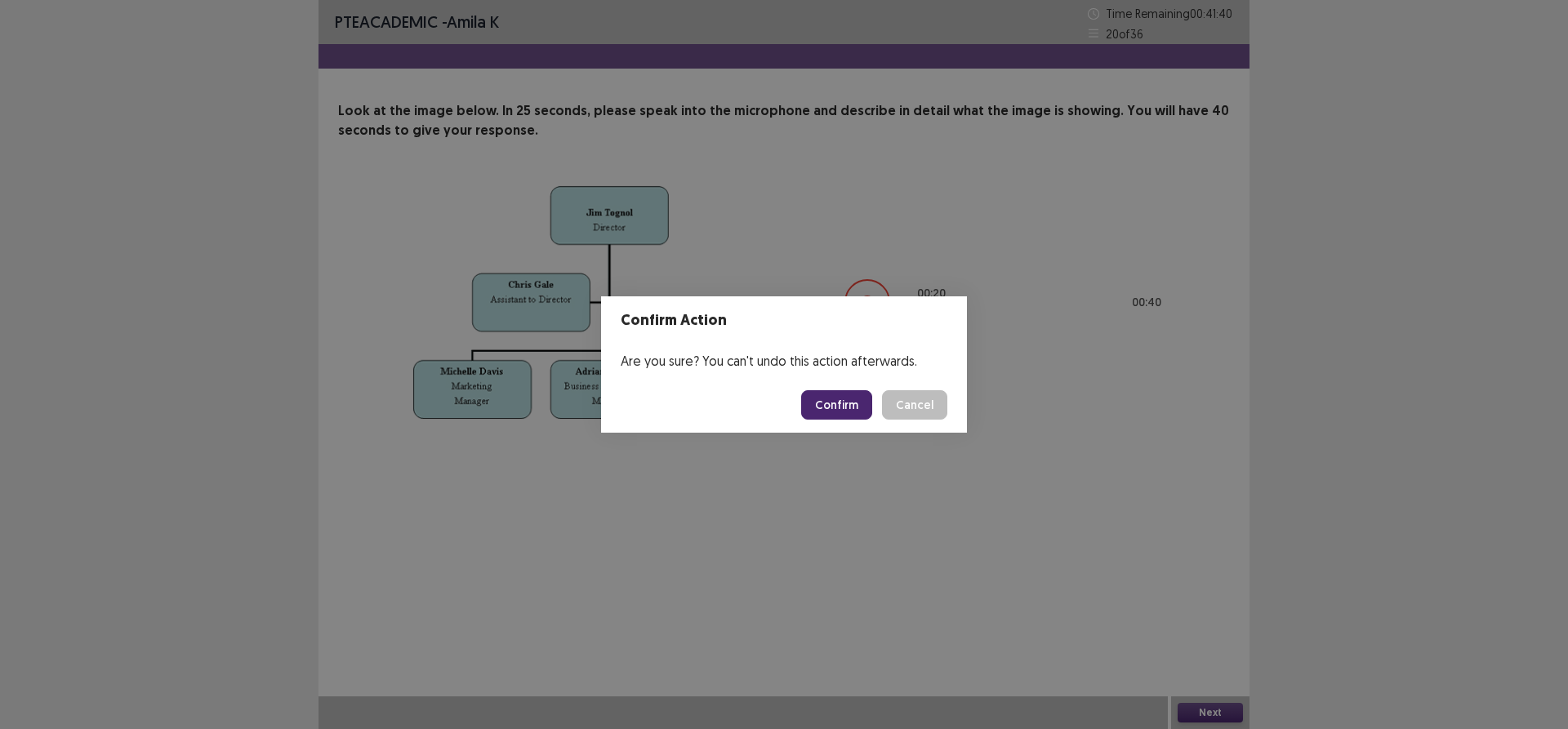
click at [849, 412] on button "Confirm" at bounding box center [836, 405] width 71 height 29
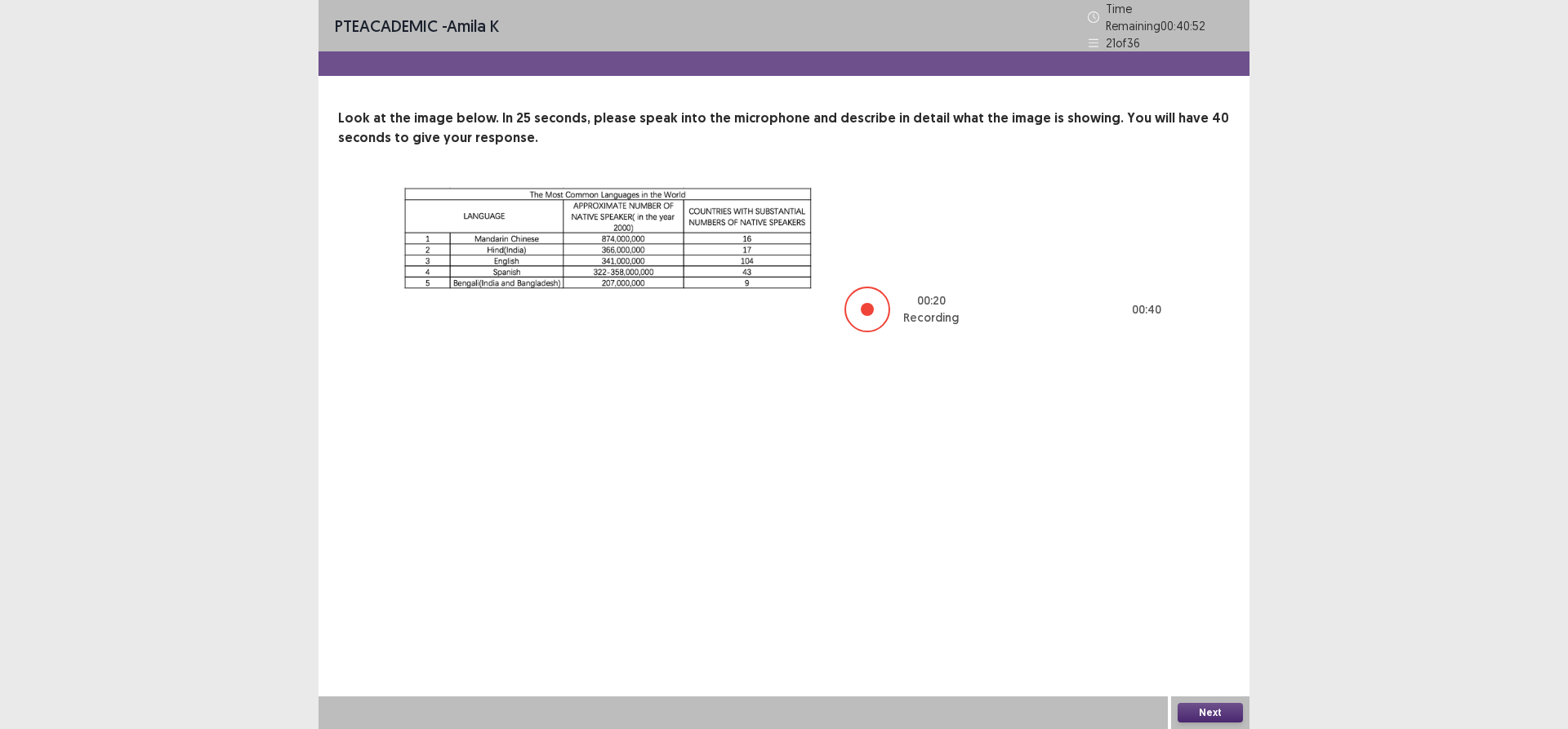
click at [1196, 711] on button "Next" at bounding box center [1210, 712] width 65 height 20
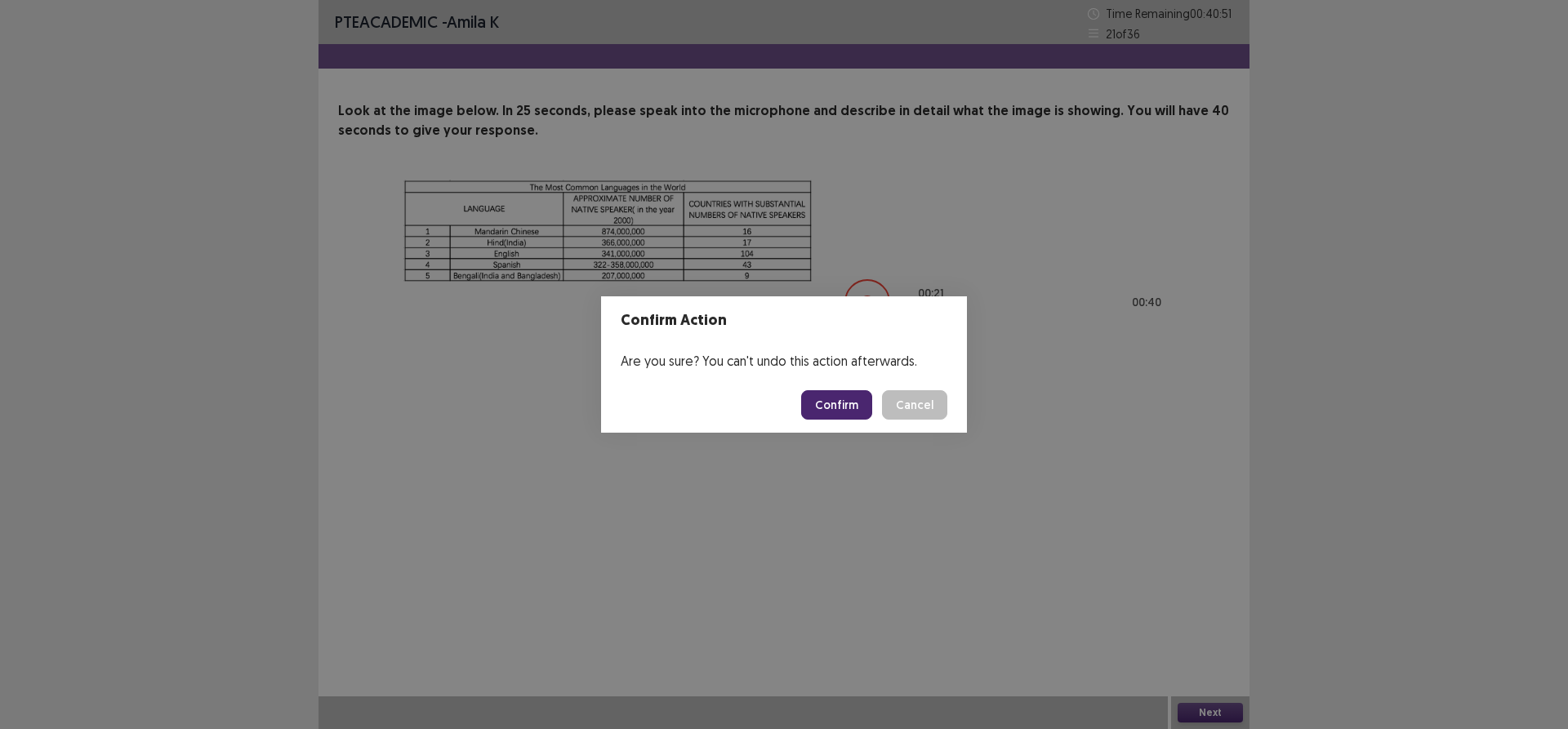
click at [840, 403] on button "Confirm" at bounding box center [836, 405] width 71 height 29
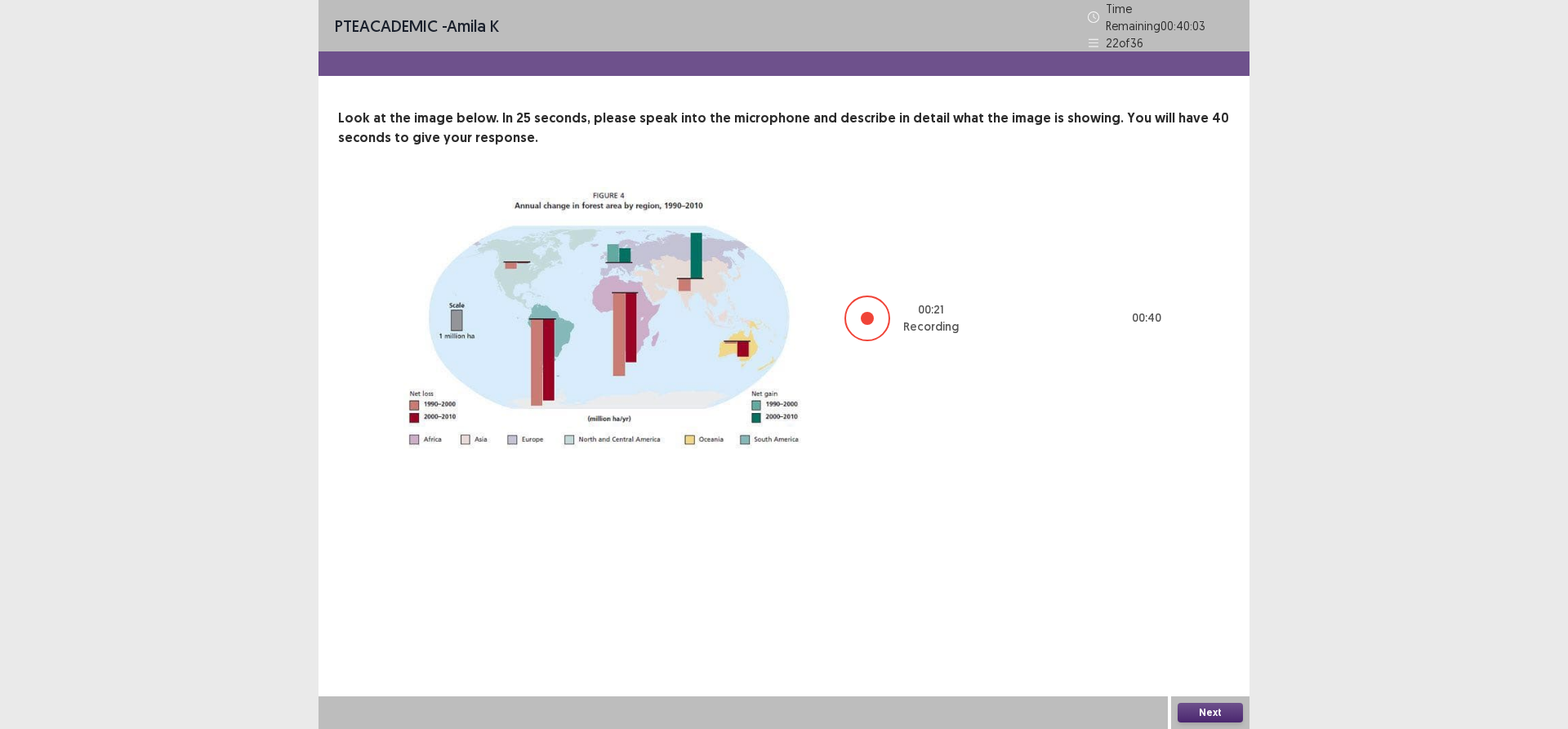
click at [1233, 715] on button "Next" at bounding box center [1210, 712] width 65 height 20
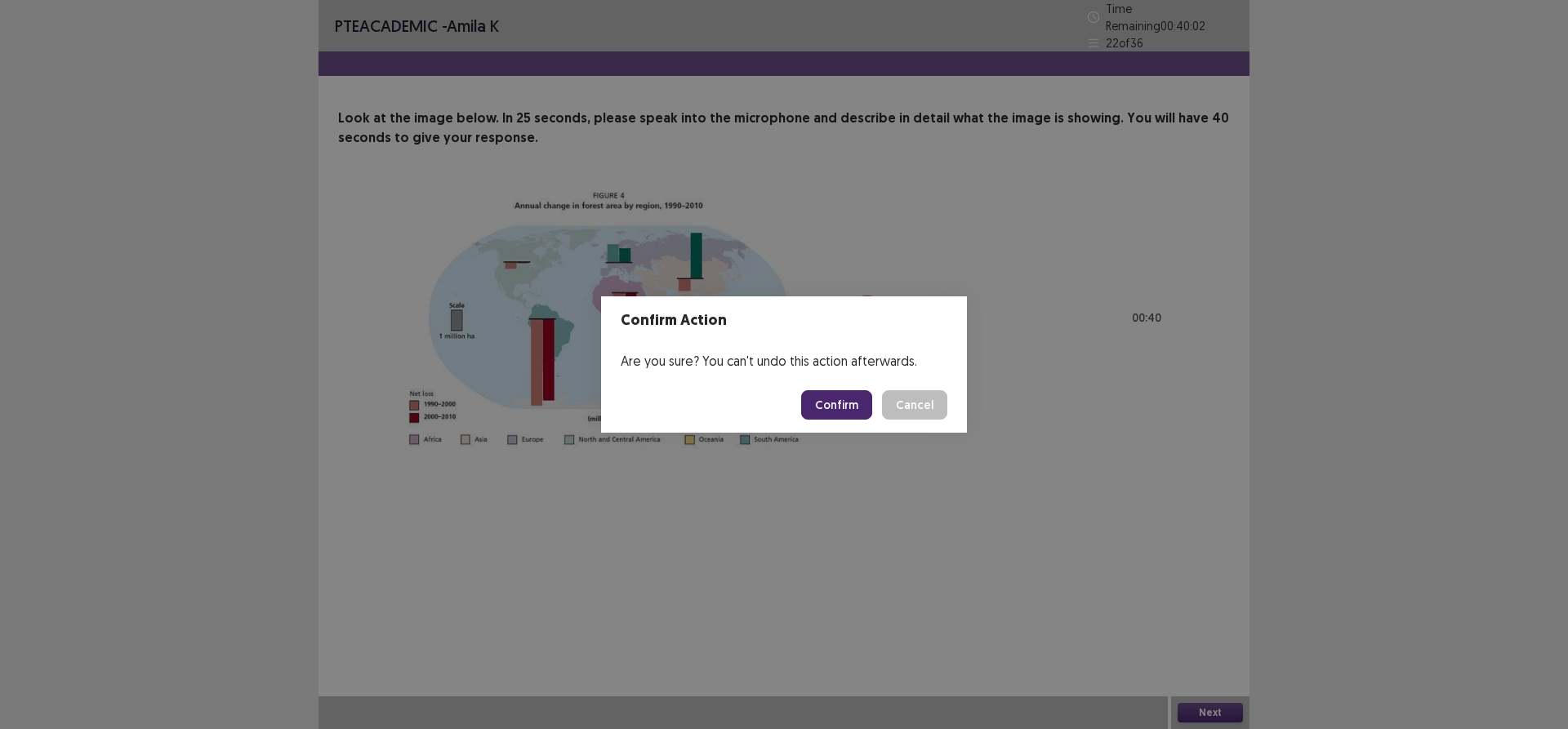
click at [833, 414] on button "Confirm" at bounding box center [836, 405] width 71 height 29
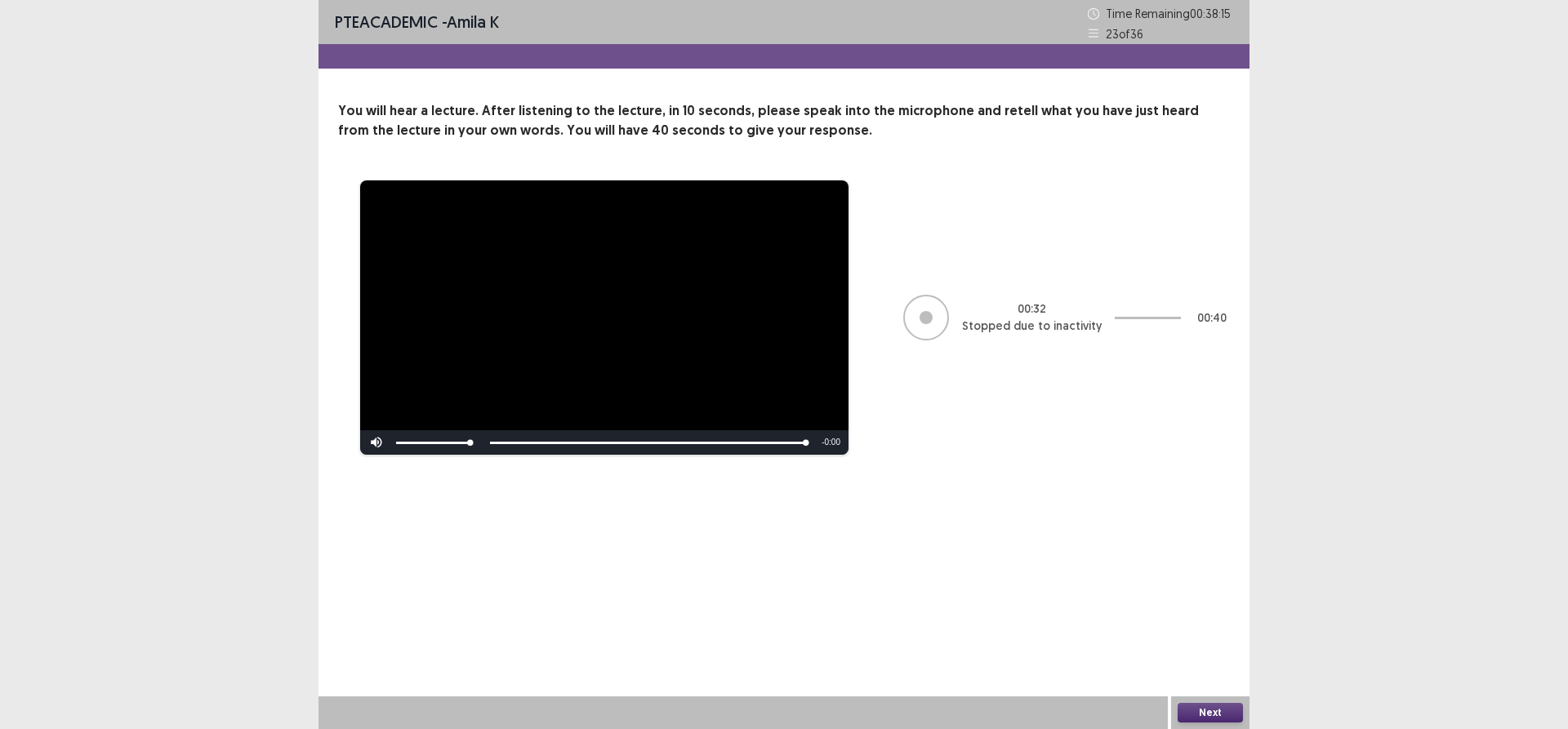
click at [1212, 708] on button "Next" at bounding box center [1210, 712] width 65 height 20
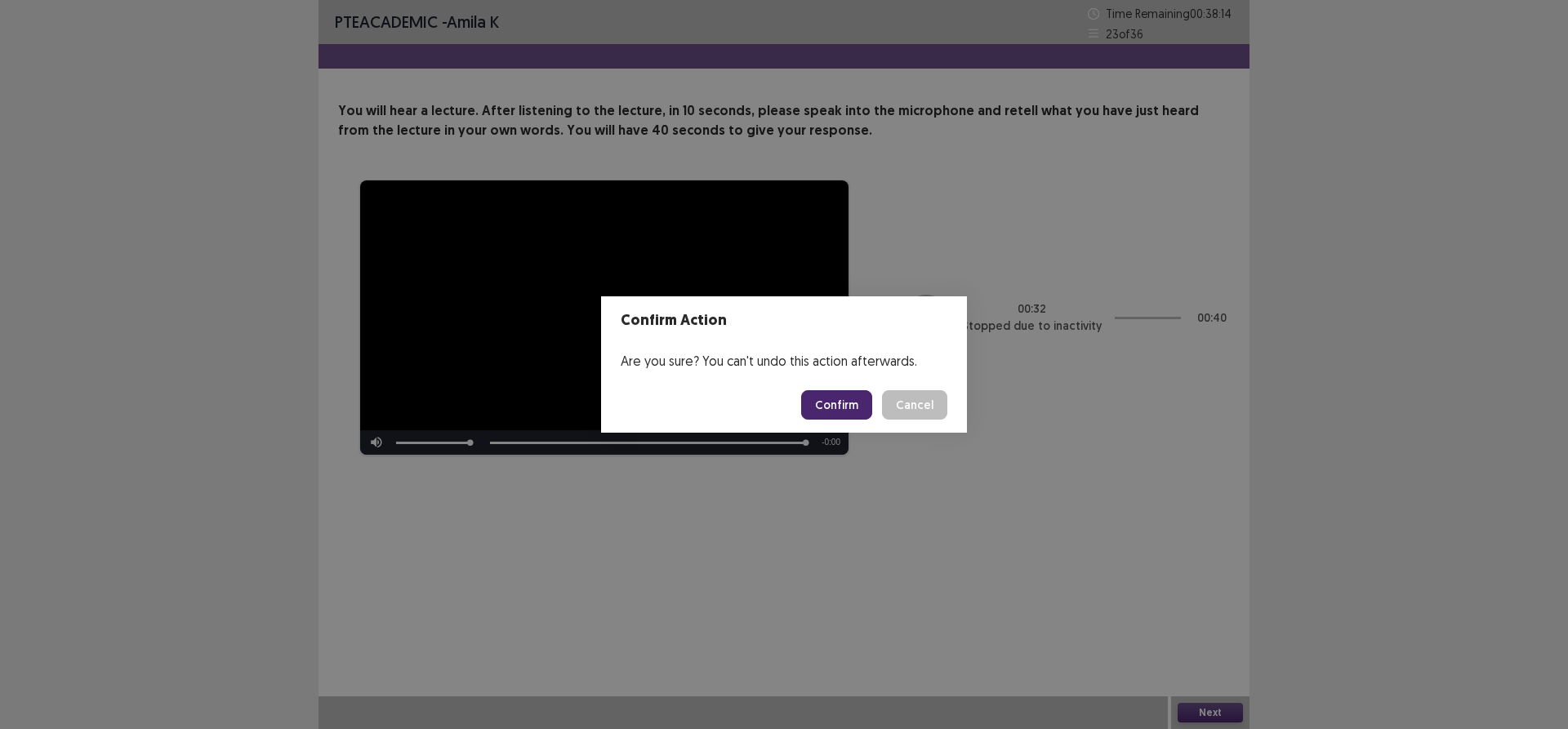
click at [826, 407] on button "Confirm" at bounding box center [836, 405] width 71 height 29
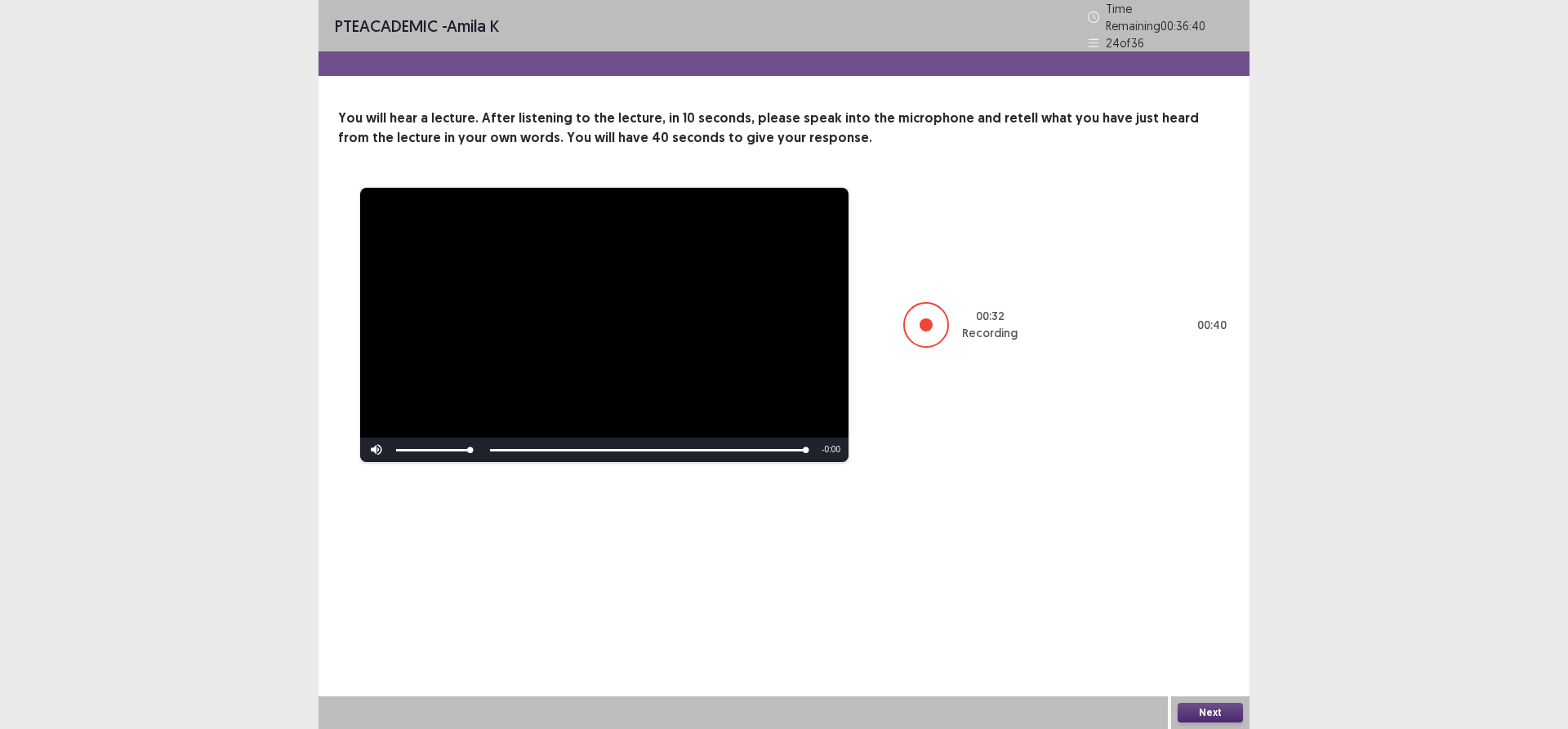
click at [1174, 708] on div "Next" at bounding box center [1210, 713] width 78 height 33
click at [1191, 716] on button "Next" at bounding box center [1210, 712] width 65 height 20
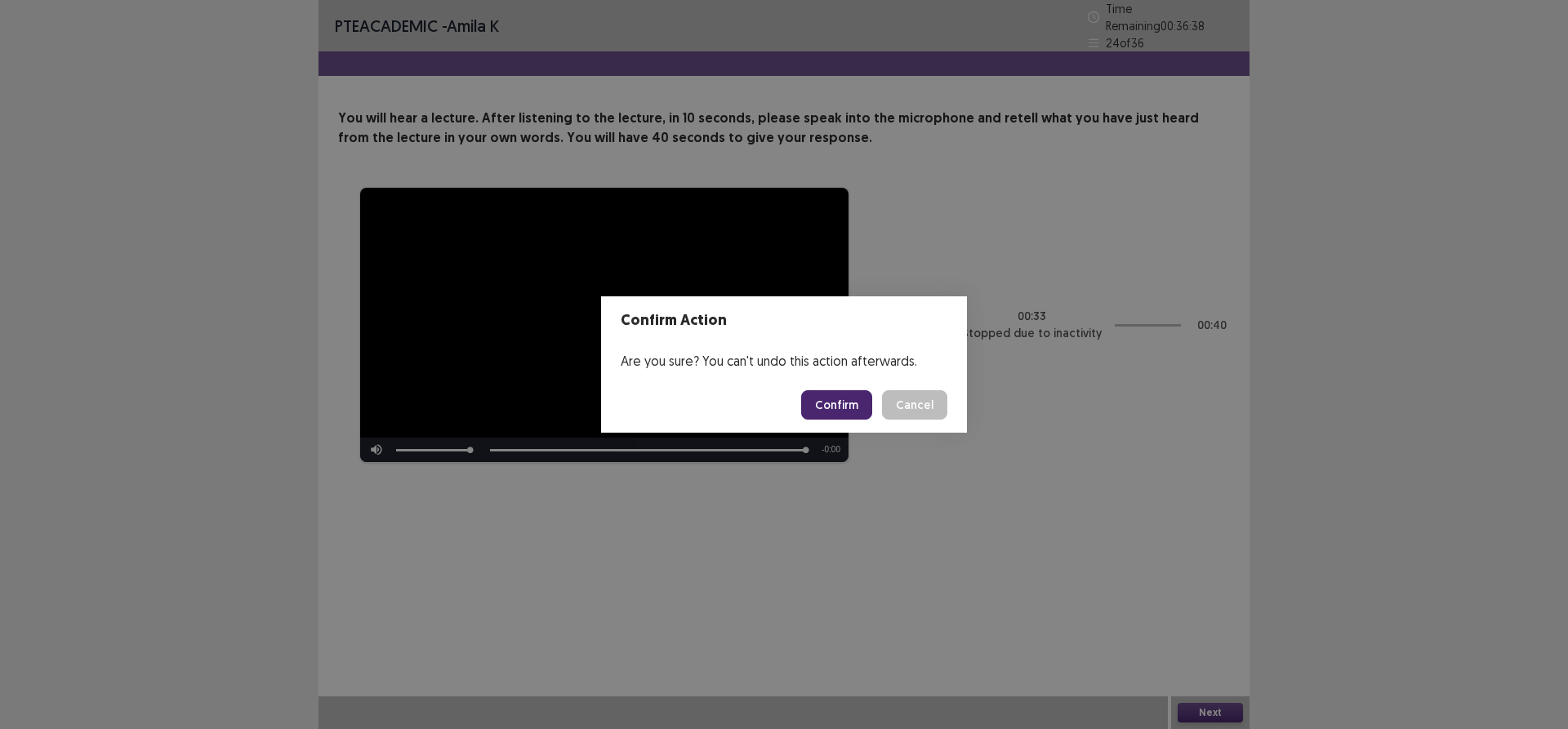
click at [870, 412] on button "Confirm" at bounding box center [836, 405] width 71 height 29
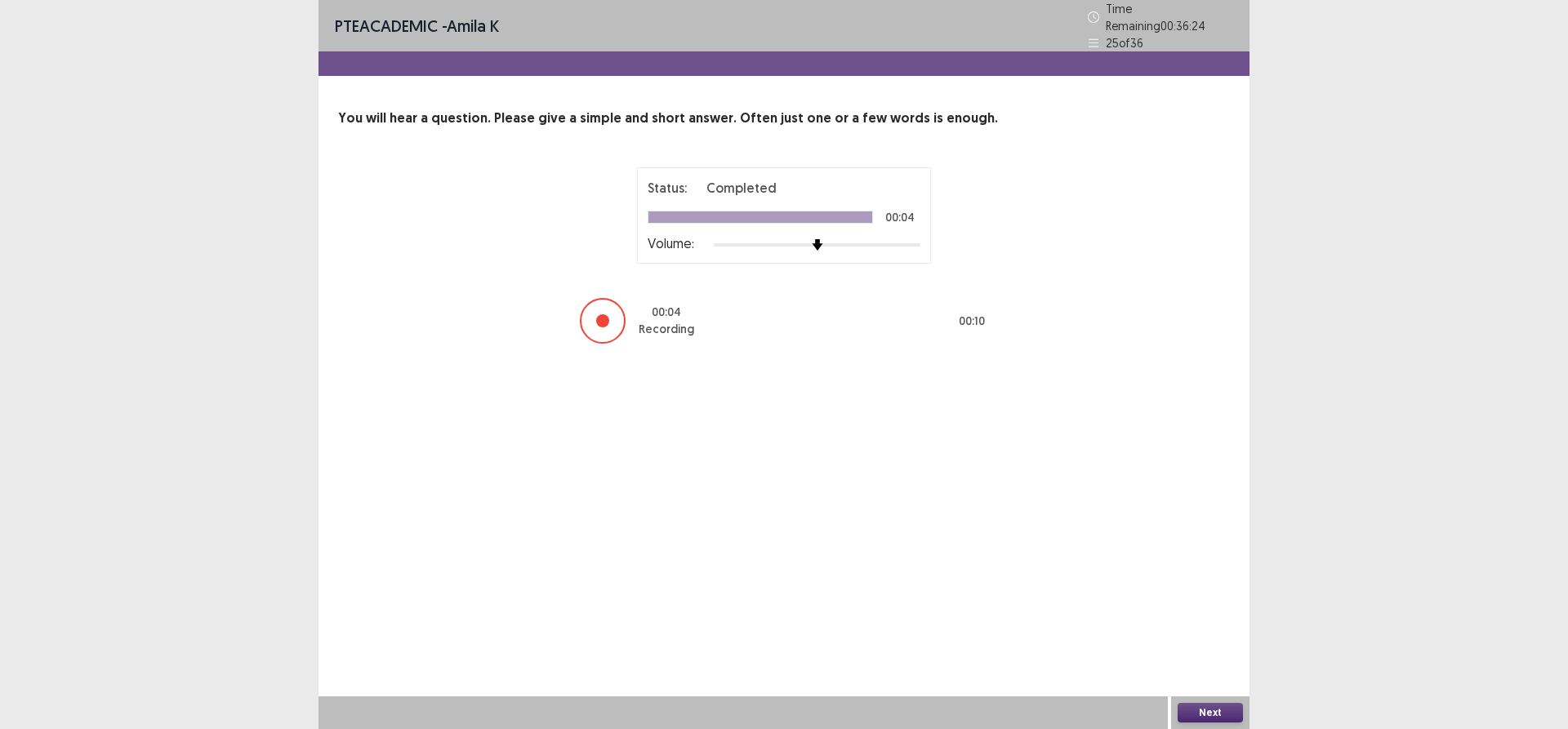
click at [1223, 712] on button "Next" at bounding box center [1210, 712] width 65 height 20
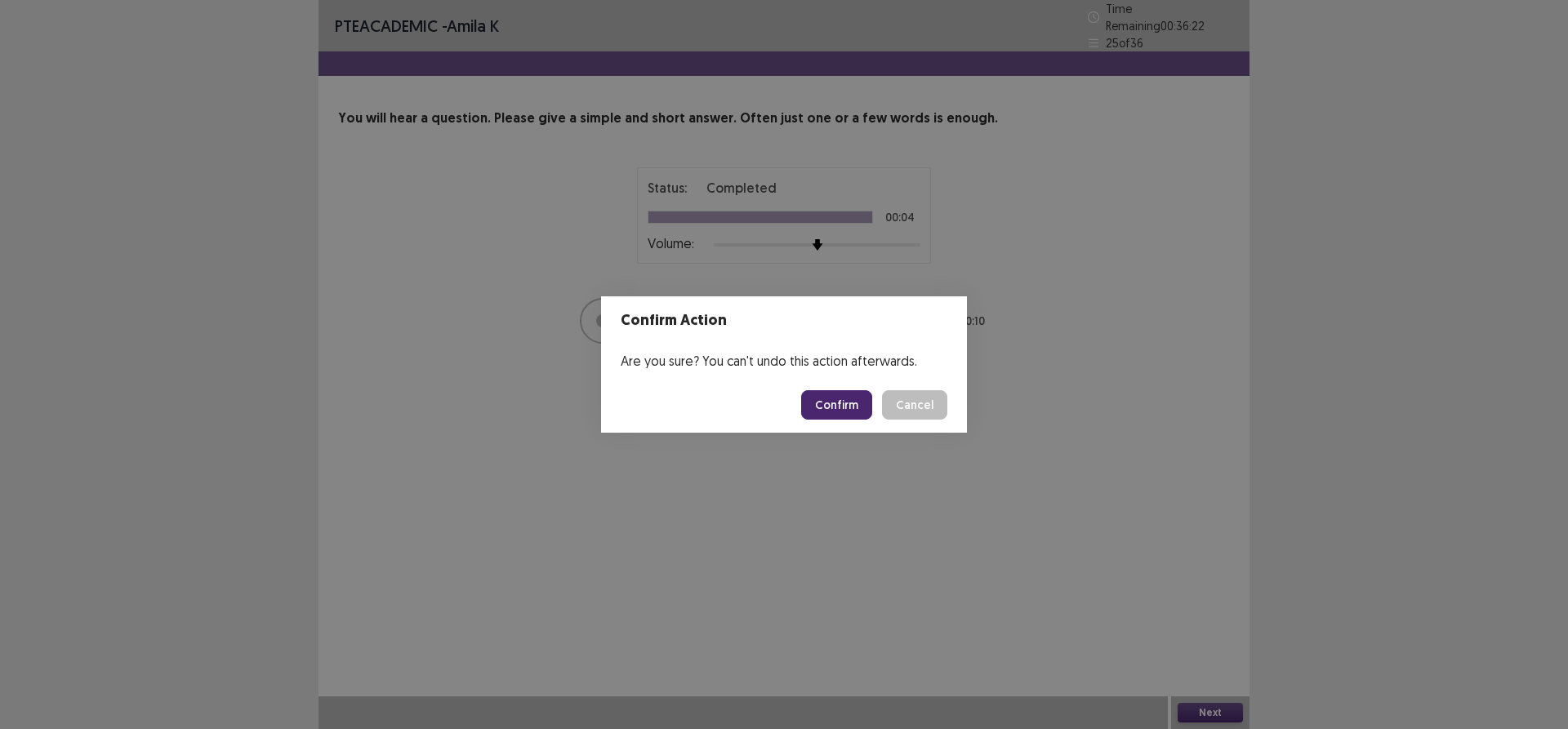
drag, startPoint x: 827, startPoint y: 404, endPoint x: 735, endPoint y: 327, distance: 120.0
click at [826, 404] on button "Confirm" at bounding box center [836, 405] width 71 height 29
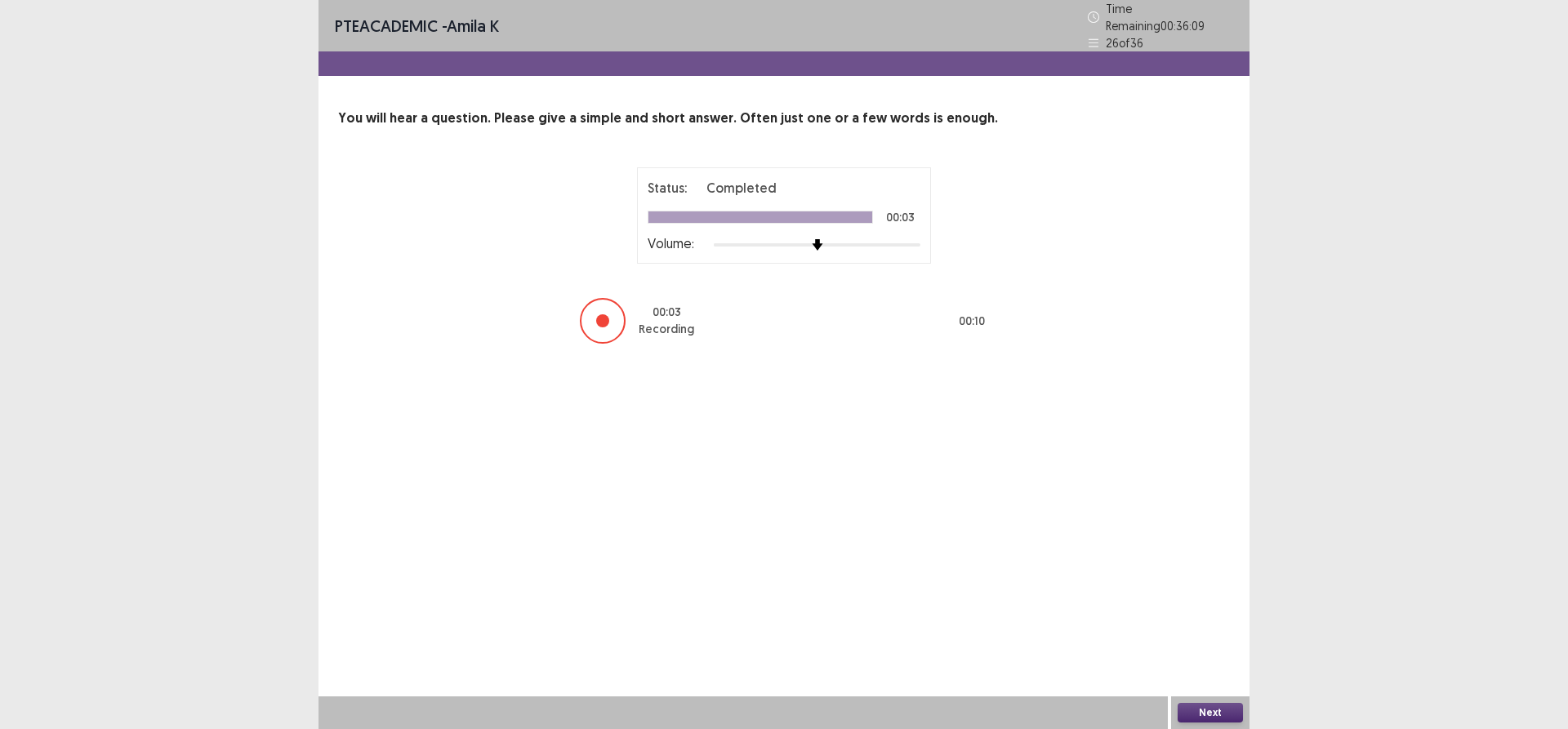
click at [1210, 718] on button "Next" at bounding box center [1210, 712] width 65 height 20
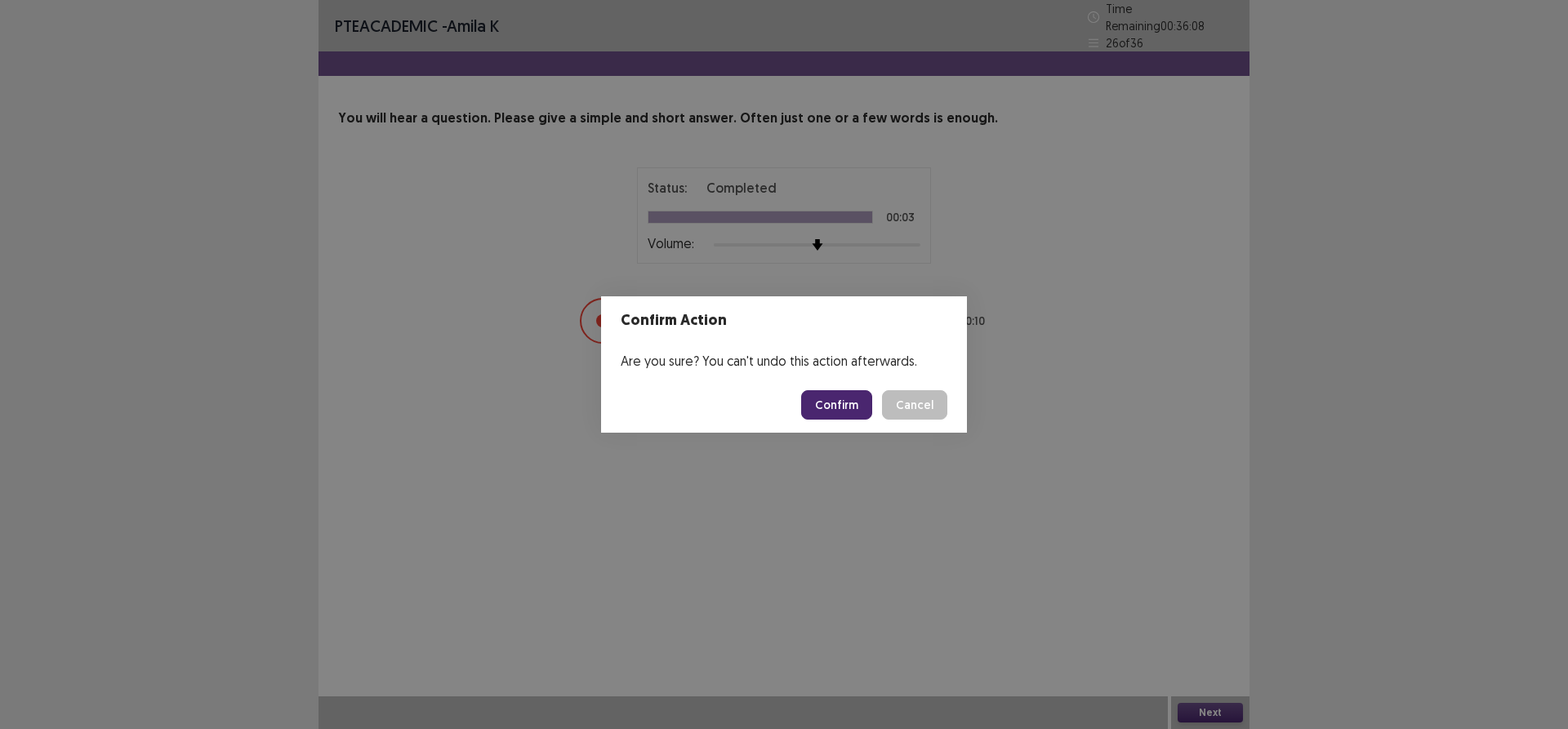
click at [815, 395] on button "Confirm" at bounding box center [836, 405] width 71 height 29
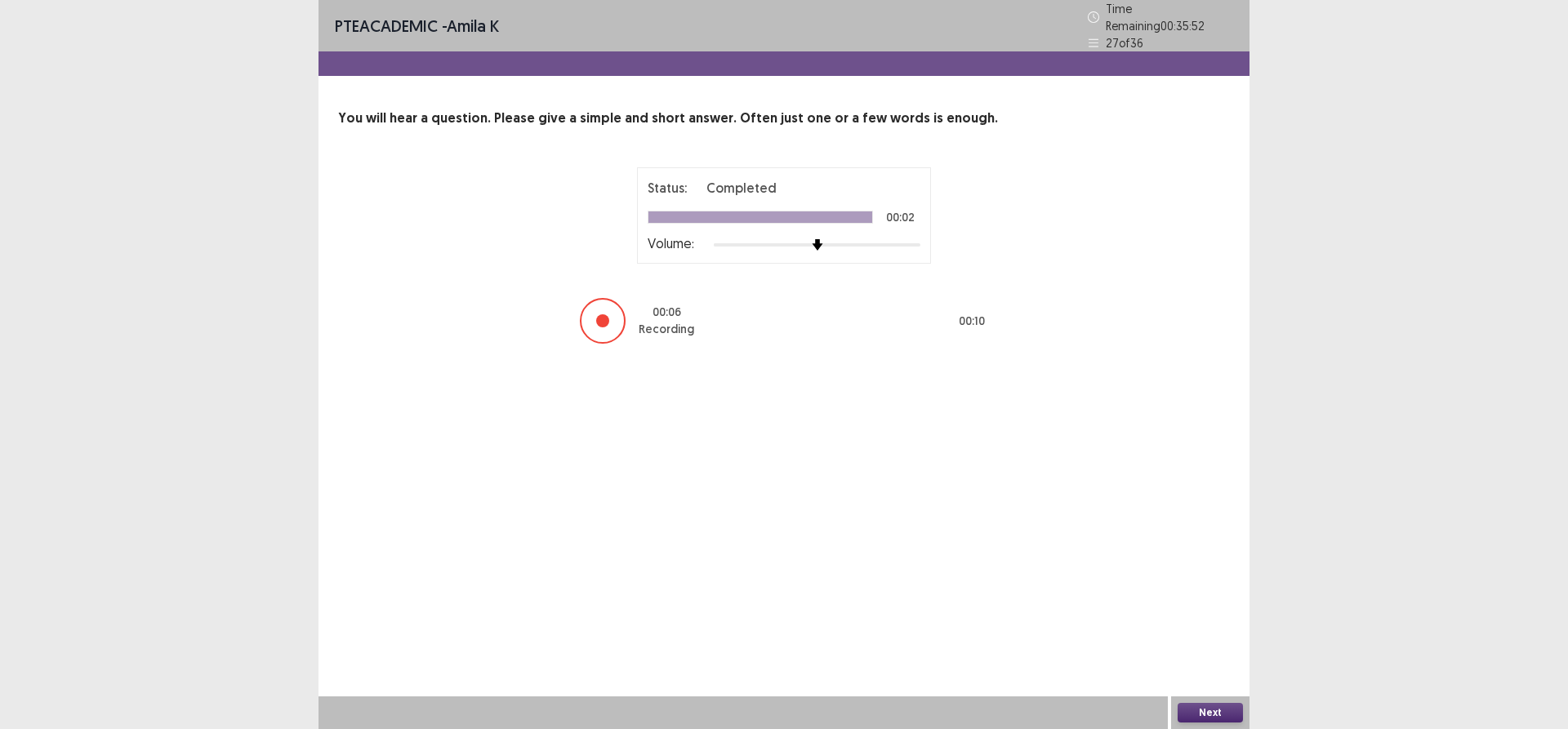
click at [1215, 714] on button "Next" at bounding box center [1210, 712] width 65 height 20
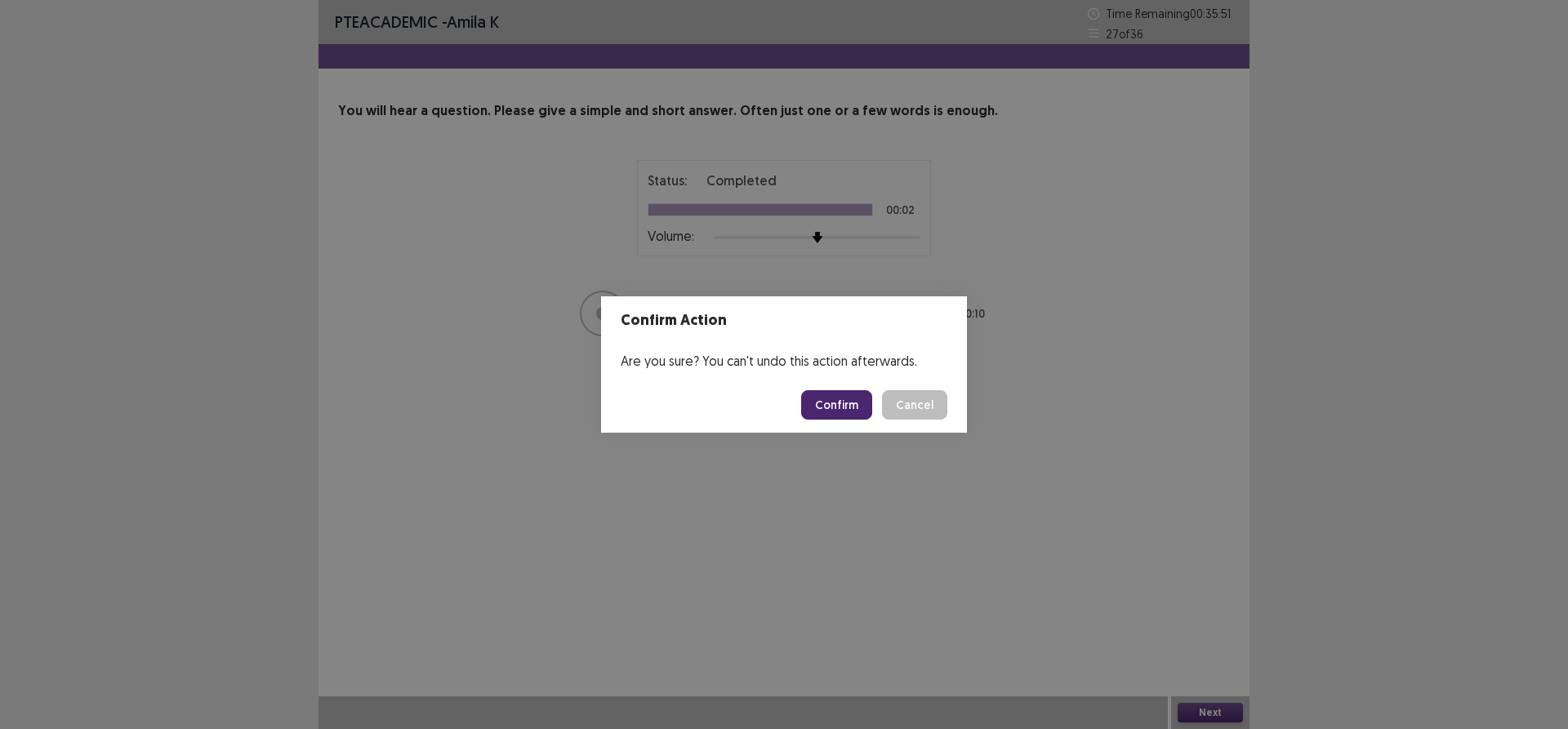
click at [853, 400] on button "Confirm" at bounding box center [836, 405] width 71 height 29
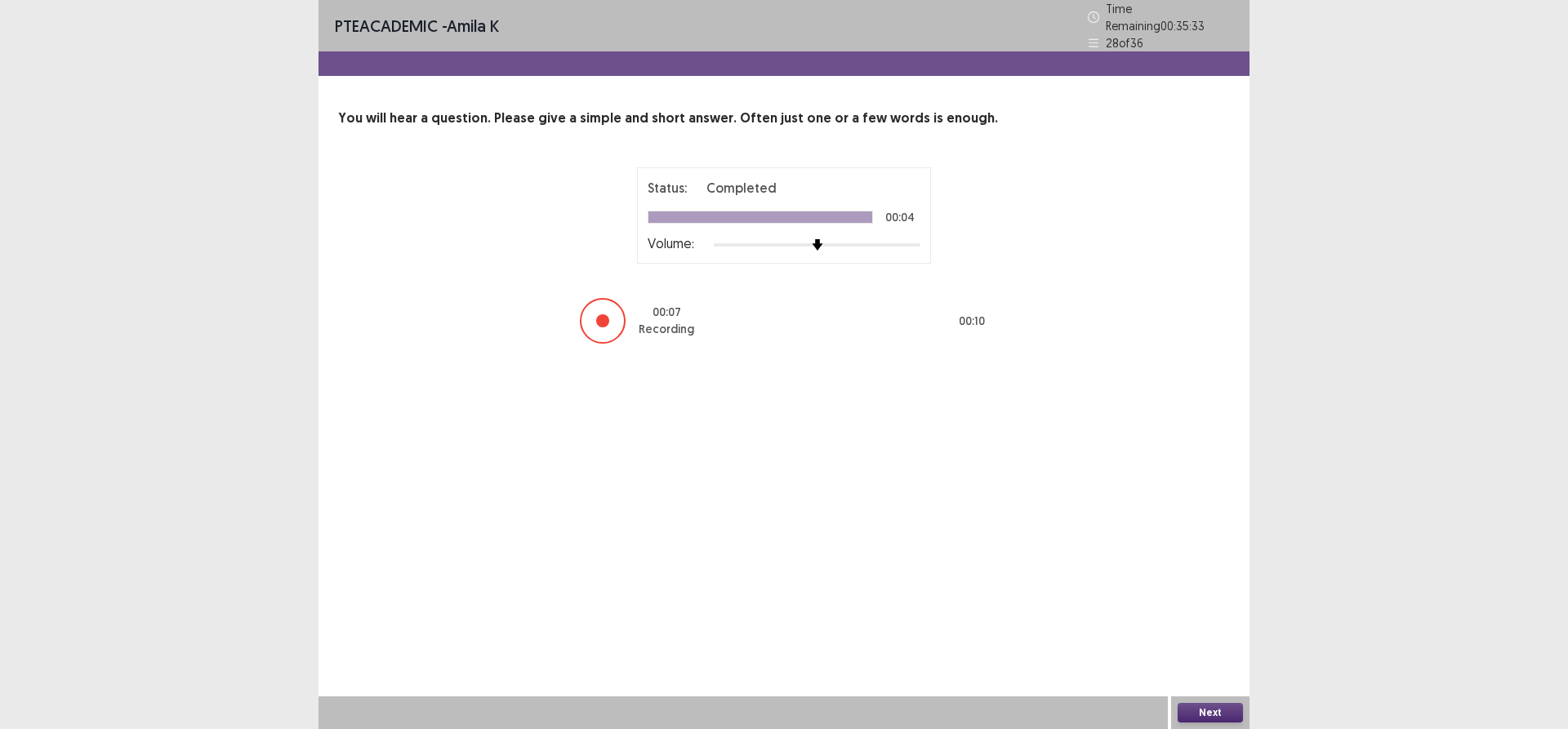
click at [1192, 713] on button "Next" at bounding box center [1210, 712] width 65 height 20
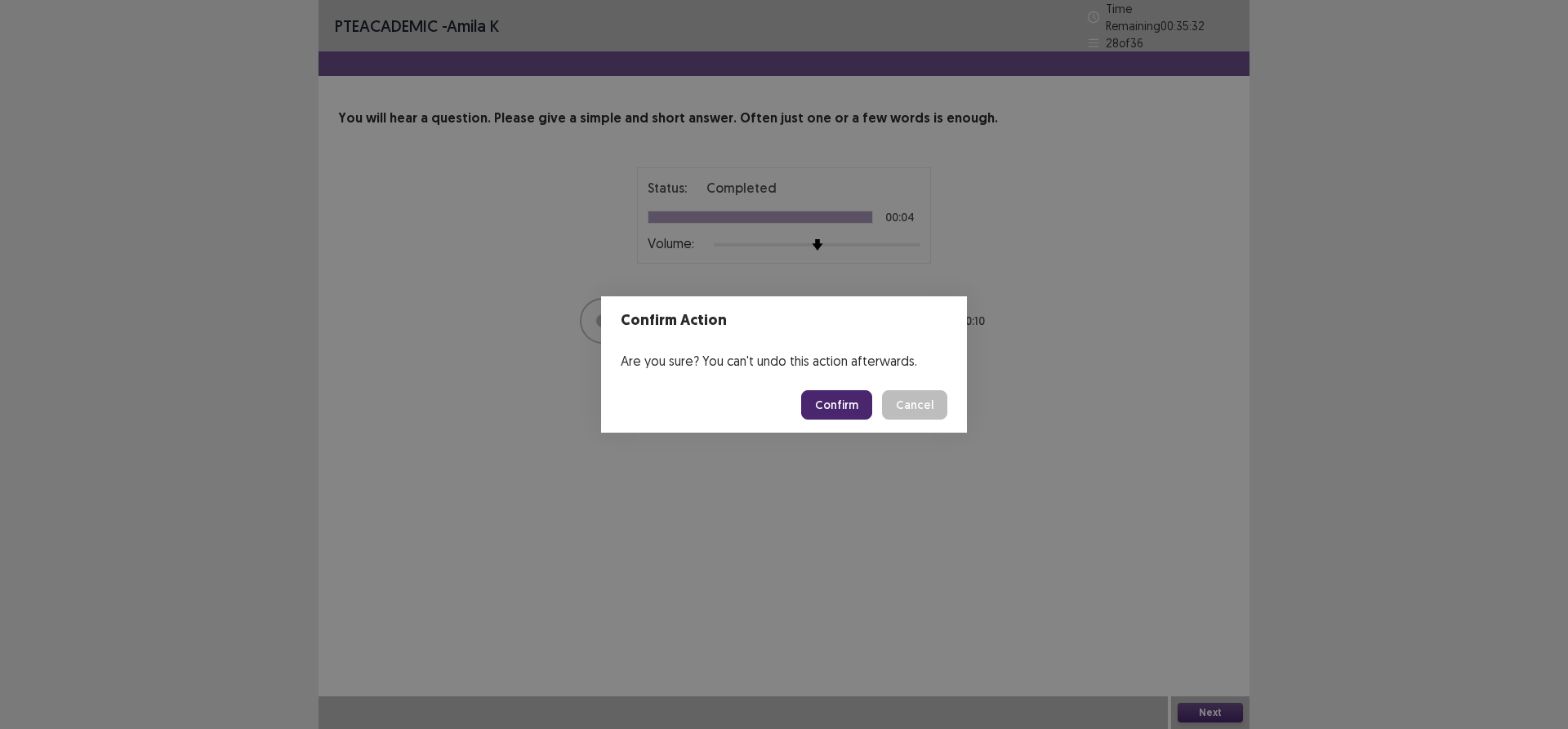
click at [848, 399] on button "Confirm" at bounding box center [836, 405] width 71 height 29
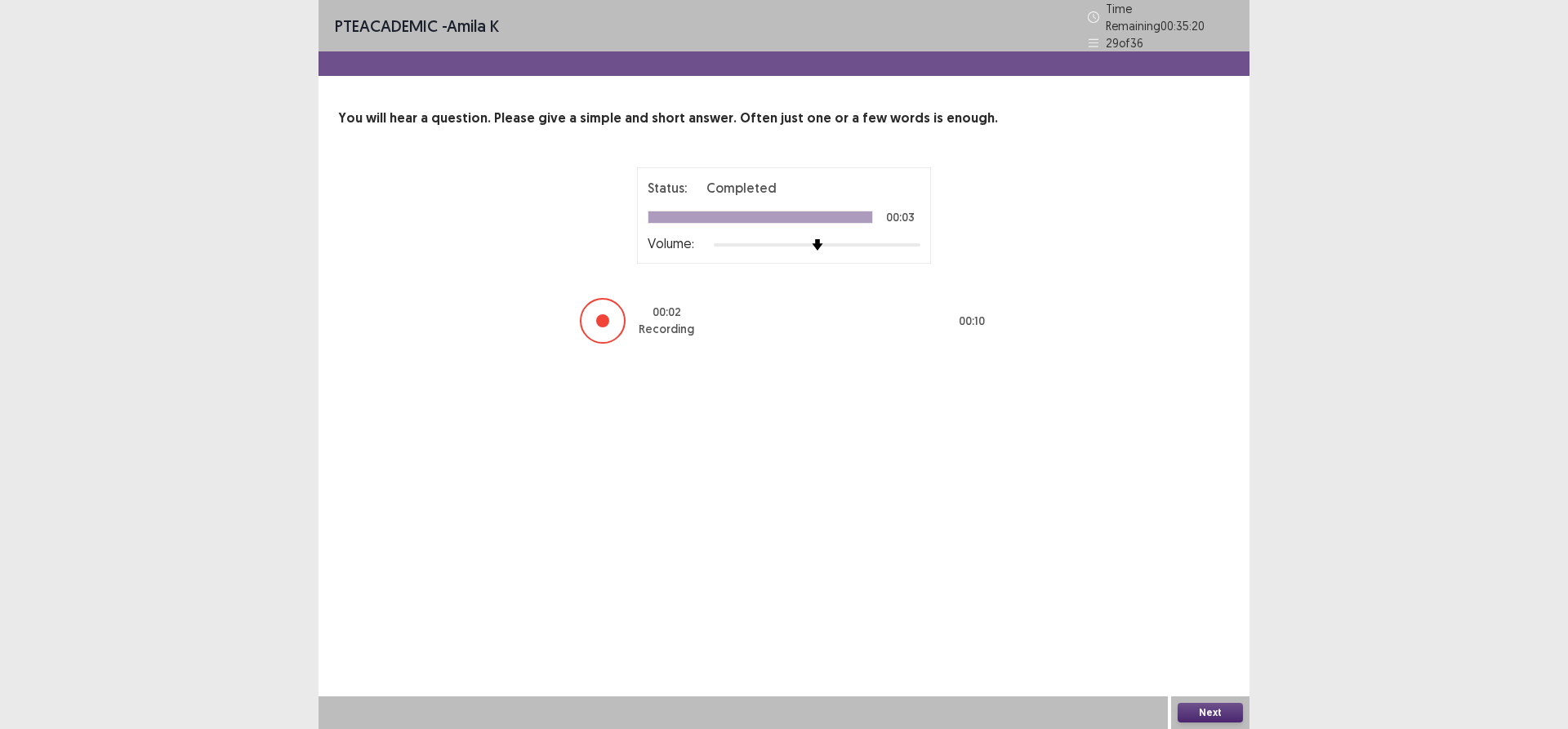
click at [1202, 713] on button "Next" at bounding box center [1210, 712] width 65 height 20
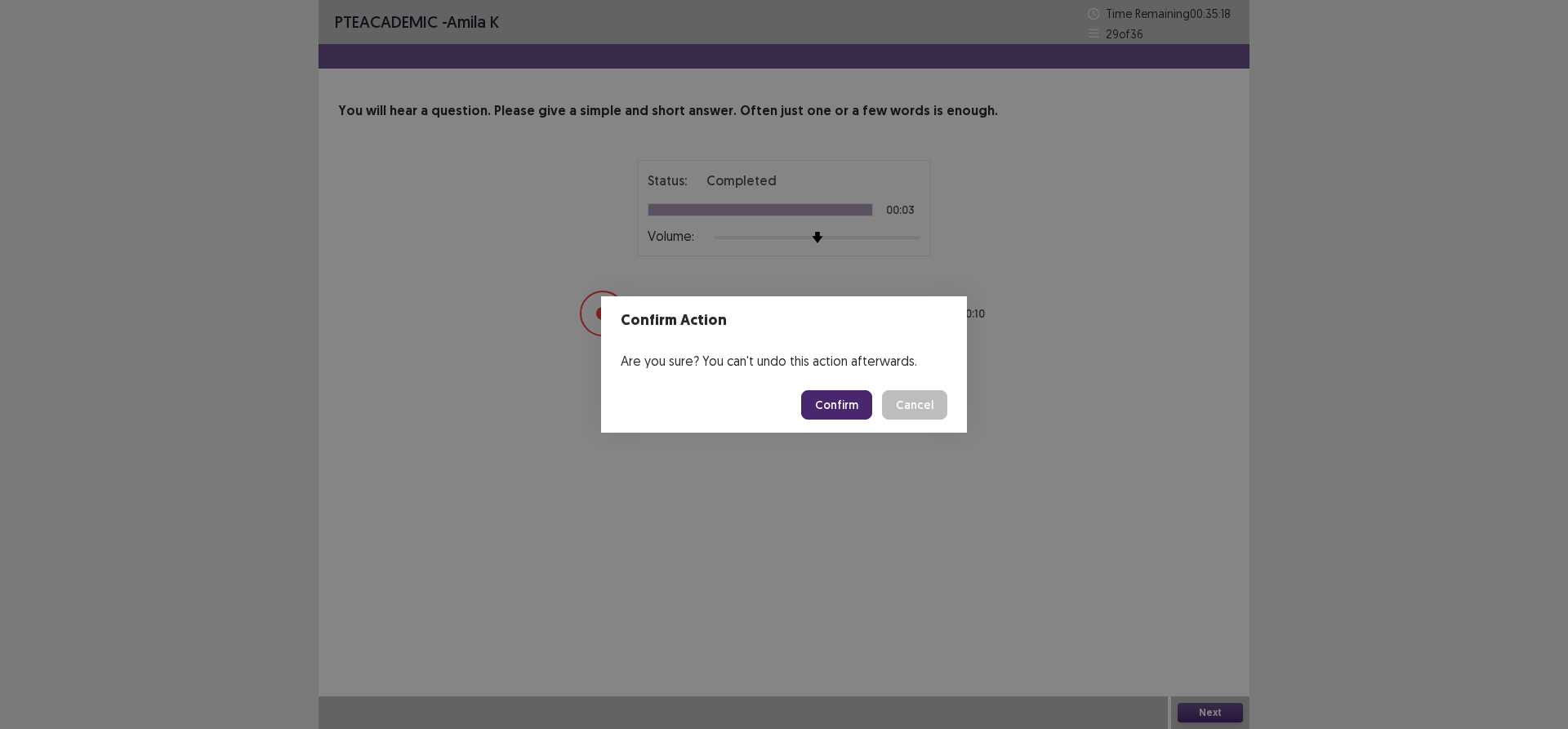
click at [827, 404] on button "Confirm" at bounding box center [836, 405] width 71 height 29
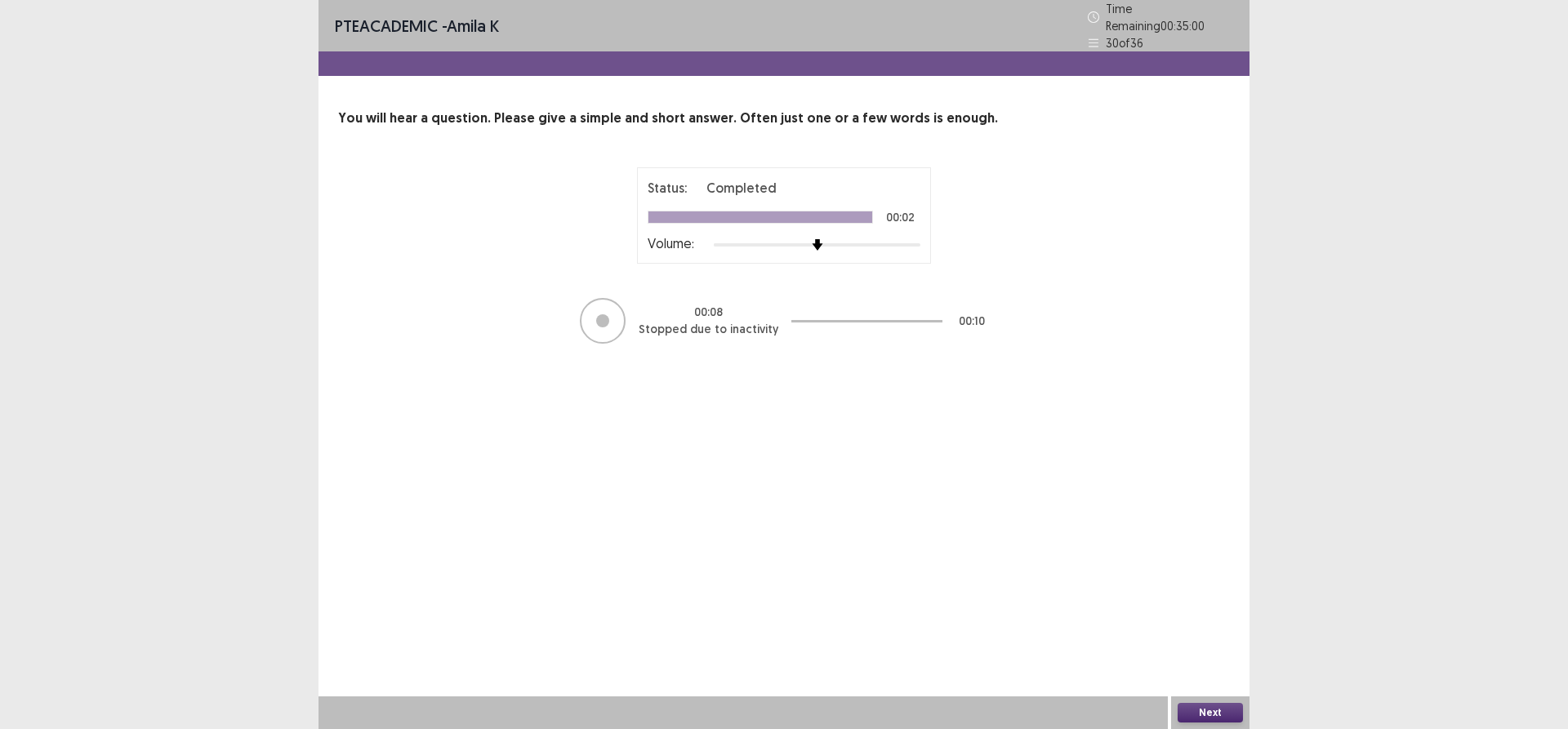
click at [1202, 713] on button "Next" at bounding box center [1210, 712] width 65 height 20
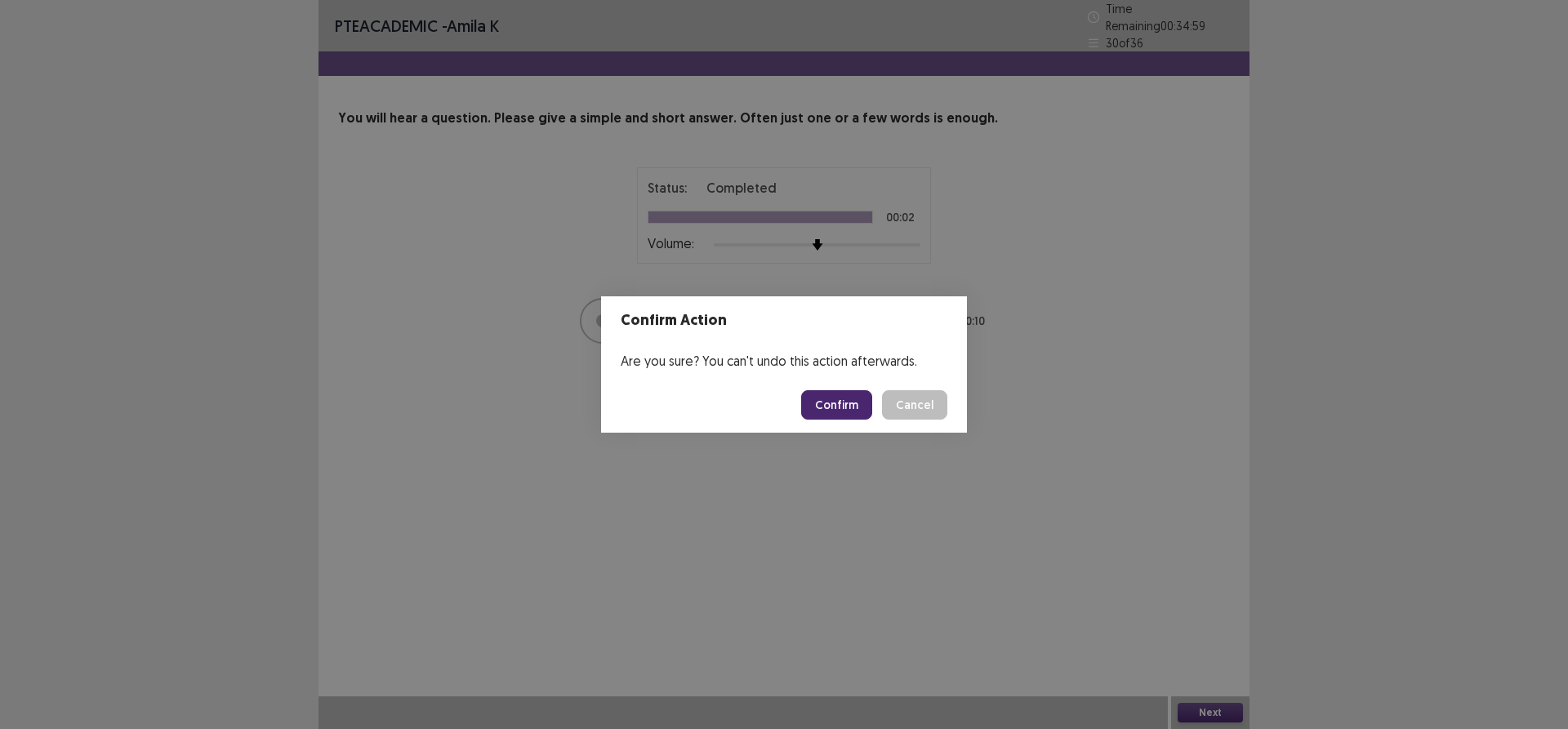
click at [825, 397] on button "Confirm" at bounding box center [836, 405] width 71 height 29
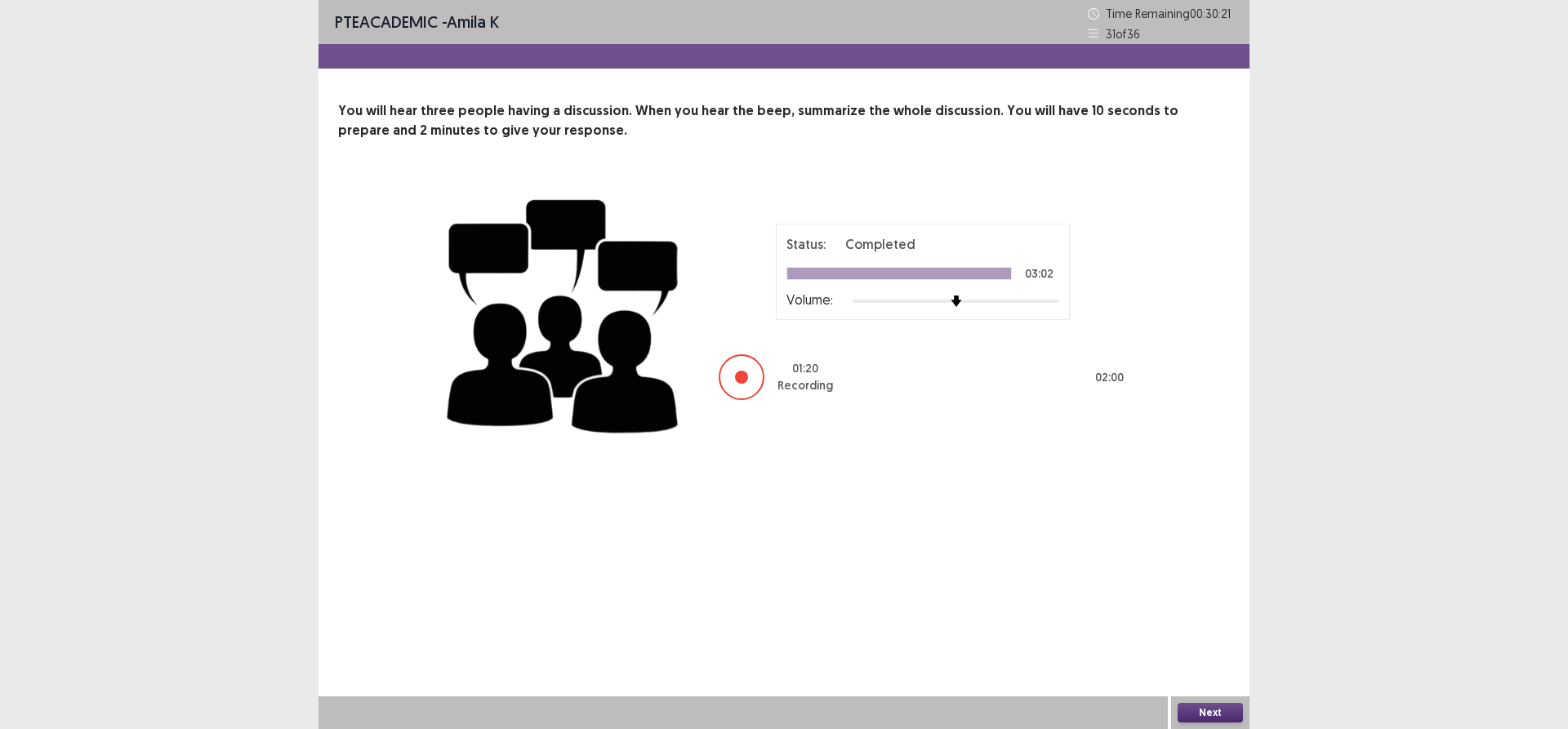
click at [1203, 711] on button "Next" at bounding box center [1210, 712] width 65 height 20
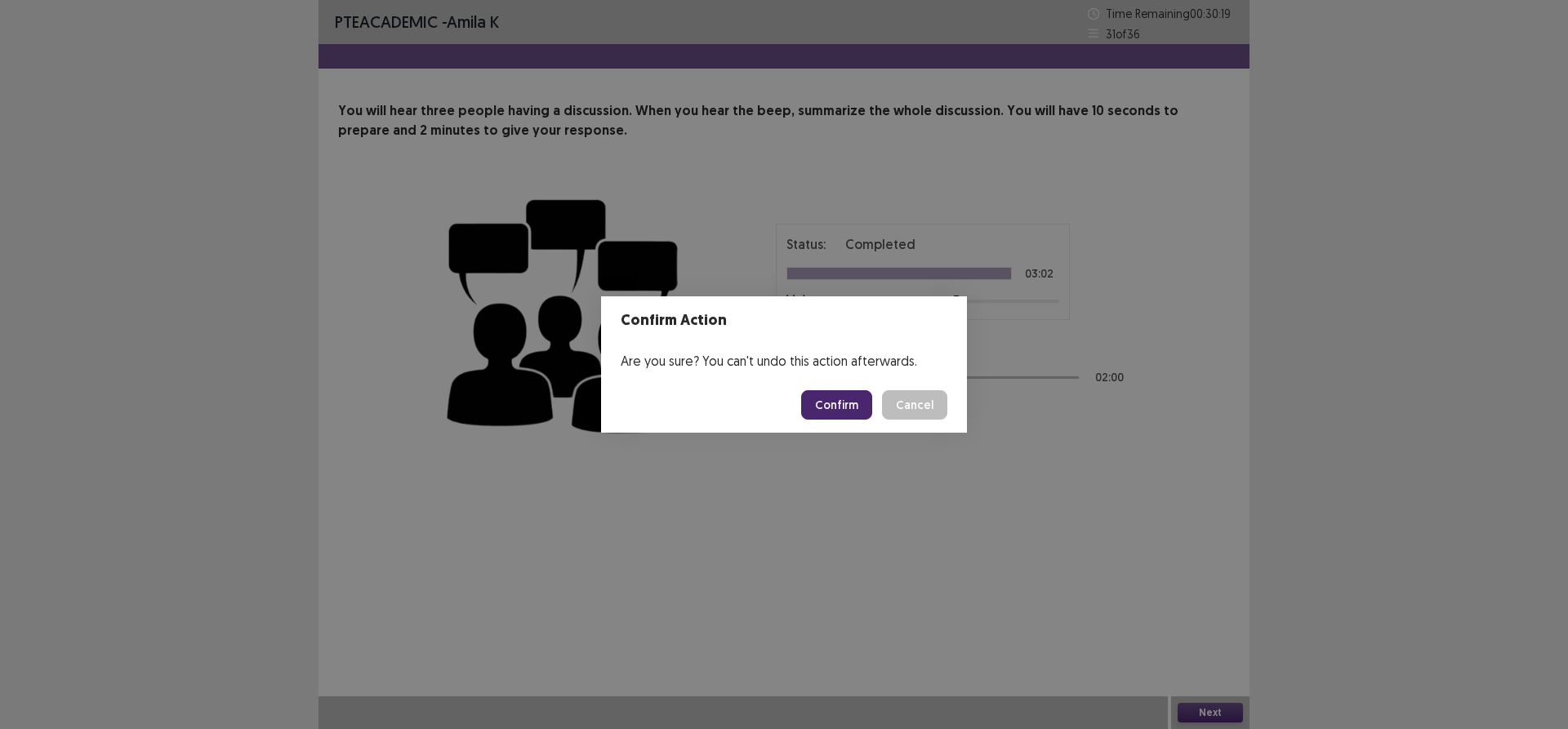
click at [851, 406] on button "Confirm" at bounding box center [836, 405] width 71 height 29
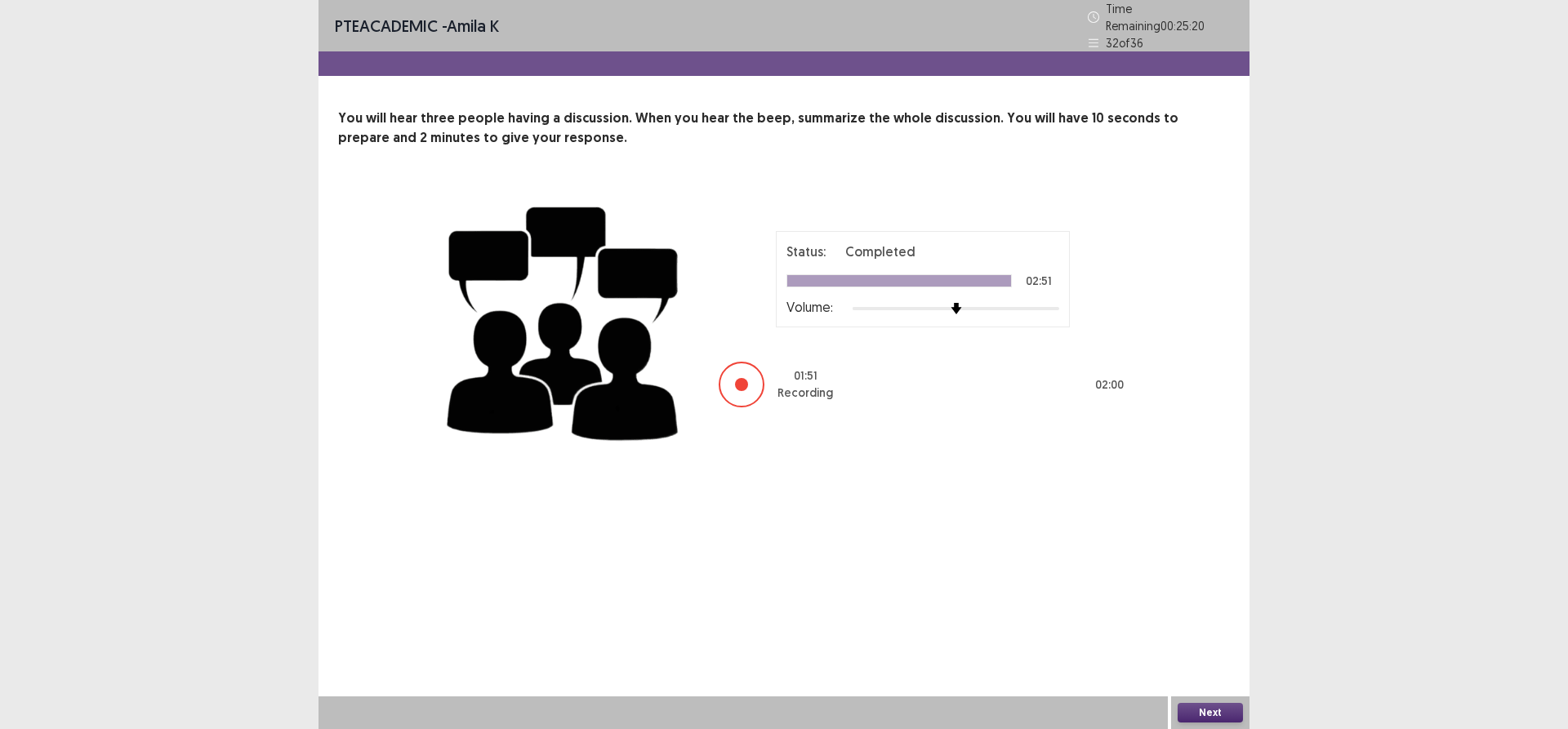
click at [1206, 713] on button "Next" at bounding box center [1210, 712] width 65 height 20
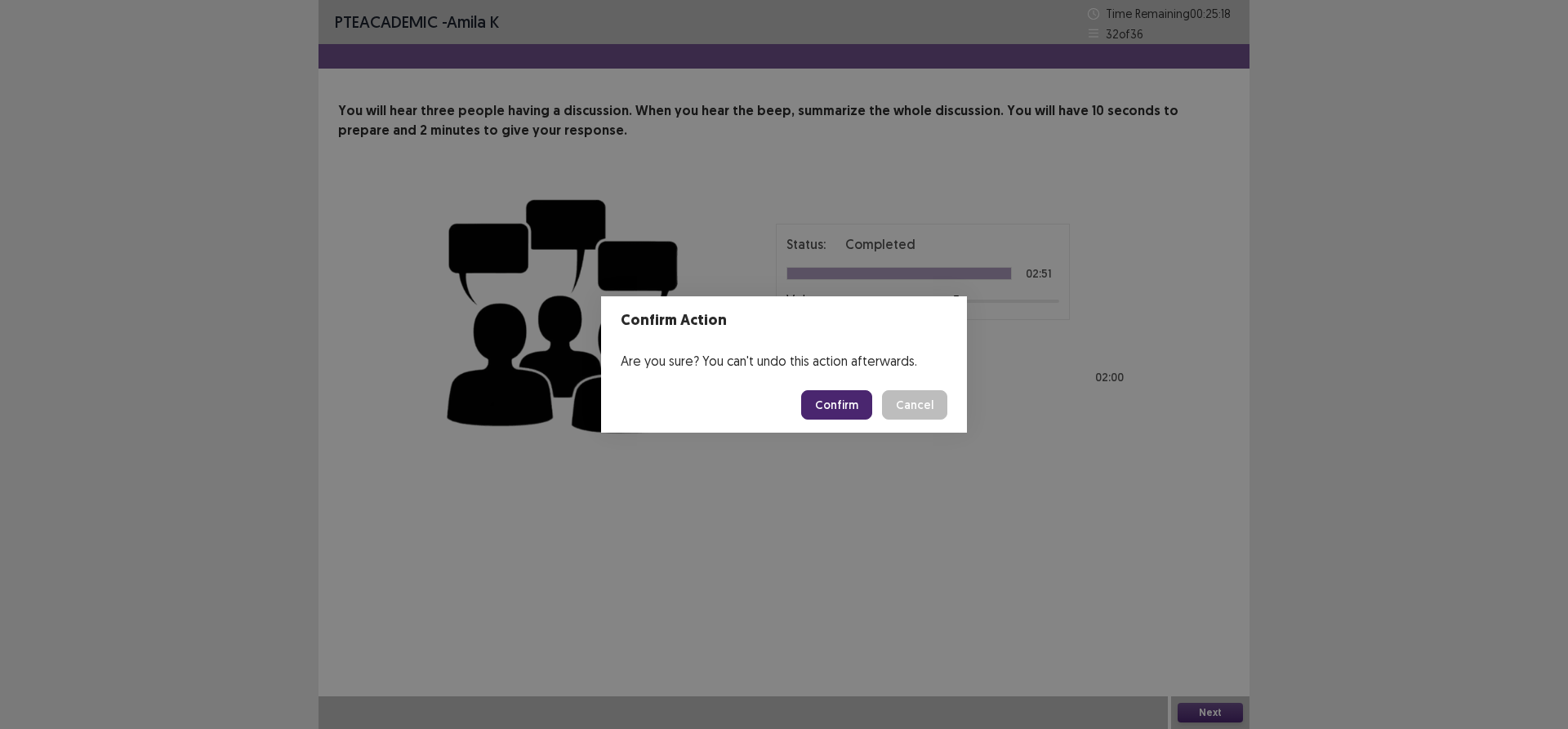
click at [848, 407] on button "Confirm" at bounding box center [836, 405] width 71 height 29
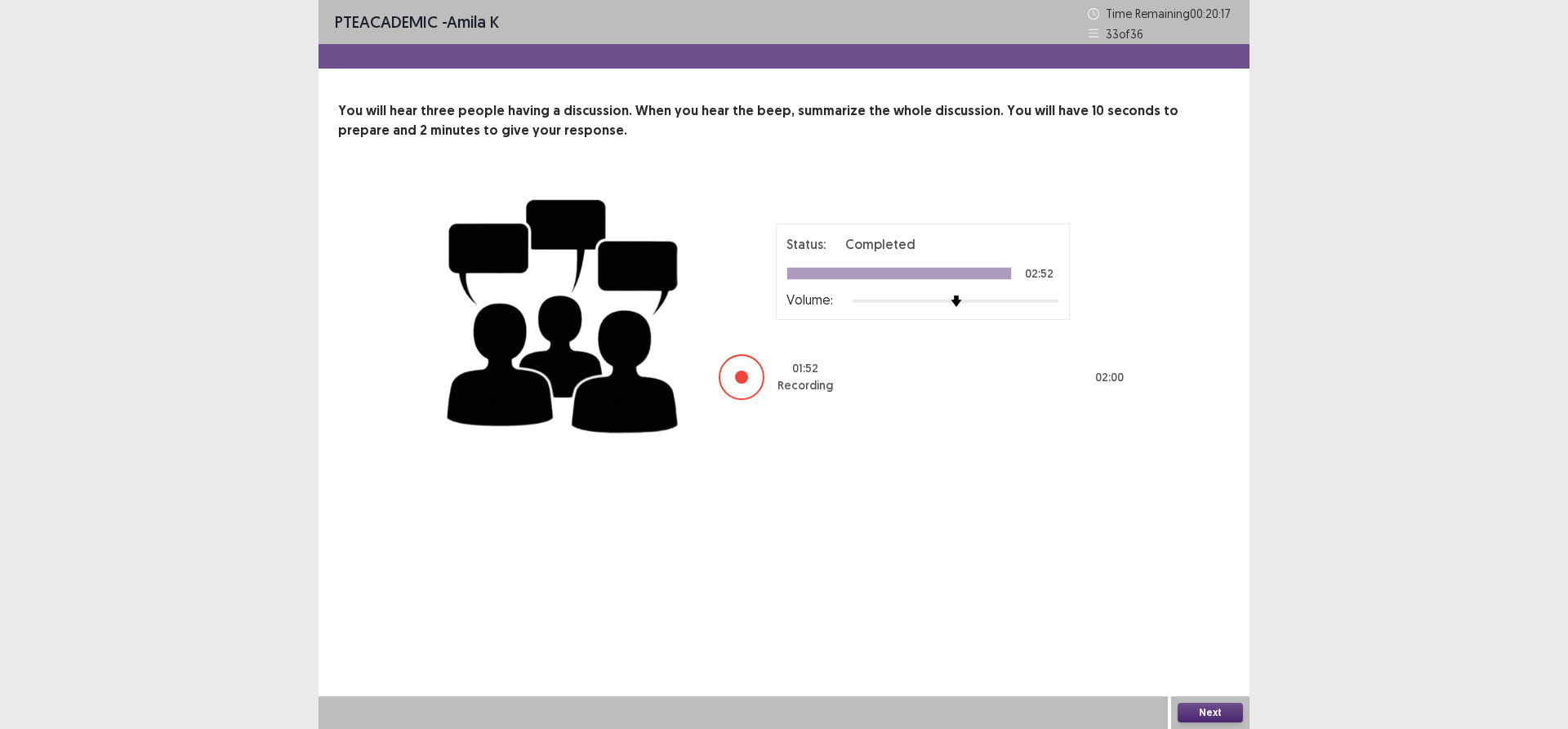
click at [1204, 709] on button "Next" at bounding box center [1210, 712] width 65 height 20
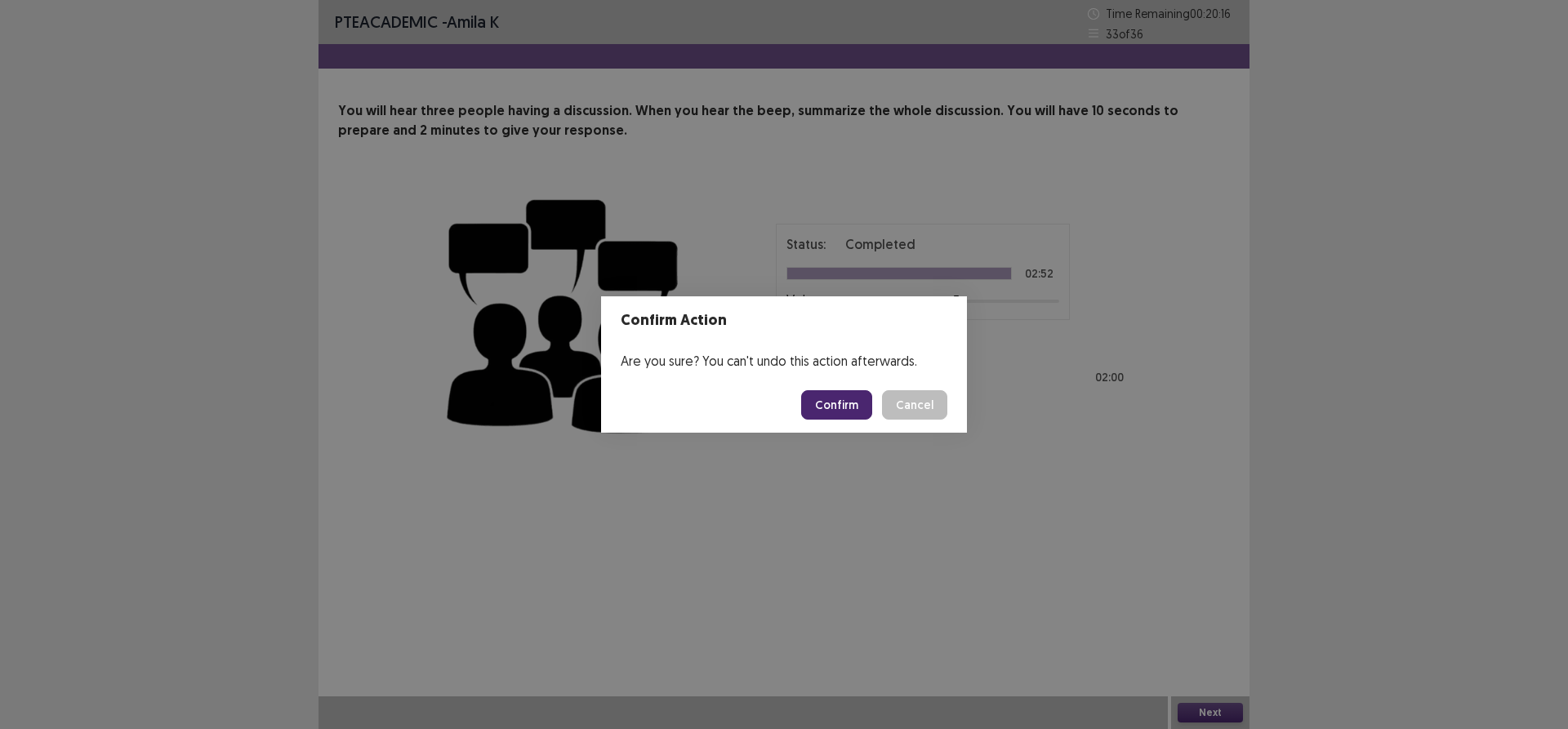
click at [850, 404] on button "Confirm" at bounding box center [836, 405] width 71 height 29
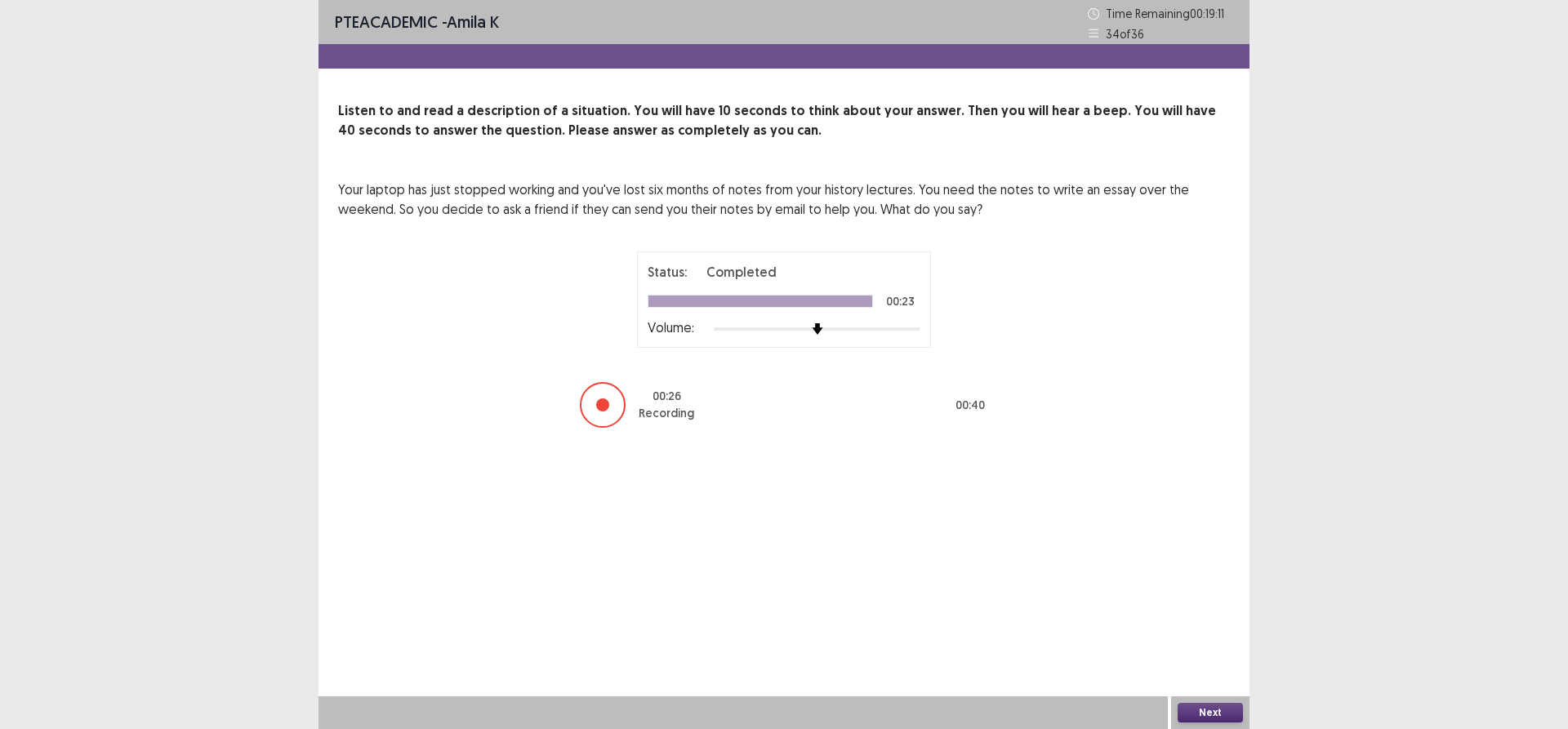
click at [1184, 714] on button "Next" at bounding box center [1210, 712] width 65 height 20
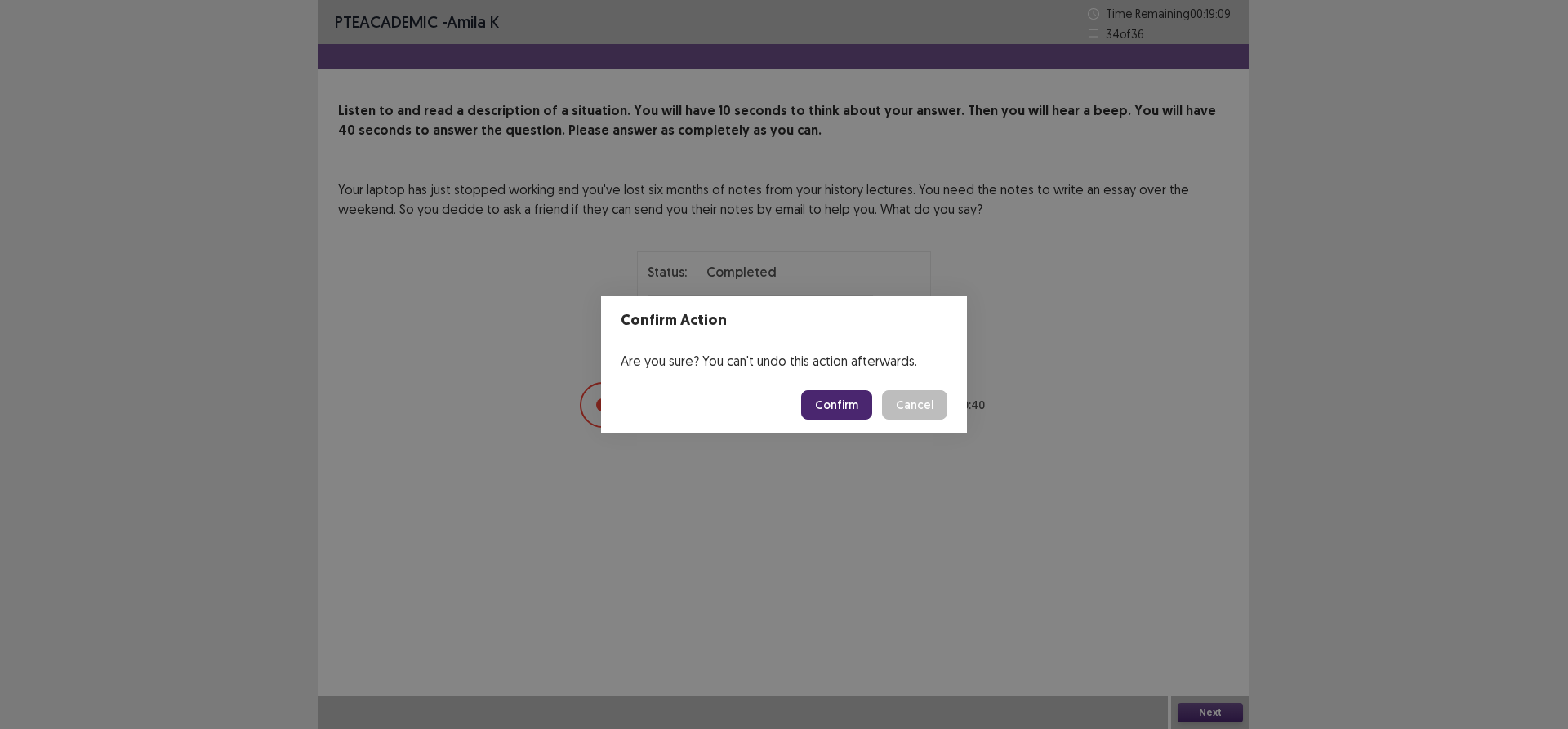
click at [828, 407] on button "Confirm" at bounding box center [836, 405] width 71 height 29
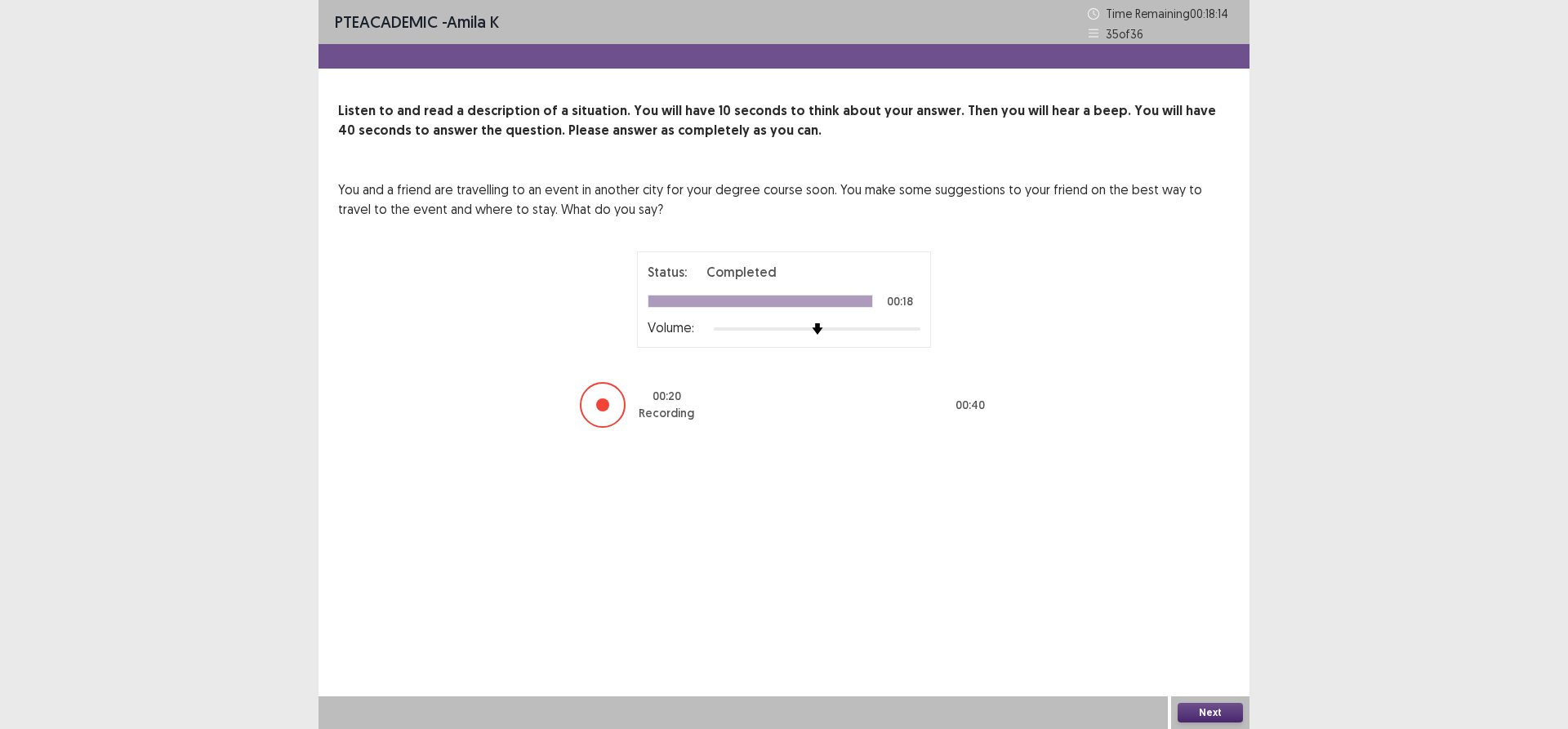
click at [1200, 707] on button "Next" at bounding box center [1210, 712] width 65 height 20
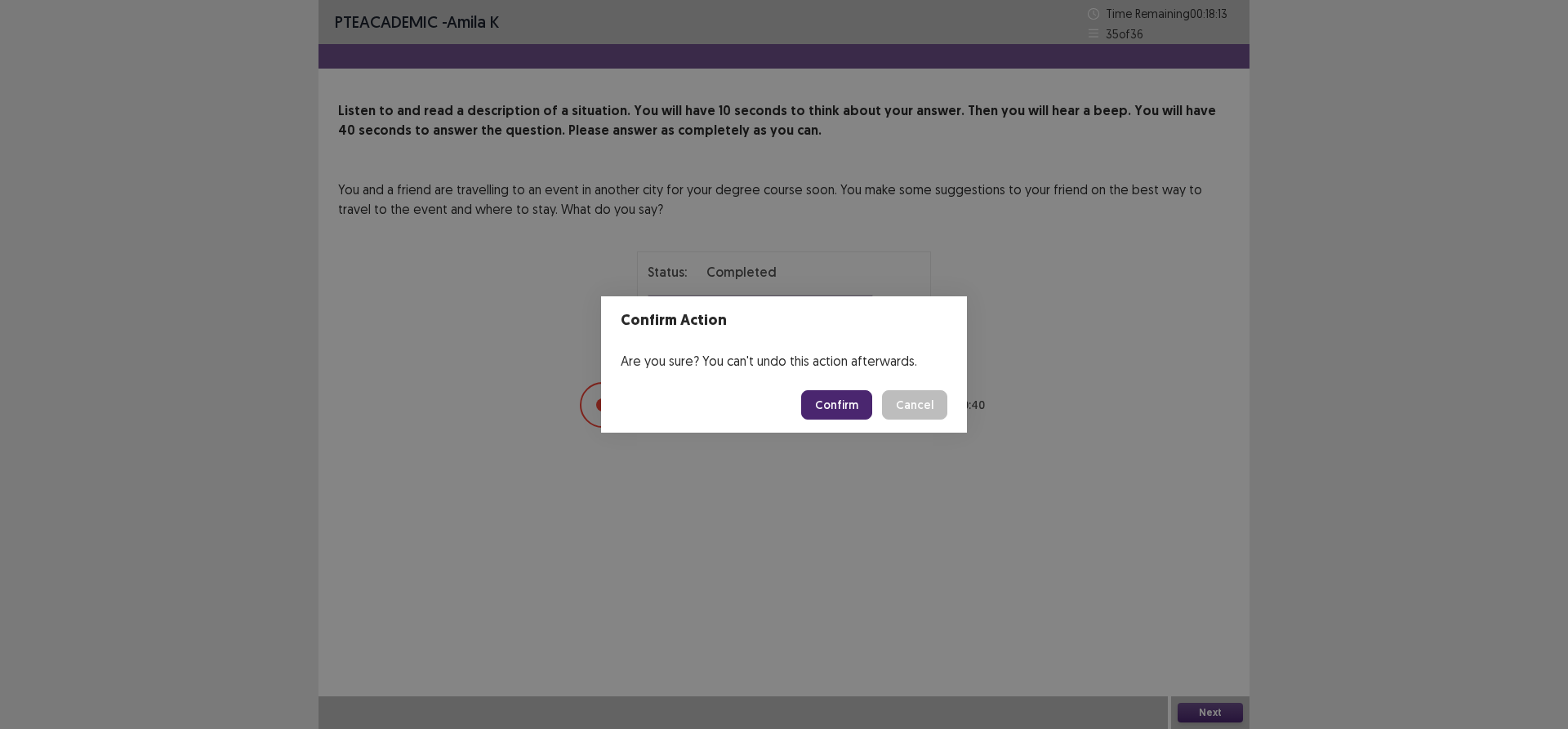
click at [838, 402] on button "Confirm" at bounding box center [836, 405] width 71 height 29
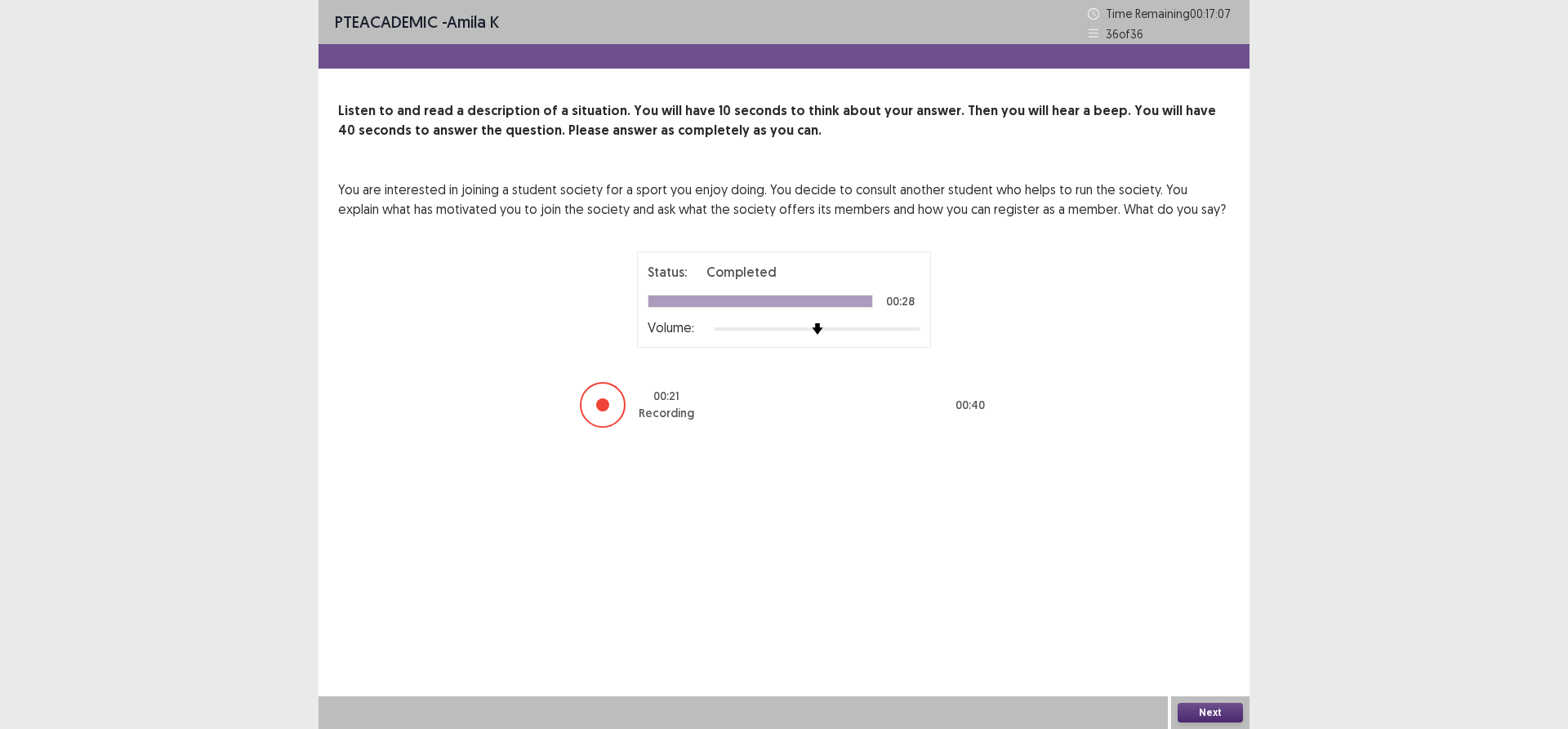
click at [1218, 702] on button "Next" at bounding box center [1210, 712] width 65 height 20
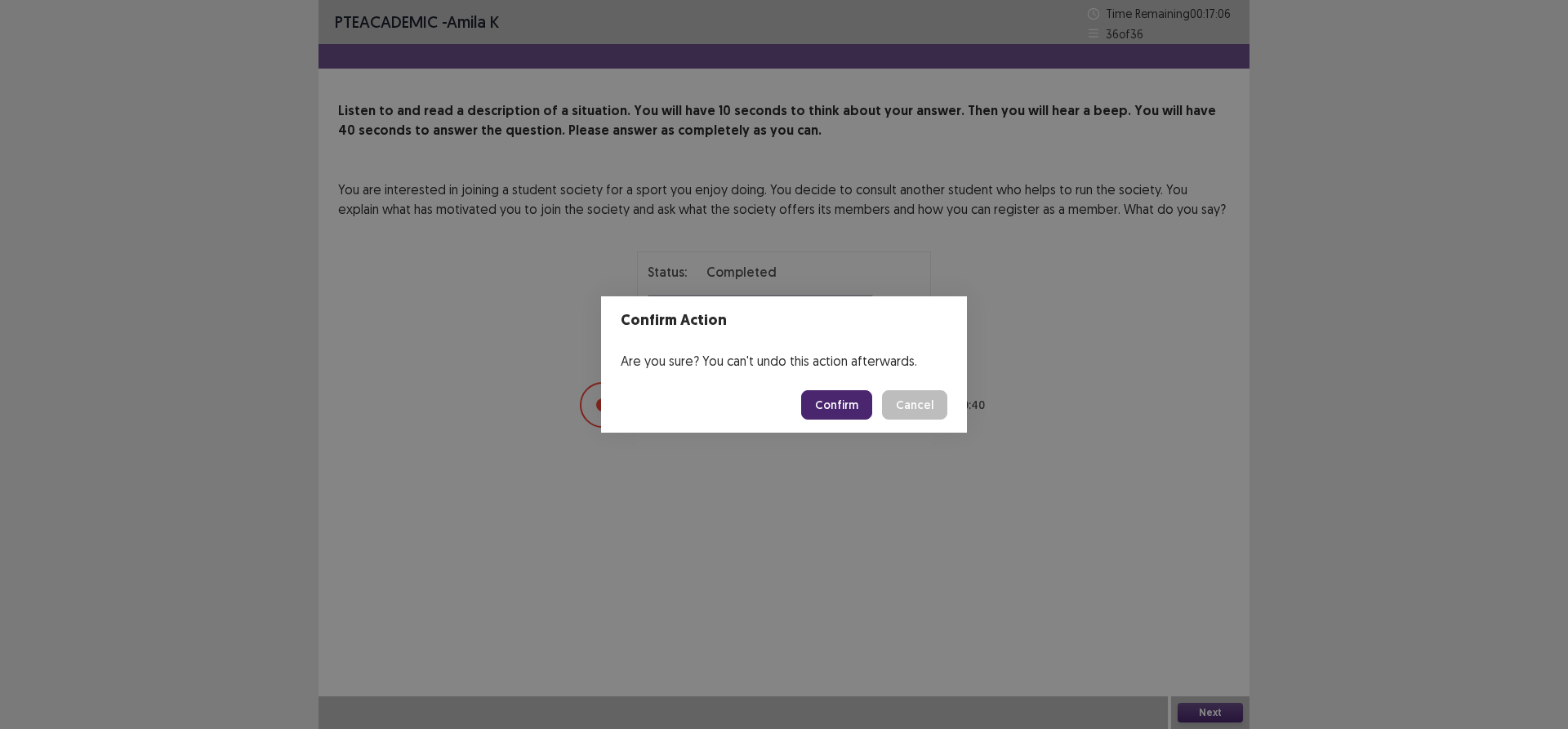
click at [852, 397] on button "Confirm" at bounding box center [836, 405] width 71 height 29
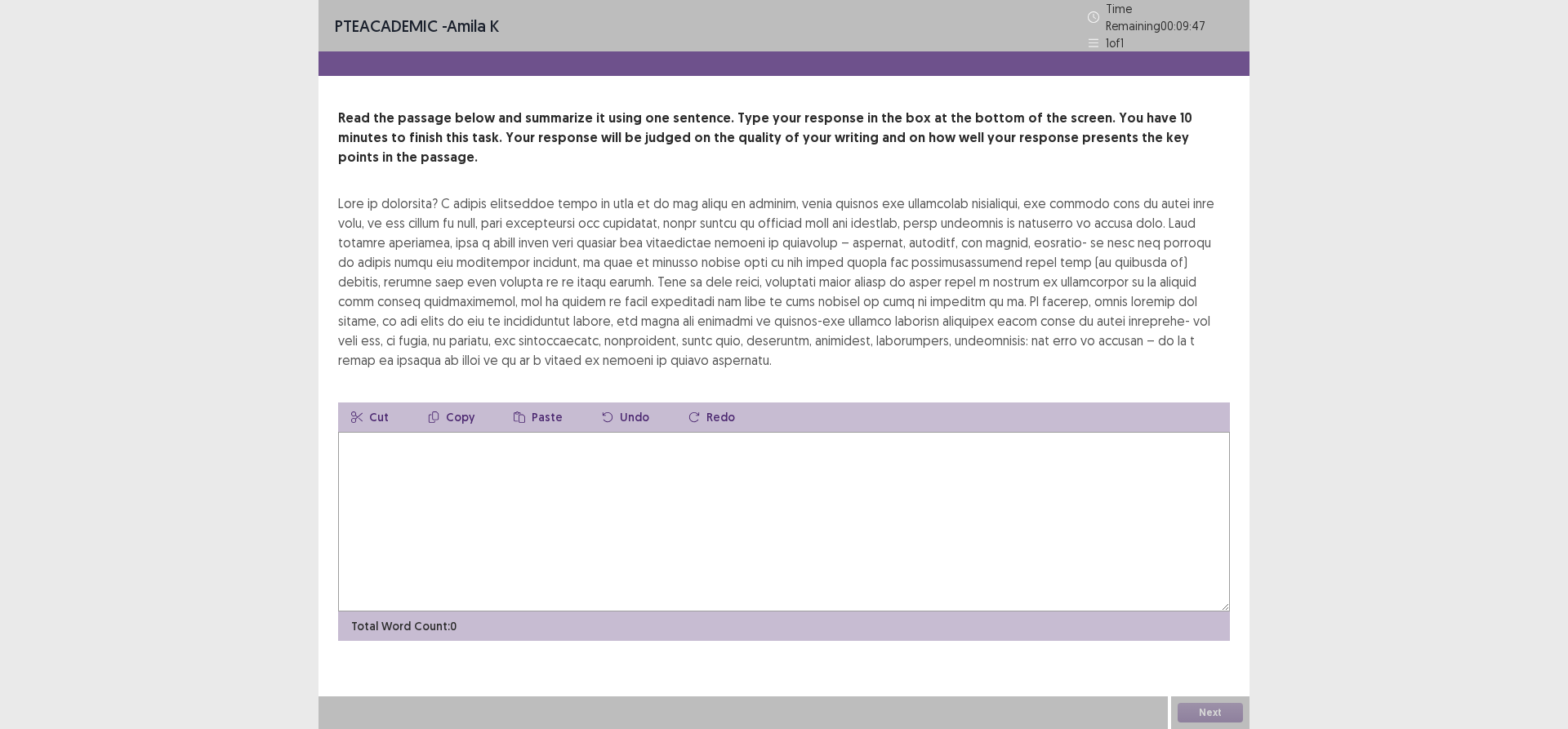
click at [1092, 38] on icon at bounding box center [1093, 43] width 11 height 11
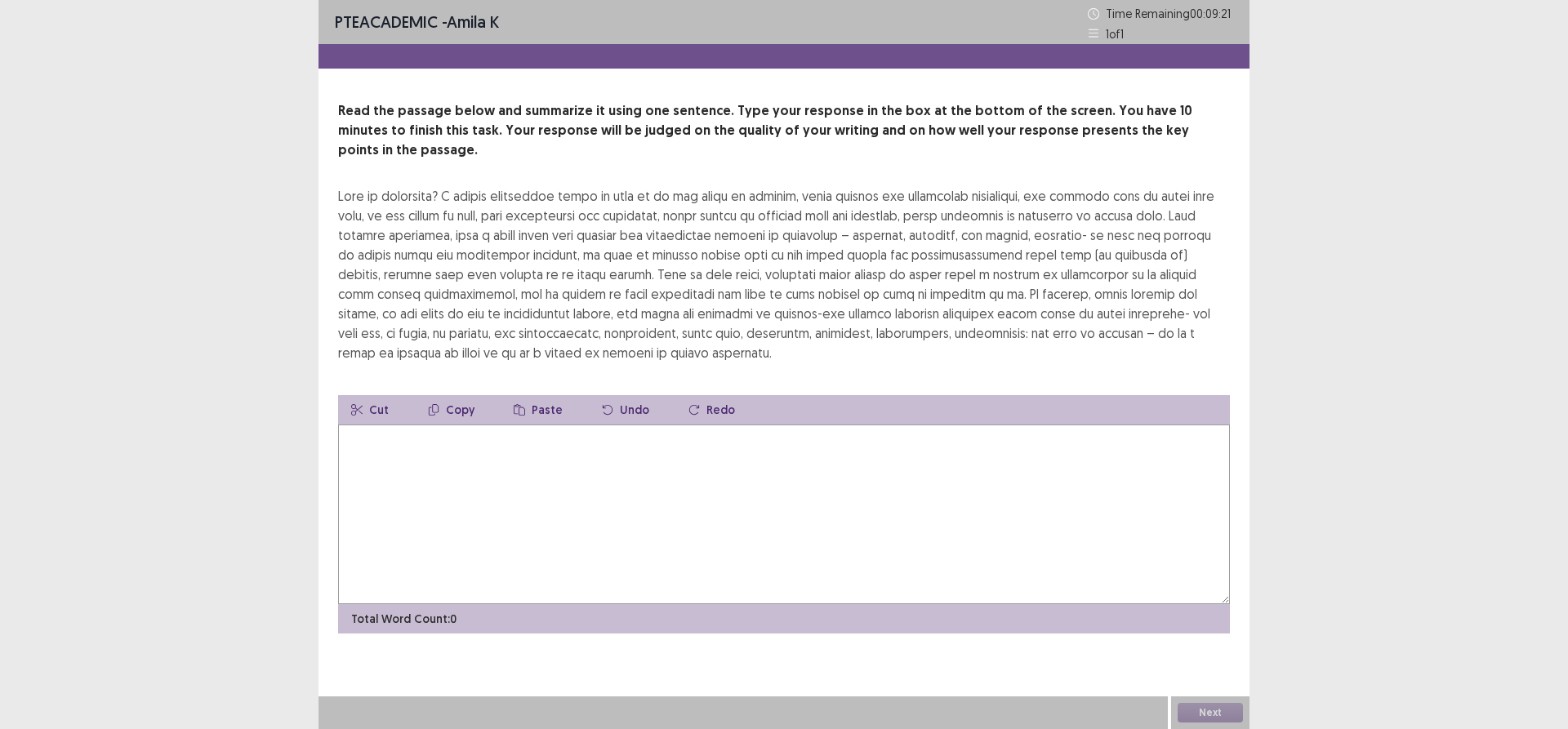
click at [452, 395] on button "Copy" at bounding box center [451, 410] width 73 height 29
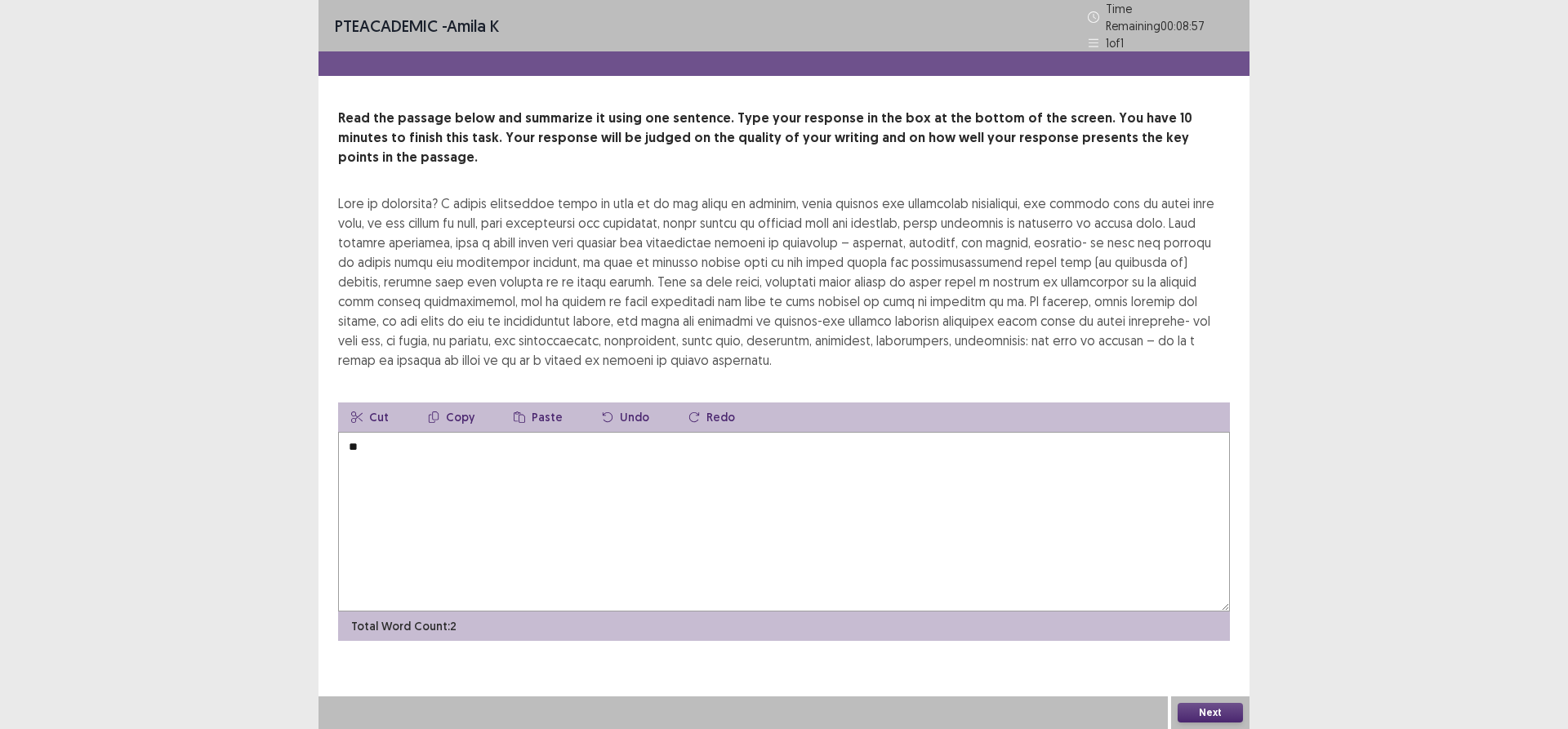
type textarea "*"
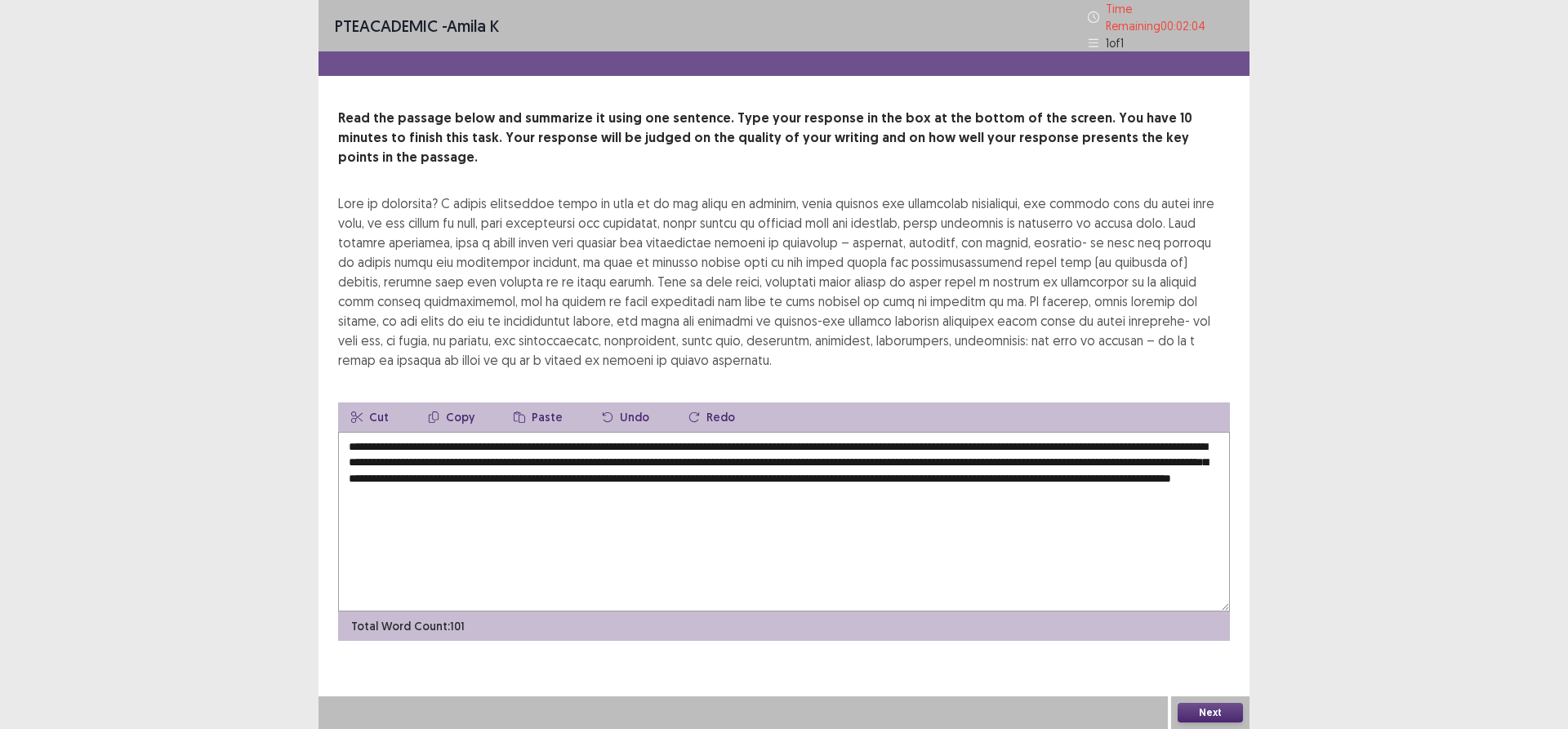
type textarea "**********"
click at [1203, 708] on button "Next" at bounding box center [1210, 712] width 65 height 20
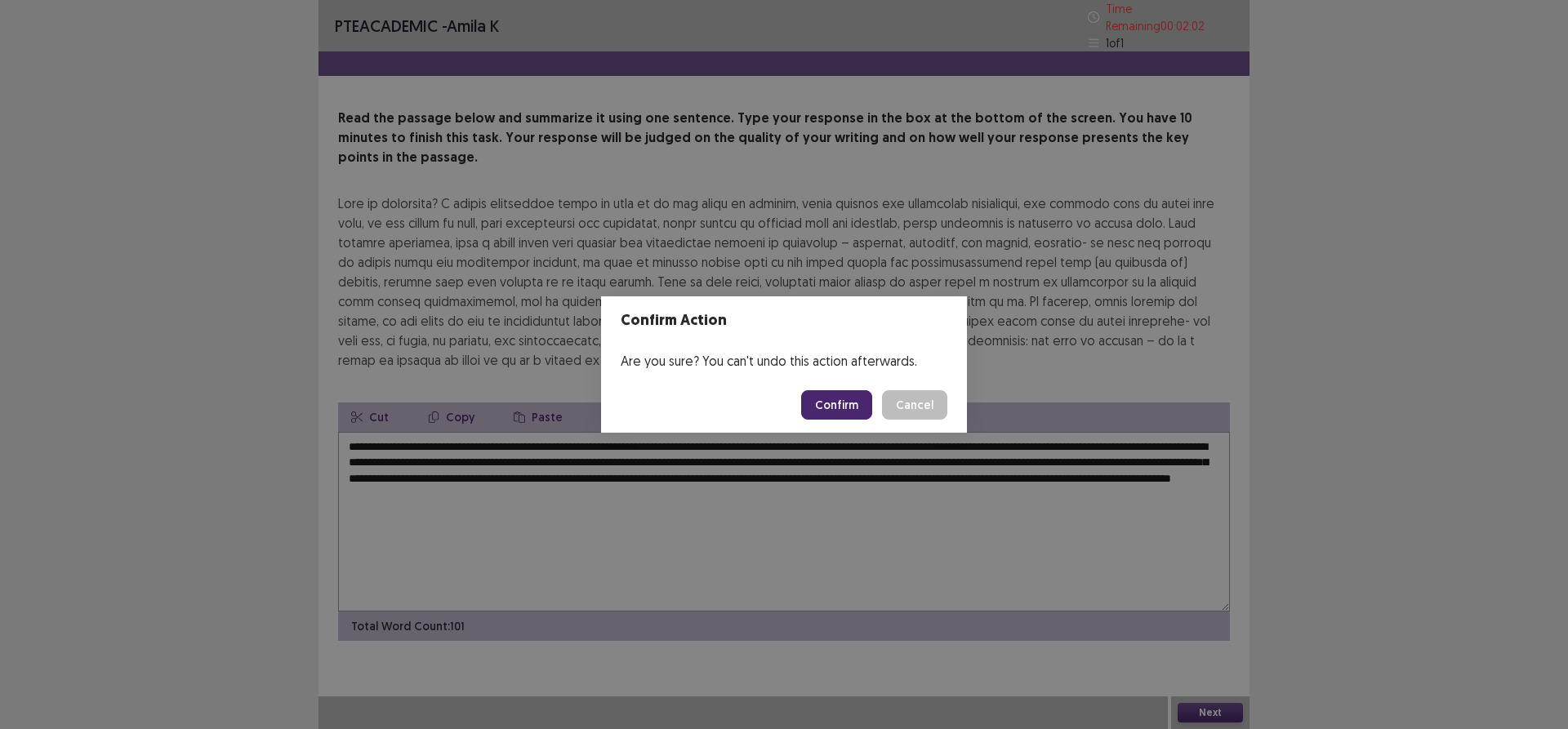
click at [852, 413] on button "Confirm" at bounding box center [836, 405] width 71 height 29
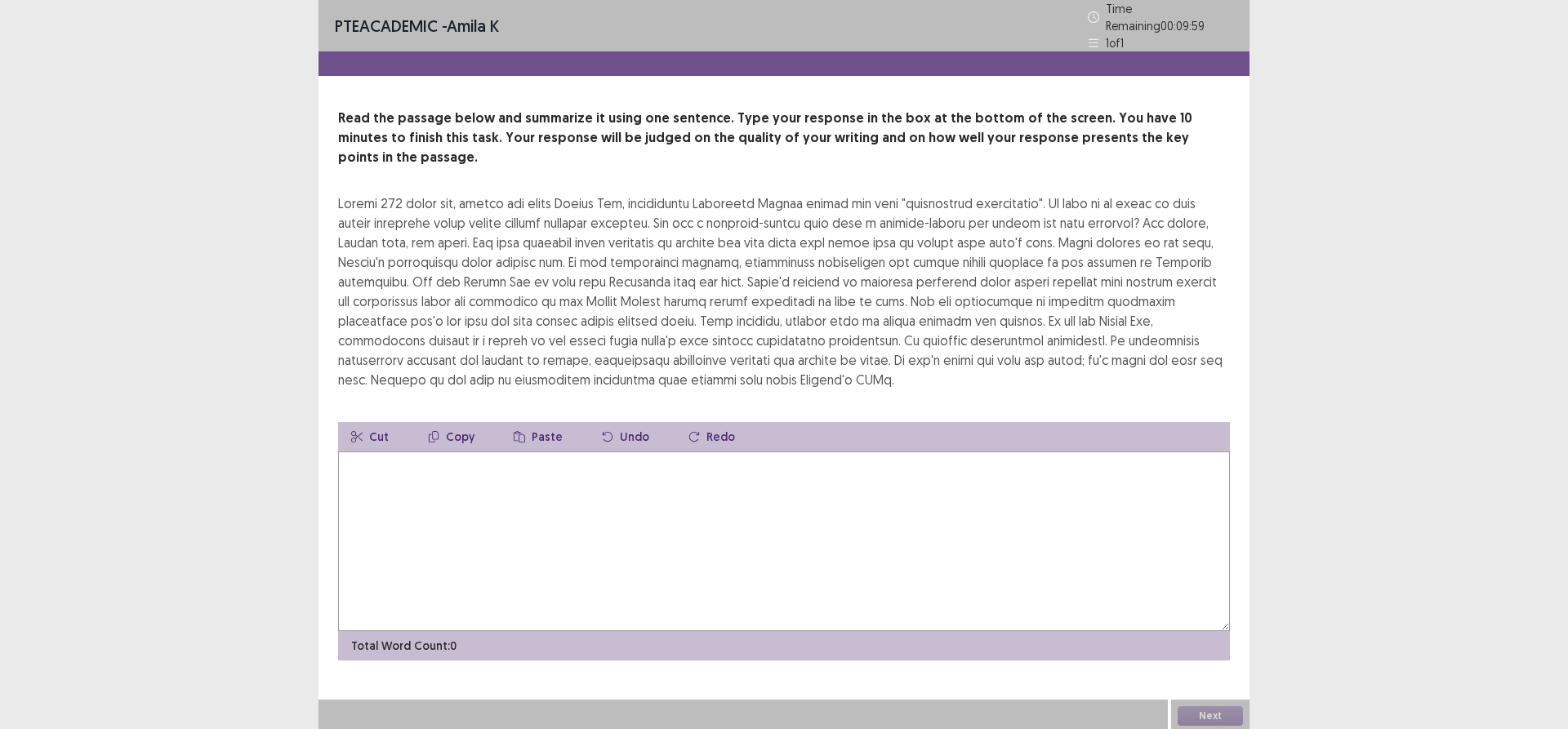
click at [458, 490] on textarea at bounding box center [784, 541] width 892 height 180
type textarea "*"
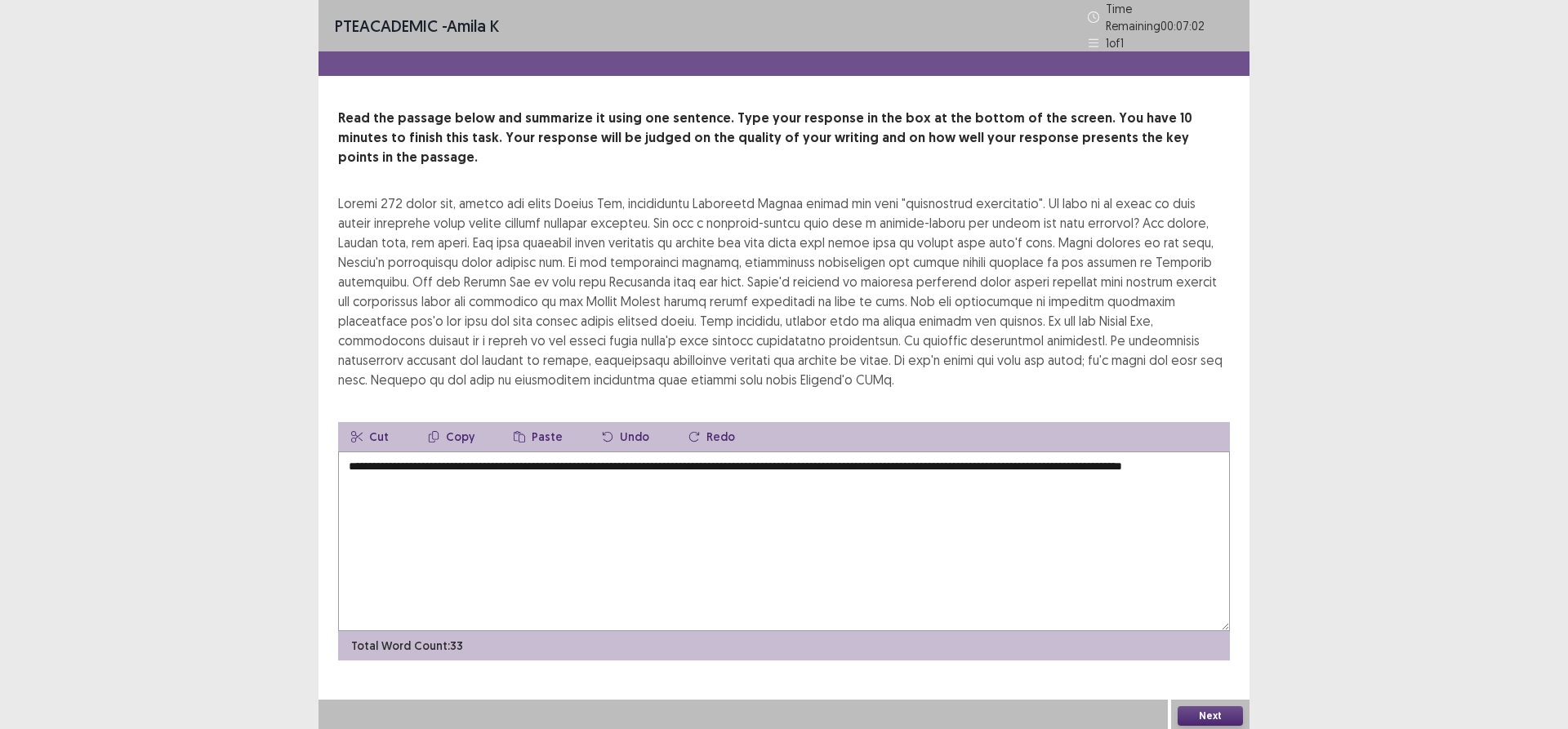
type textarea "**********"
click at [1217, 719] on button "Next" at bounding box center [1210, 715] width 65 height 20
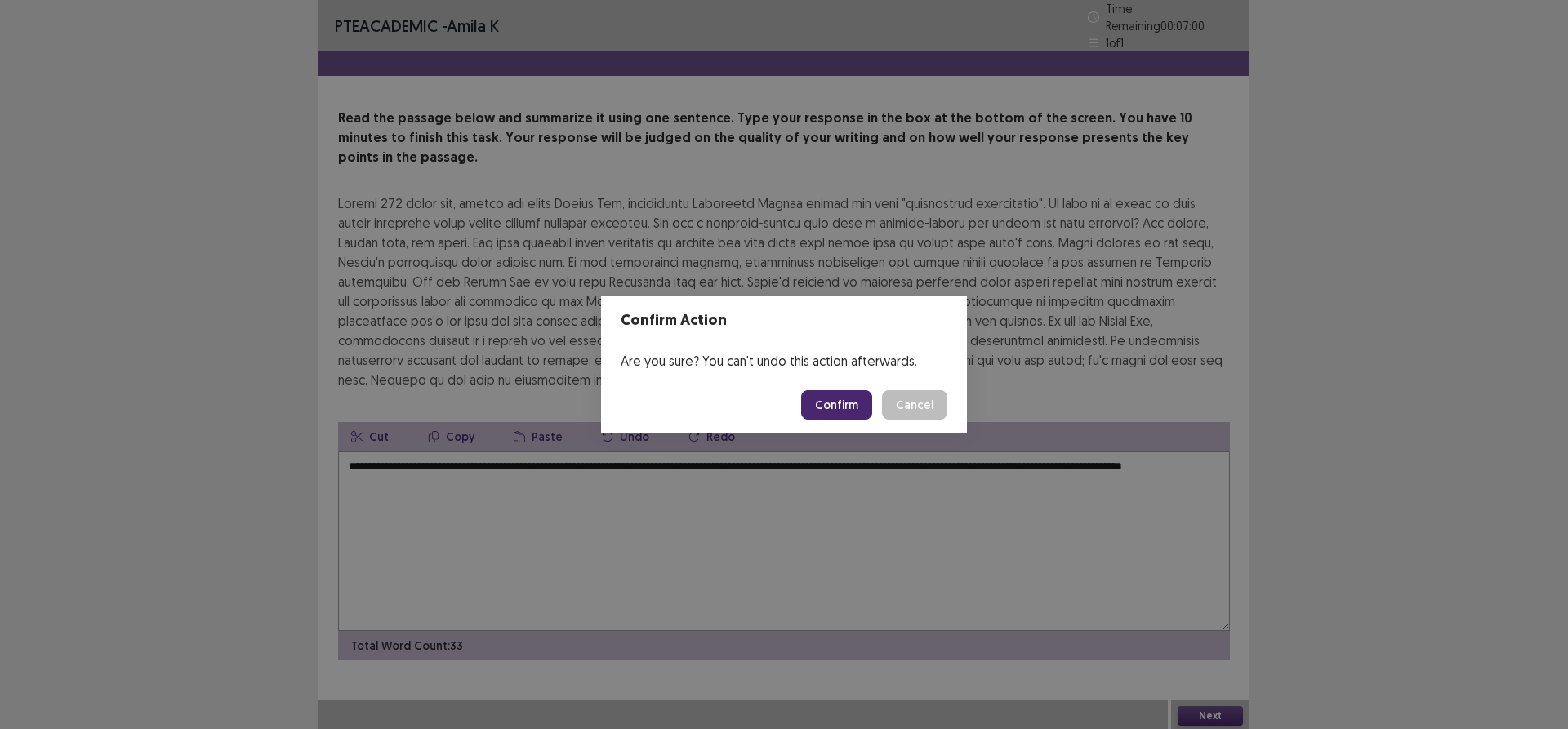
click at [850, 411] on button "Confirm" at bounding box center [836, 405] width 71 height 29
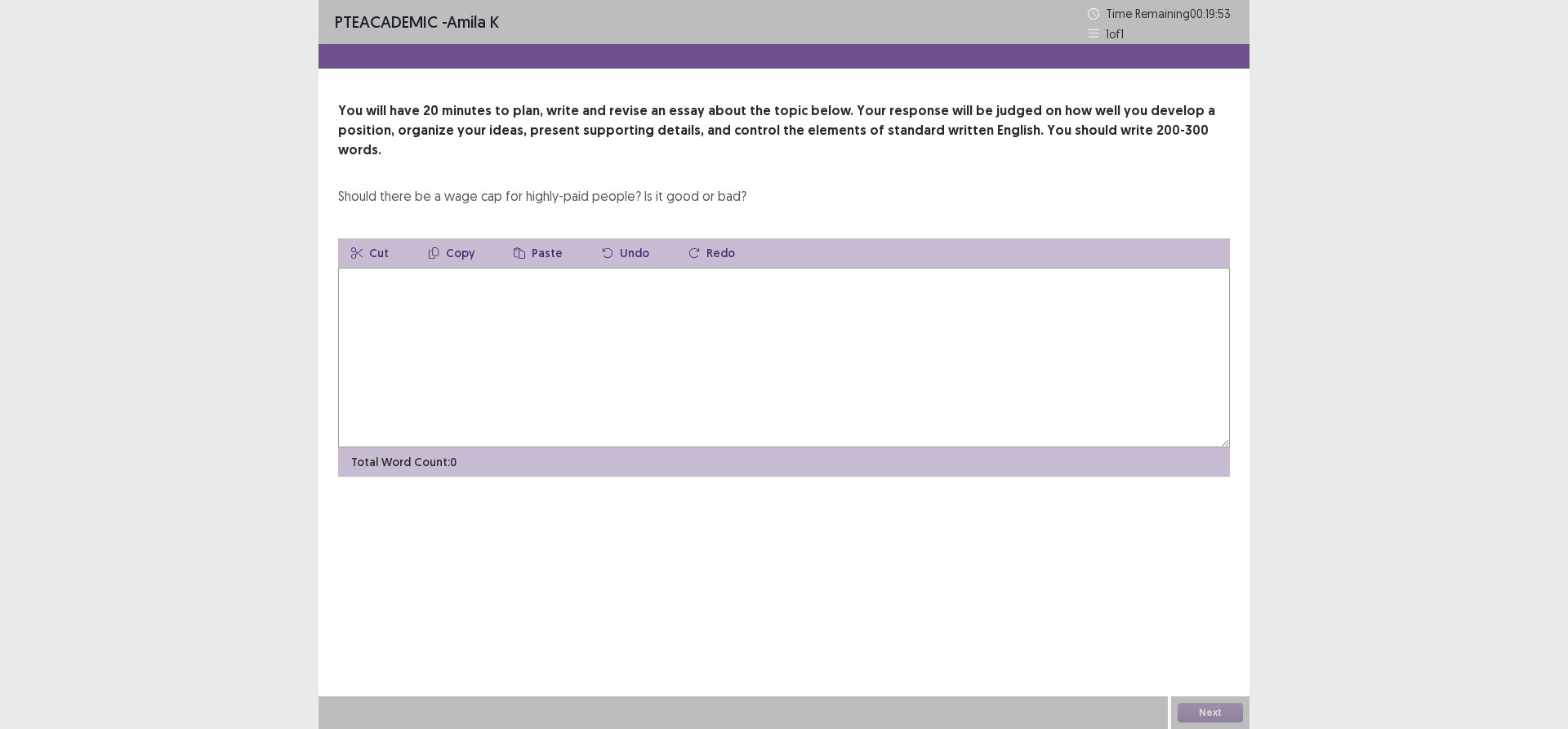
click at [356, 270] on textarea at bounding box center [784, 357] width 892 height 180
drag, startPoint x: 341, startPoint y: 176, endPoint x: 766, endPoint y: 199, distance: 425.6
click at [766, 199] on div "You will have 20 minutes to plan, write and revise an essay about the topic bel…" at bounding box center [784, 289] width 931 height 376
click at [379, 275] on textarea at bounding box center [784, 357] width 892 height 180
type textarea "**********"
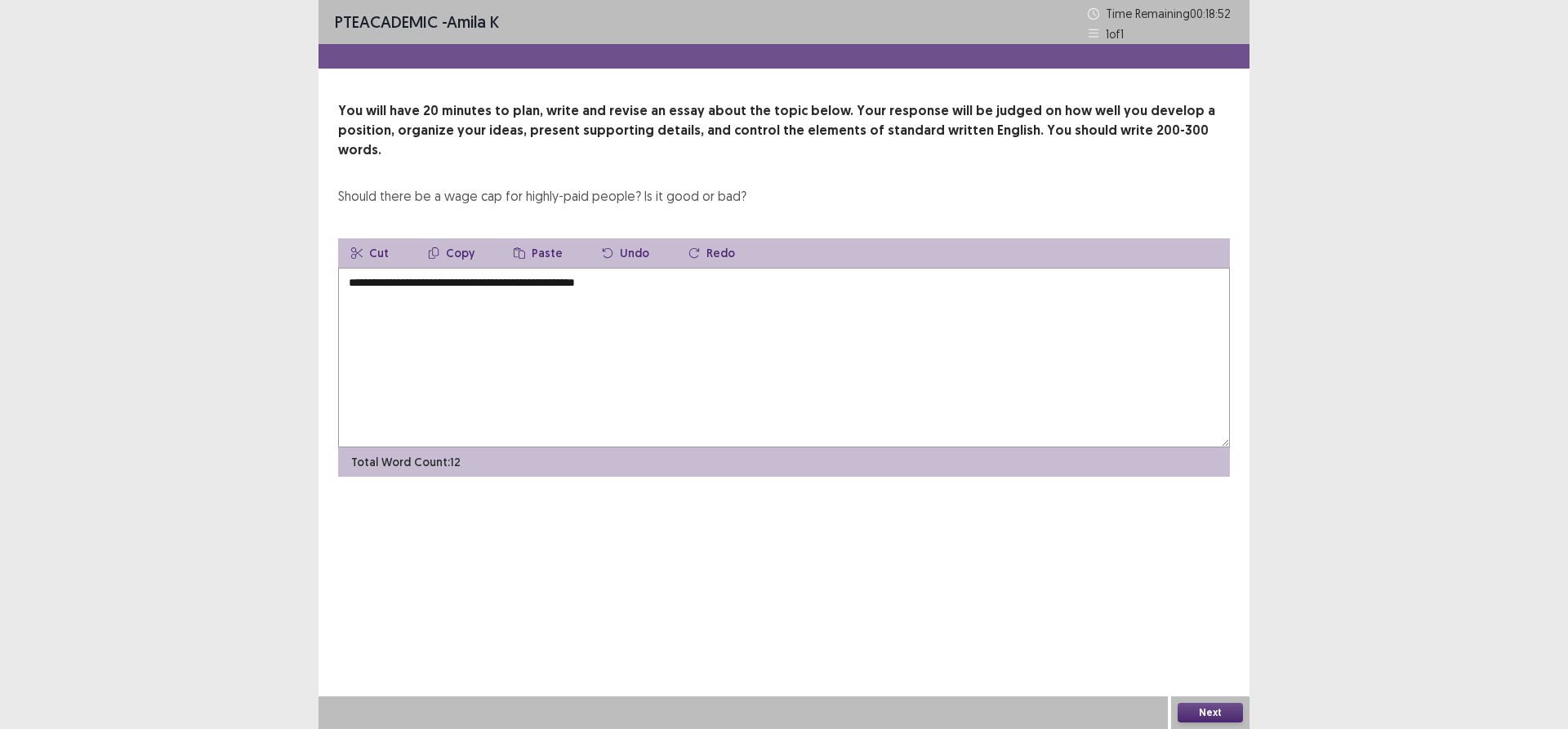
click at [1211, 712] on button "Next" at bounding box center [1210, 712] width 65 height 20
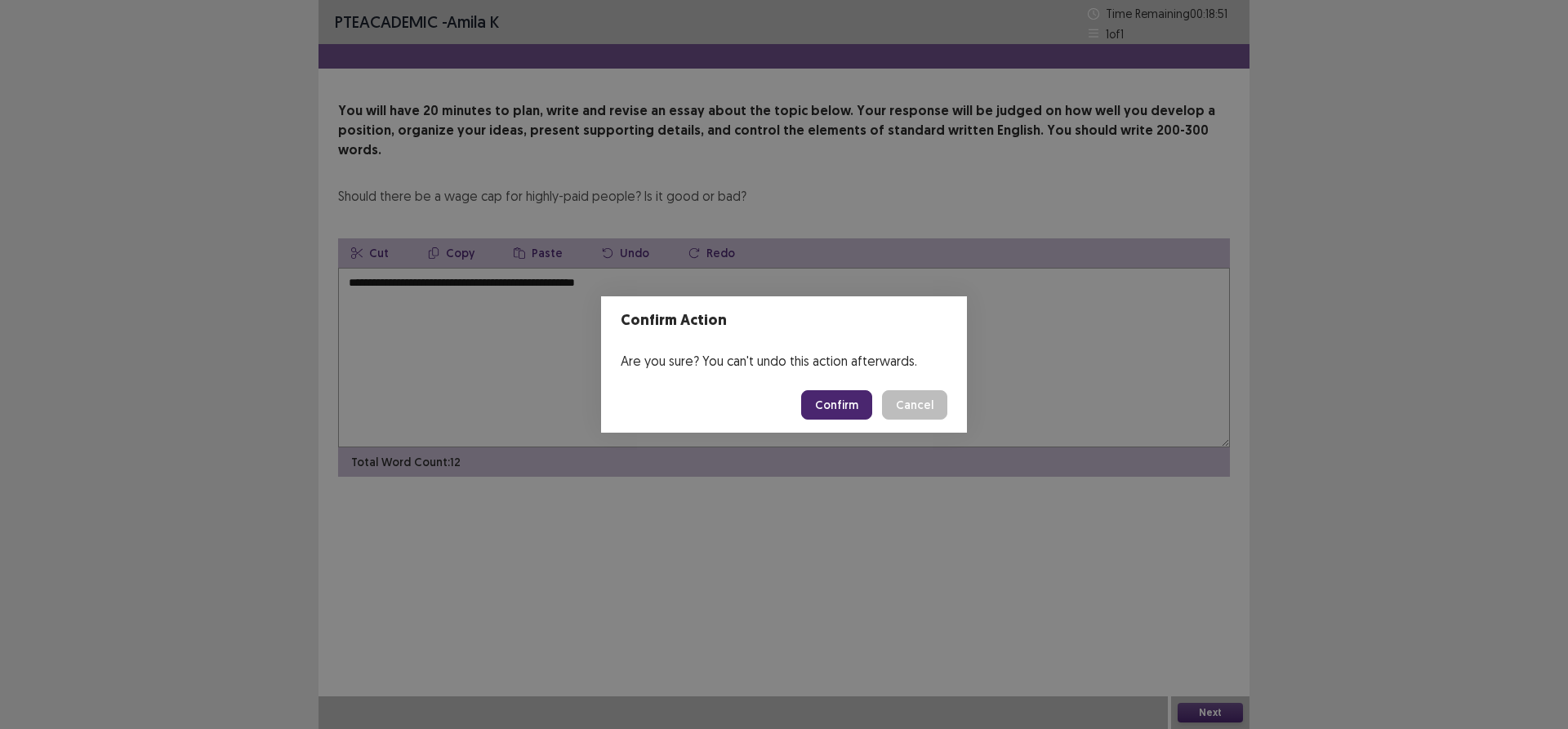
click at [850, 405] on button "Confirm" at bounding box center [836, 405] width 71 height 29
